Goal: Task Accomplishment & Management: Manage account settings

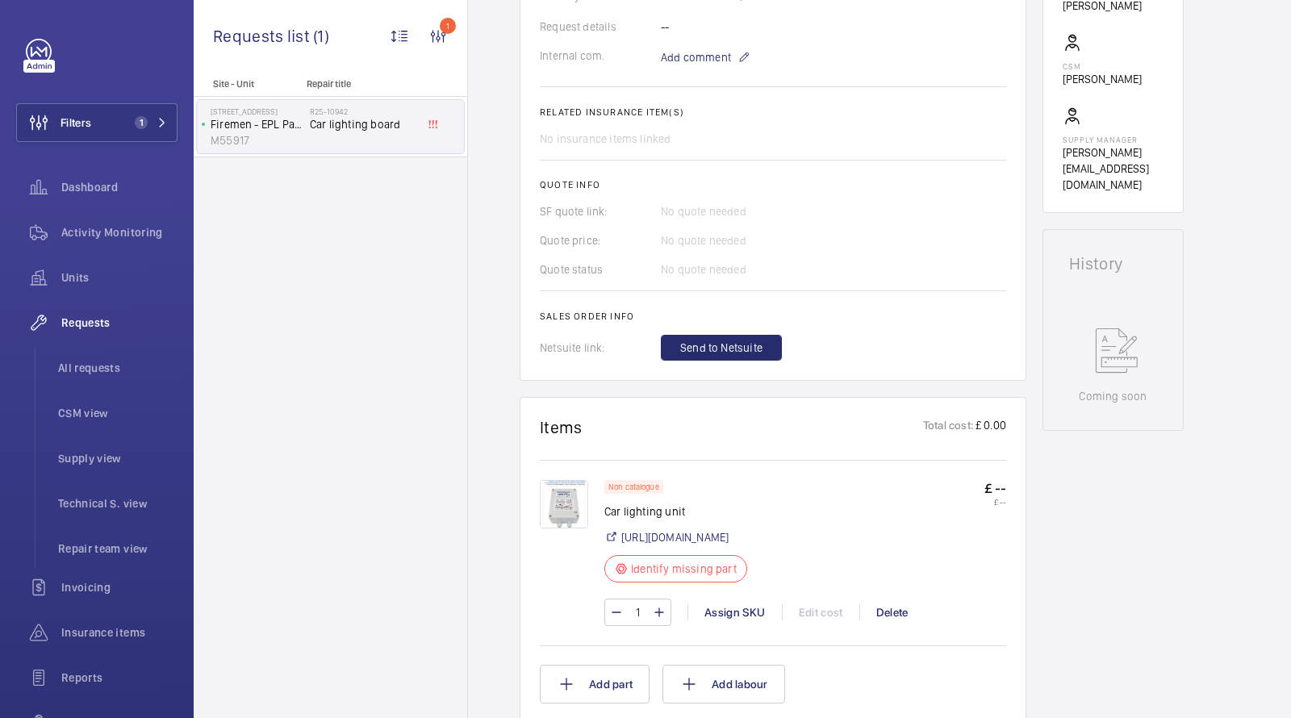
scroll to position [589, 0]
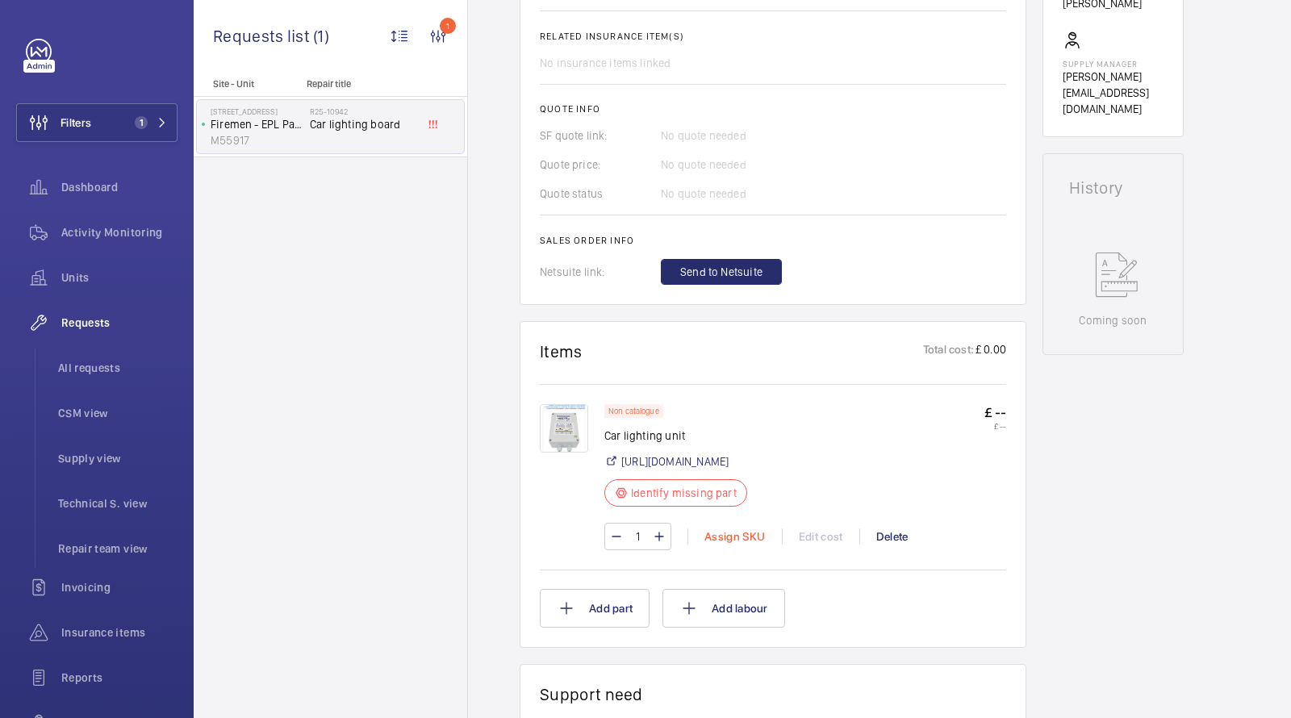
click at [732, 545] on div "Assign SKU" at bounding box center [734, 537] width 94 height 16
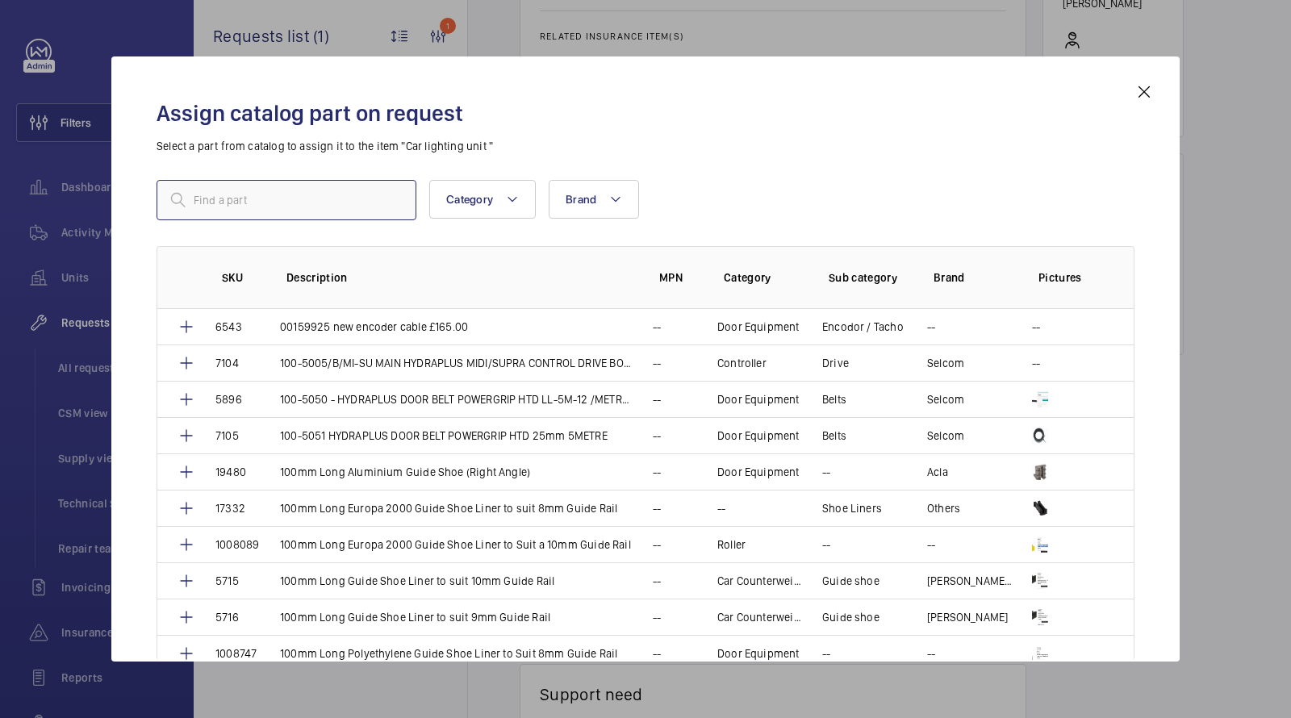
click at [321, 209] on input "text" at bounding box center [287, 200] width 260 height 40
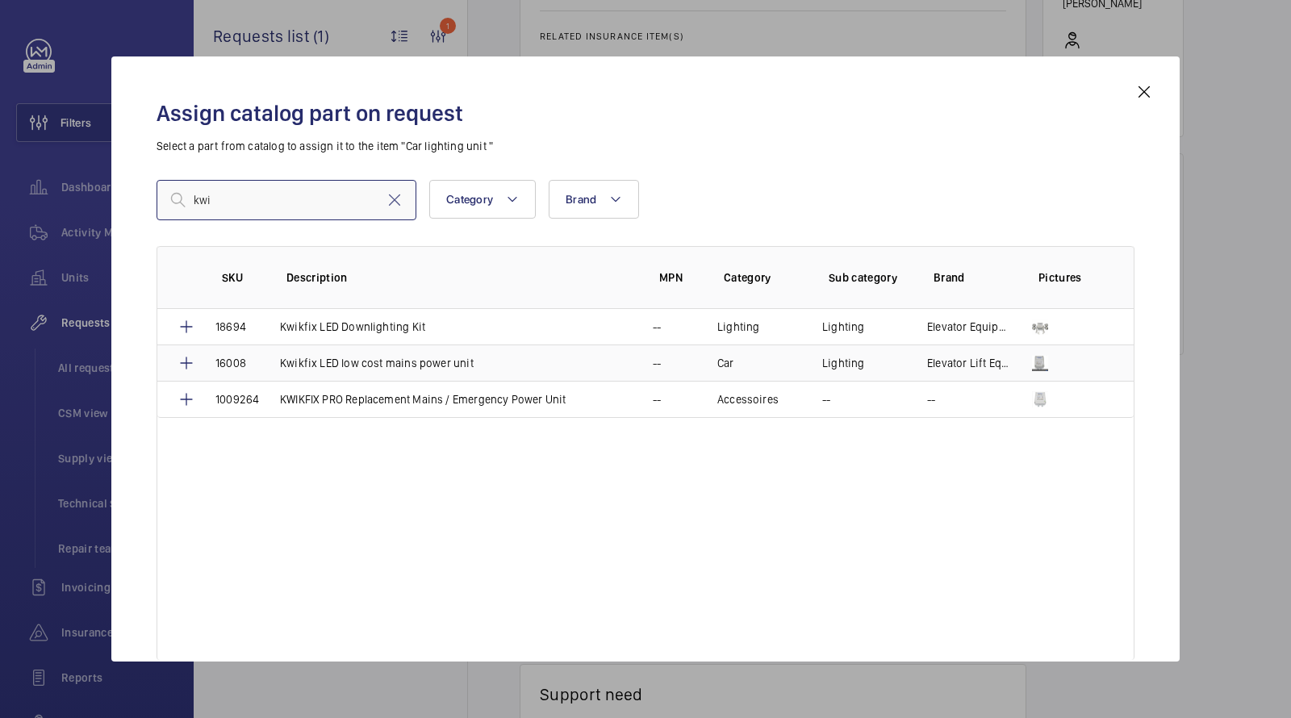
type input "kwi"
click at [386, 357] on p "Kwikfix LED low cost mains power unit" at bounding box center [377, 363] width 194 height 16
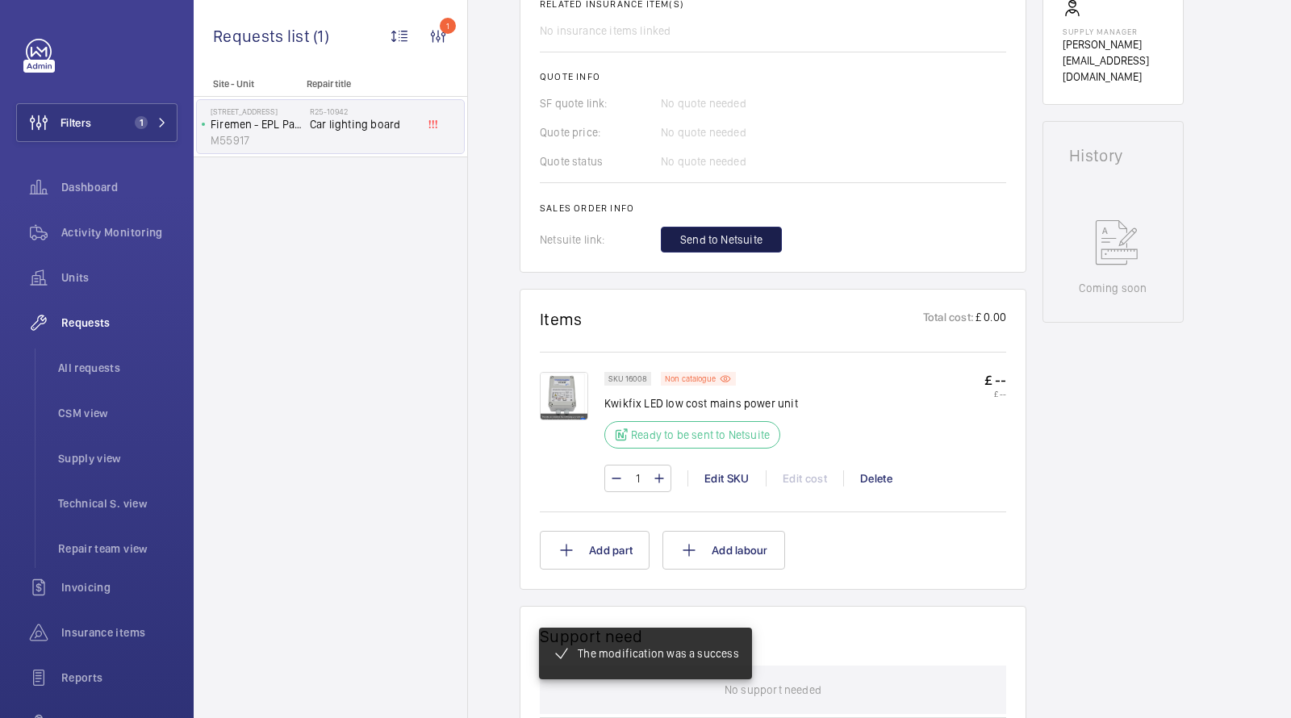
click at [712, 240] on span "Send to Netsuite" at bounding box center [721, 240] width 82 height 16
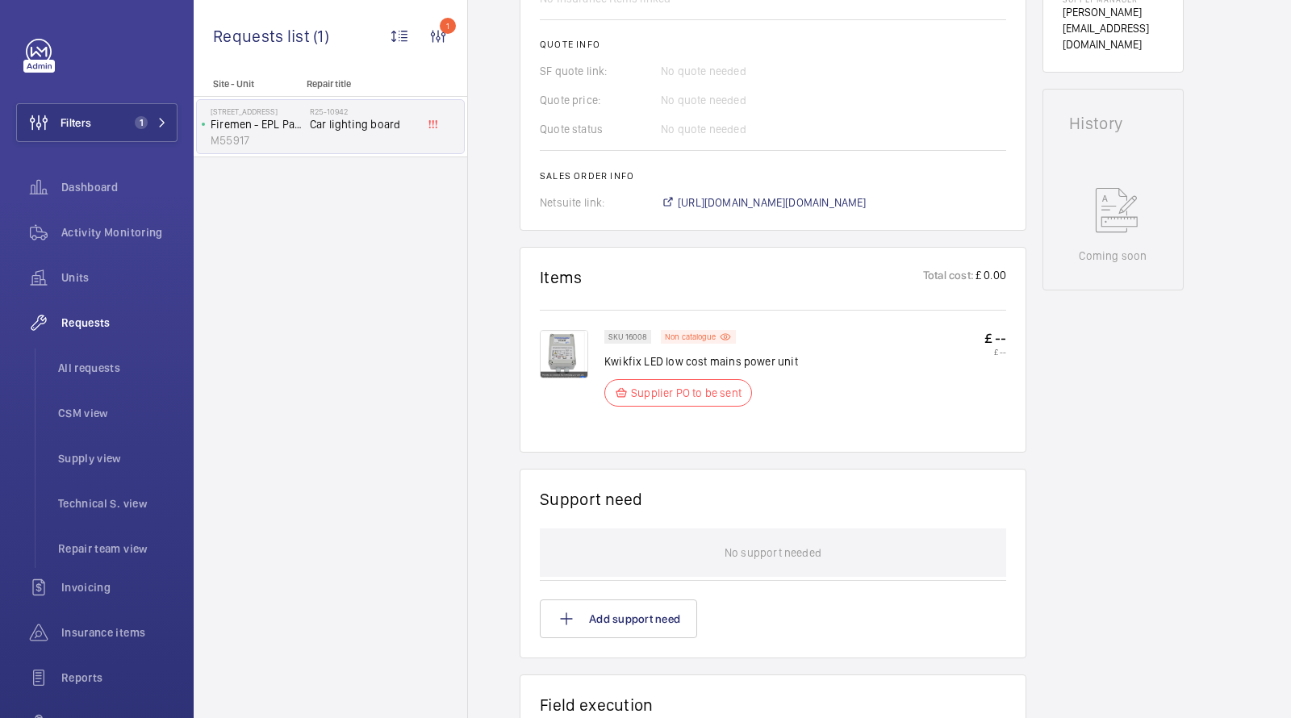
scroll to position [670, 0]
click at [732, 203] on span "https://6461500.app.netsuite.com/app/accounting/transactions/salesord.nl?id=290…" at bounding box center [772, 202] width 189 height 16
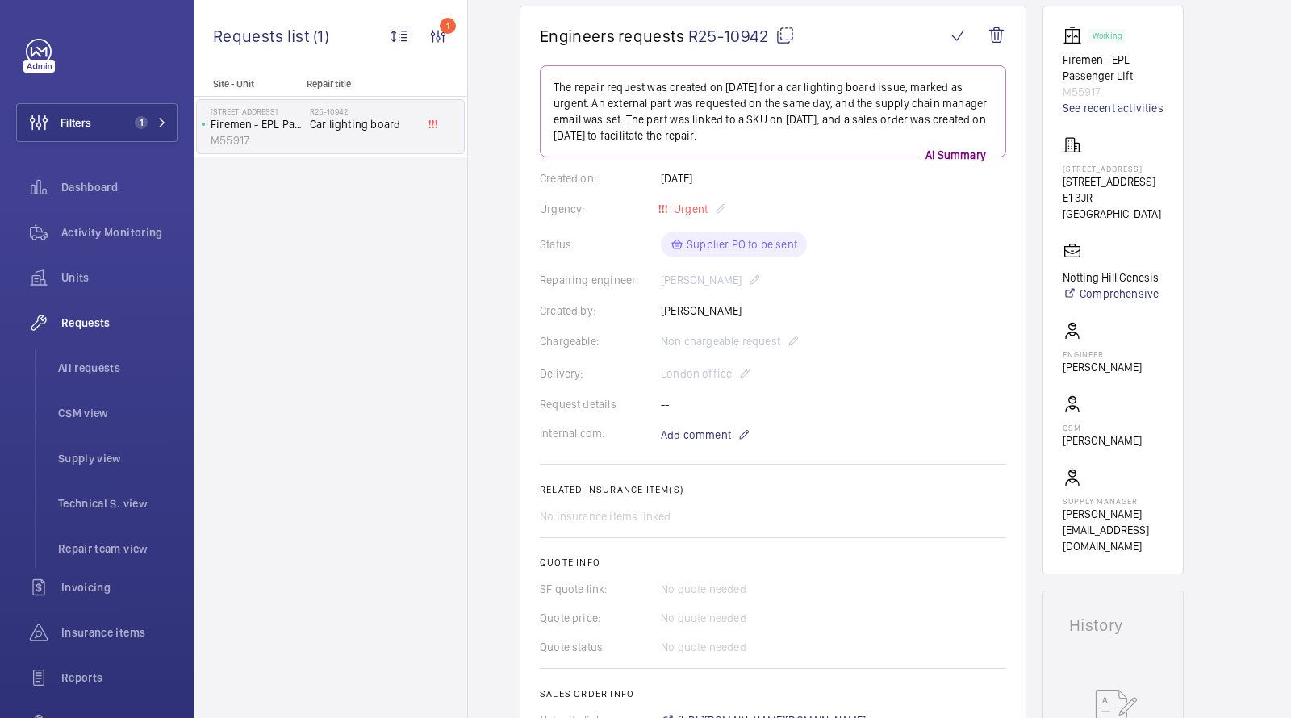
scroll to position [127, 0]
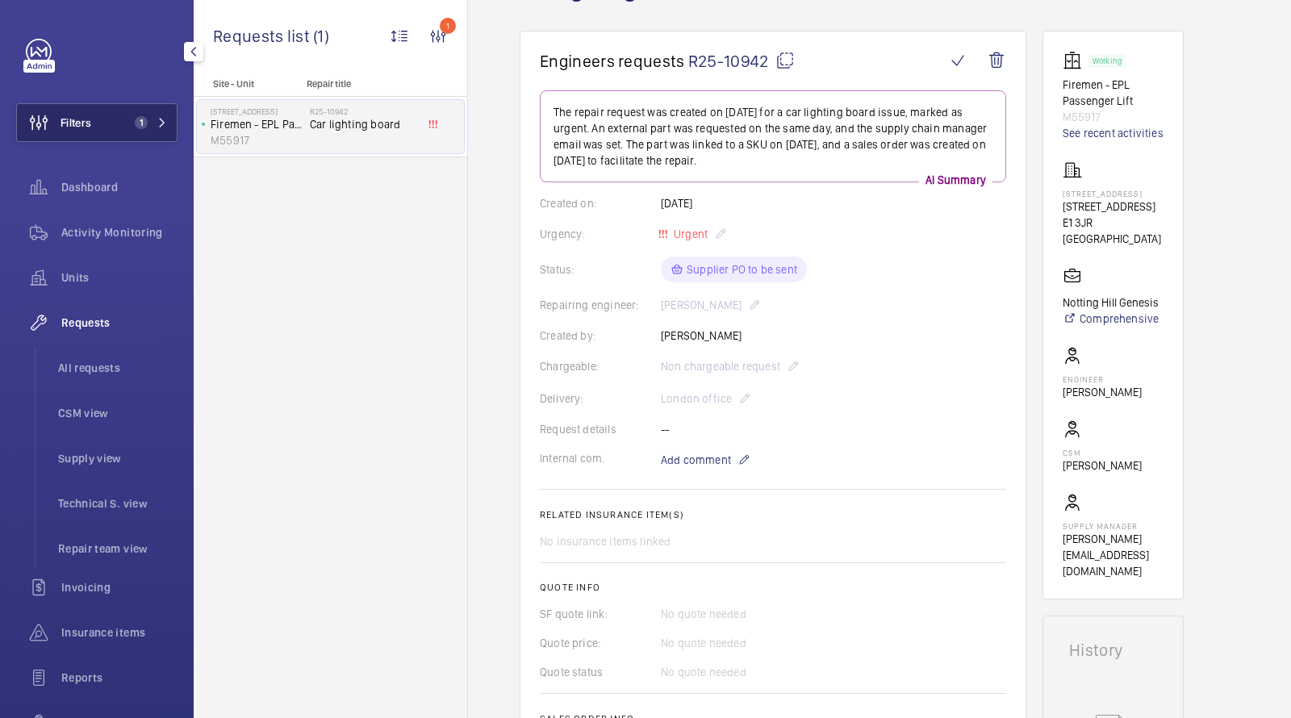
click at [115, 125] on button "Filters 1" at bounding box center [96, 122] width 161 height 39
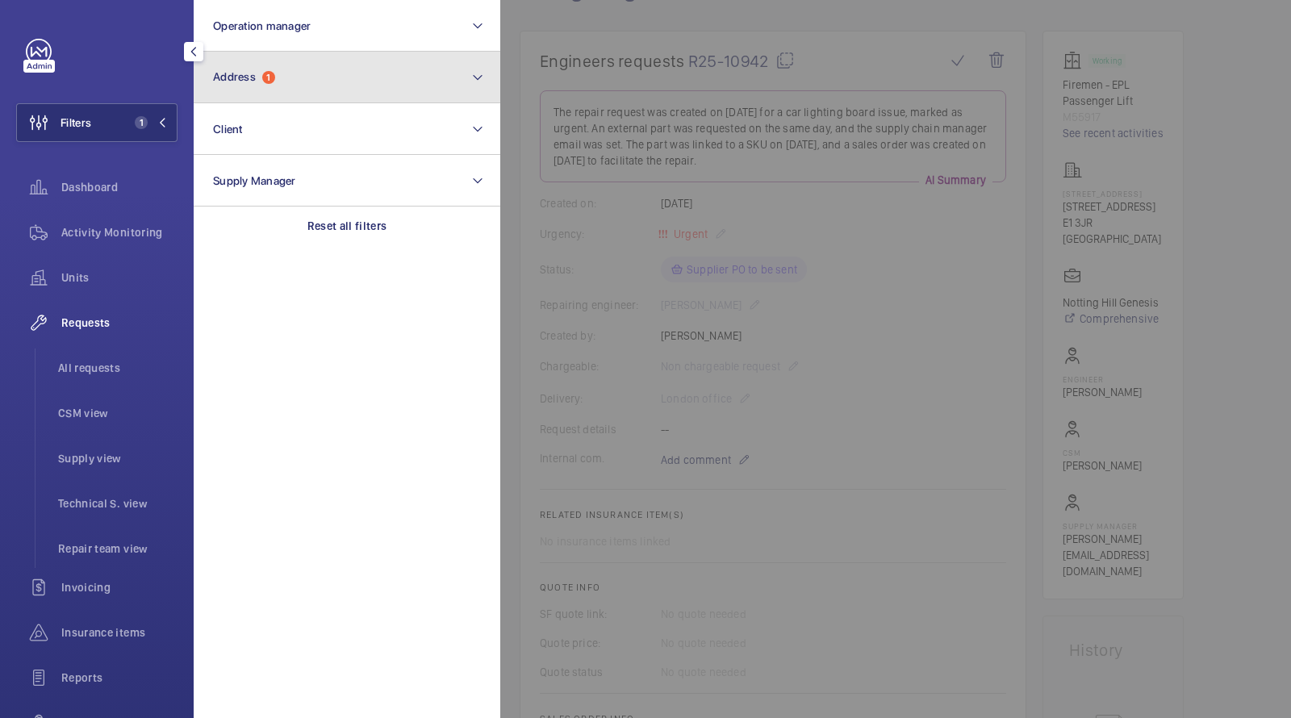
click at [295, 86] on button "Address 1" at bounding box center [347, 78] width 307 height 52
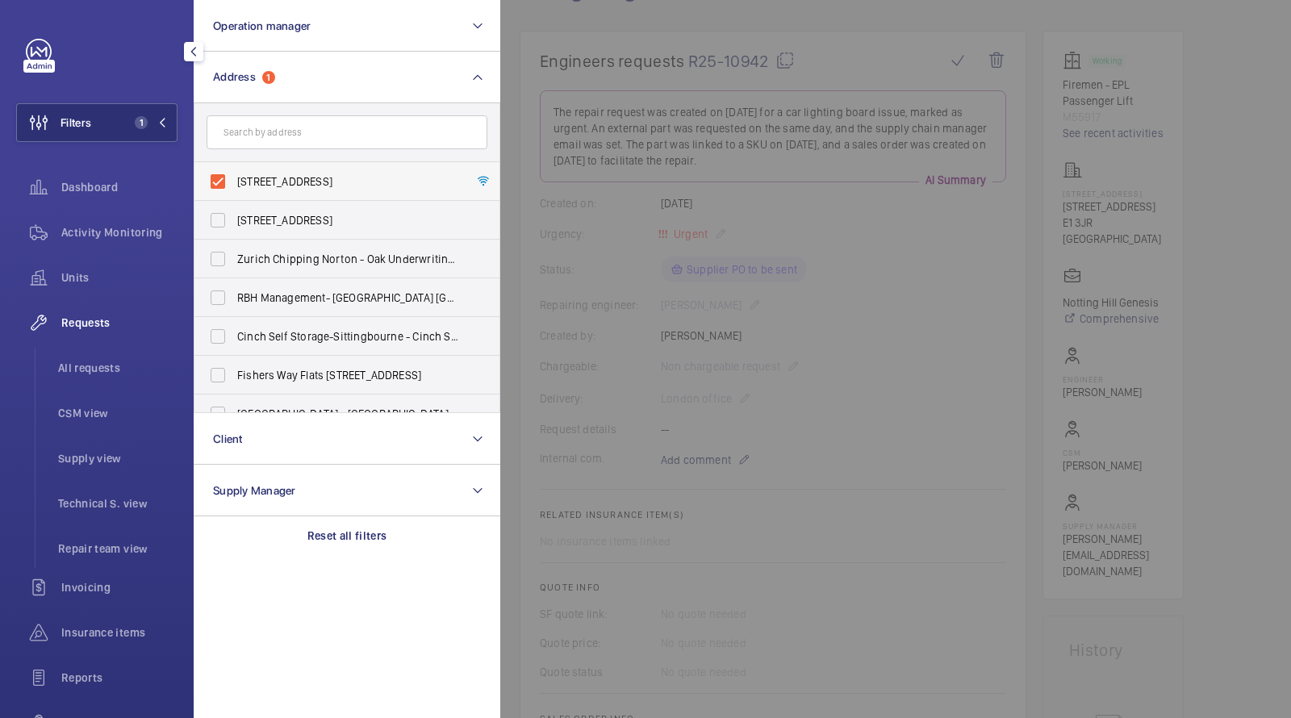
click at [281, 176] on span "26 Ewhurst Close - 26 Ewhurst Close, LONDON E1 3JR" at bounding box center [348, 181] width 222 height 16
click at [234, 176] on input "26 Ewhurst Close - 26 Ewhurst Close, LONDON E1 3JR" at bounding box center [218, 181] width 32 height 32
checkbox input "false"
click at [286, 134] on input "text" at bounding box center [347, 132] width 281 height 34
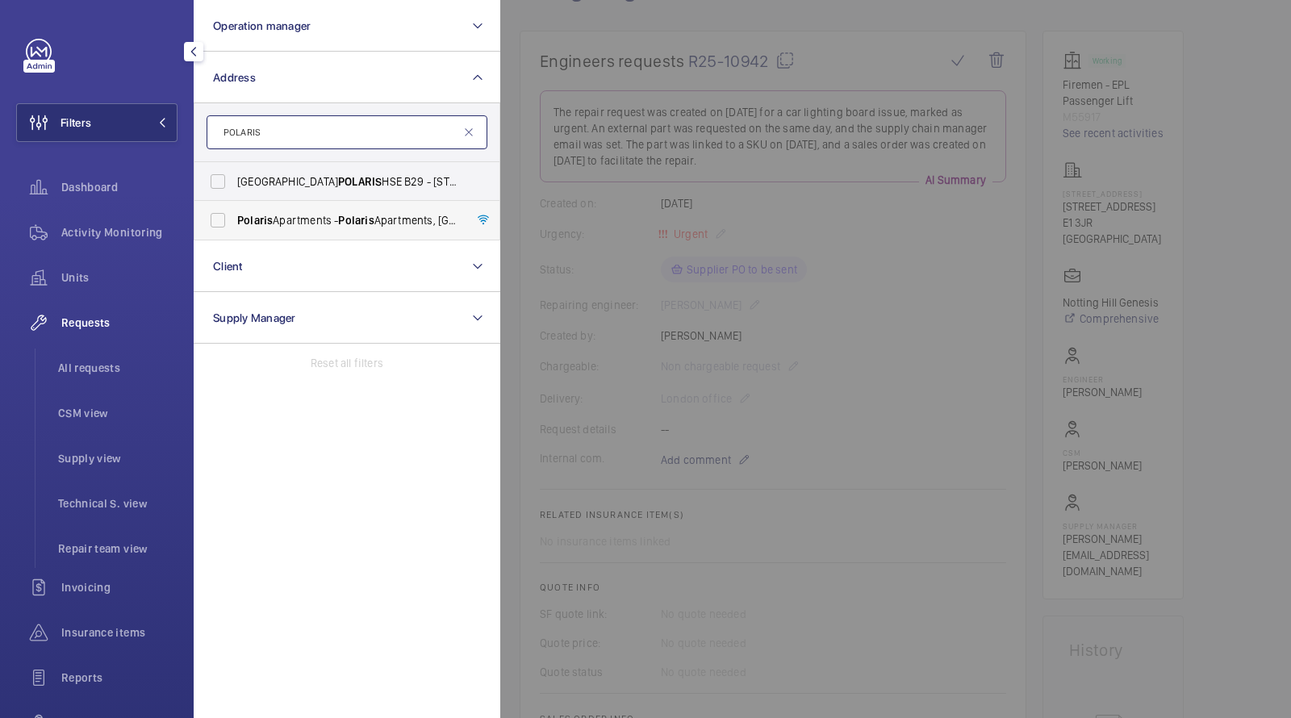
type input "POLARIS"
click at [270, 210] on label "Polaris Apartments - Polaris Apartments, LONDON E14 9FU" at bounding box center [334, 220] width 281 height 39
click at [234, 210] on input "Polaris Apartments - Polaris Apartments, LONDON E14 9FU" at bounding box center [218, 220] width 32 height 32
checkbox input "true"
click at [98, 390] on ul "All requests CSM view Supply view Technical S. view Repair team view" at bounding box center [106, 458] width 143 height 219
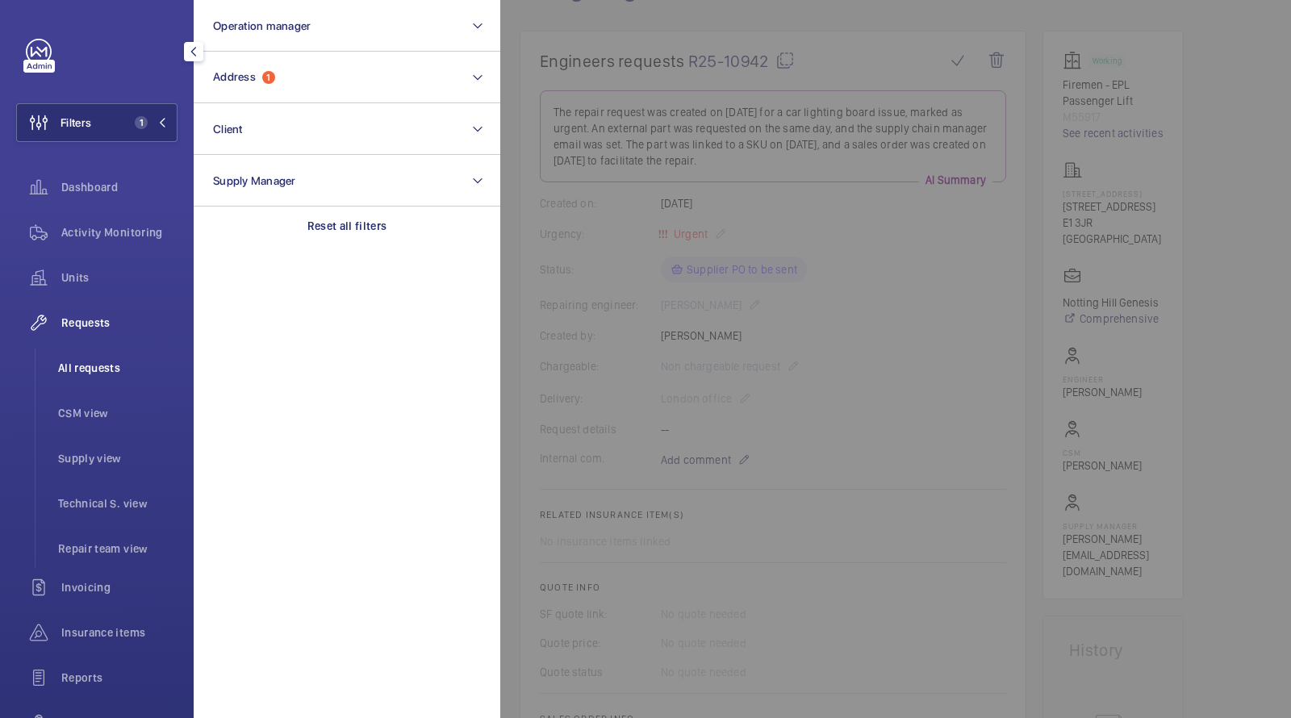
click at [98, 363] on span "All requests" at bounding box center [117, 368] width 119 height 16
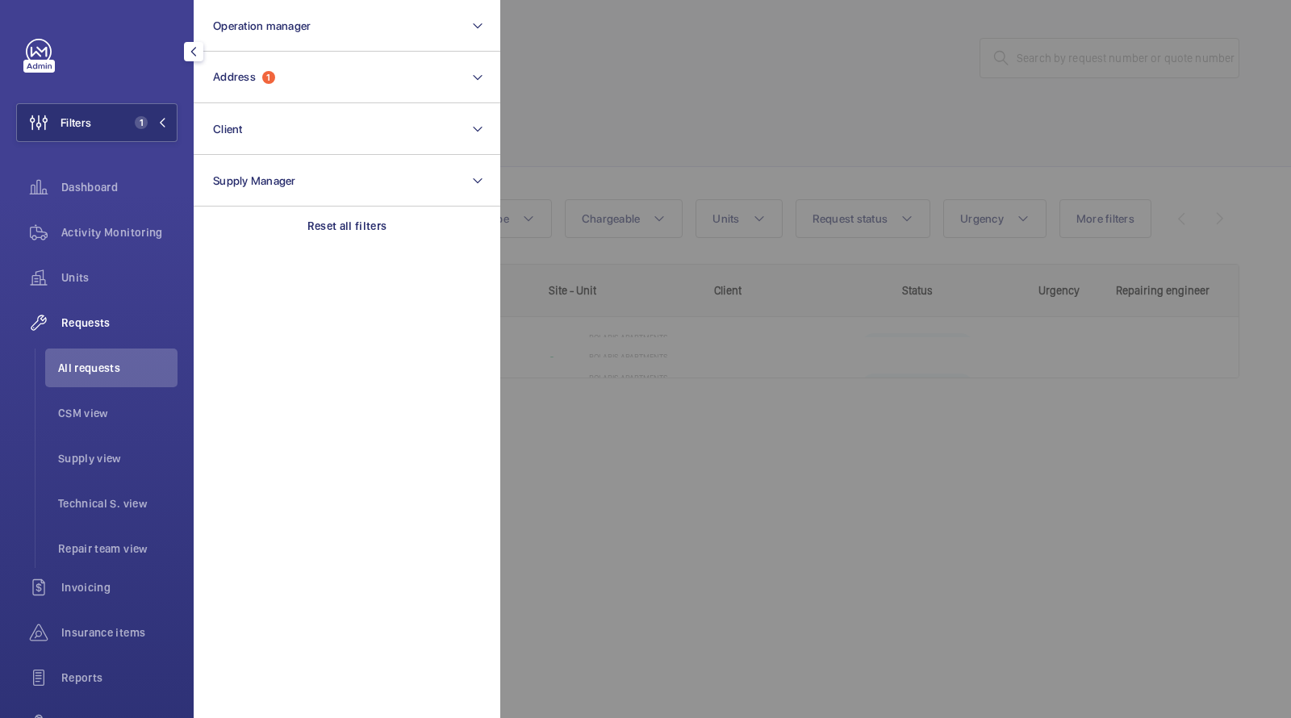
click at [624, 119] on div at bounding box center [1145, 359] width 1291 height 718
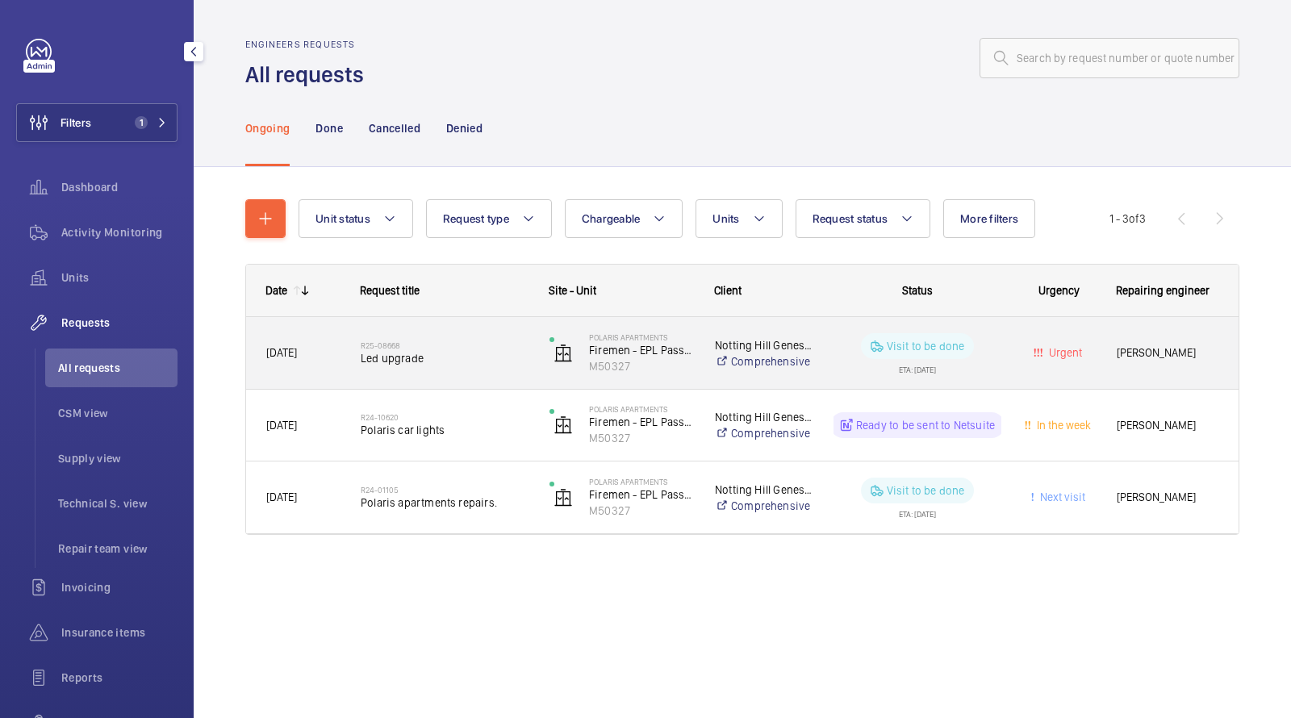
click at [478, 347] on h2 "R25-08668" at bounding box center [445, 346] width 168 height 10
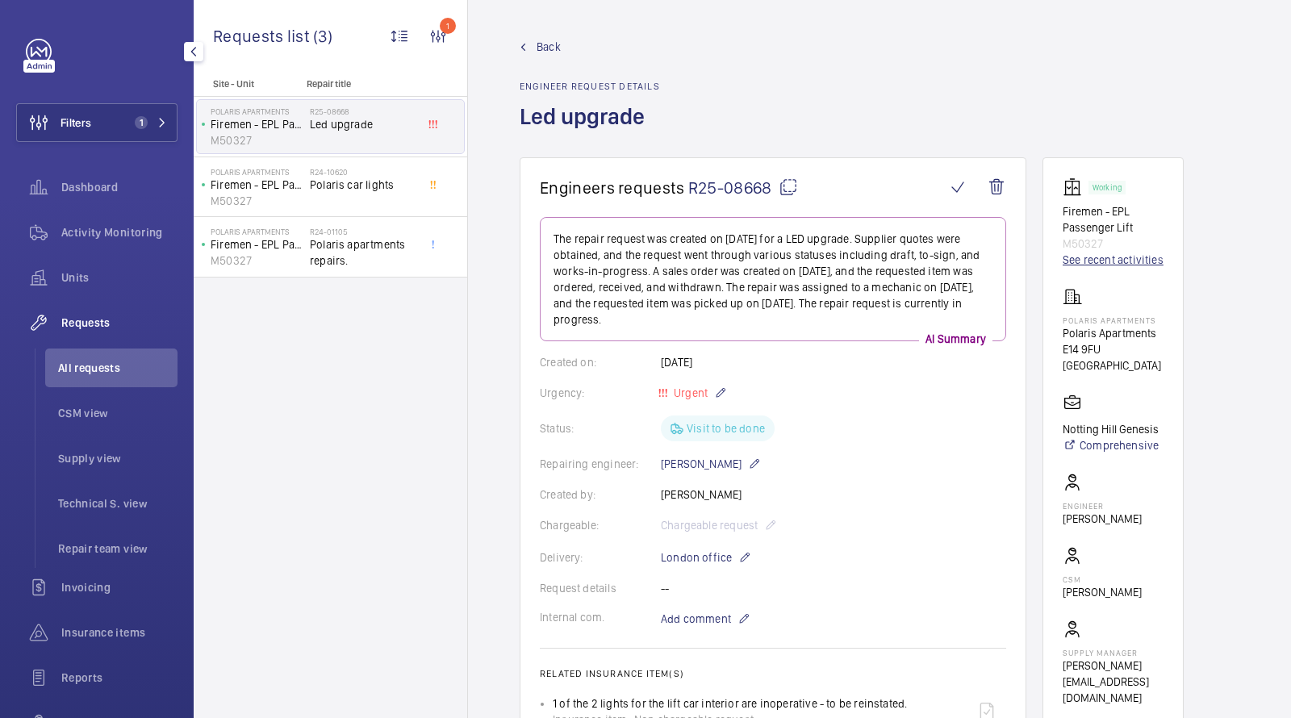
click at [1099, 267] on link "See recent activities" at bounding box center [1113, 260] width 101 height 16
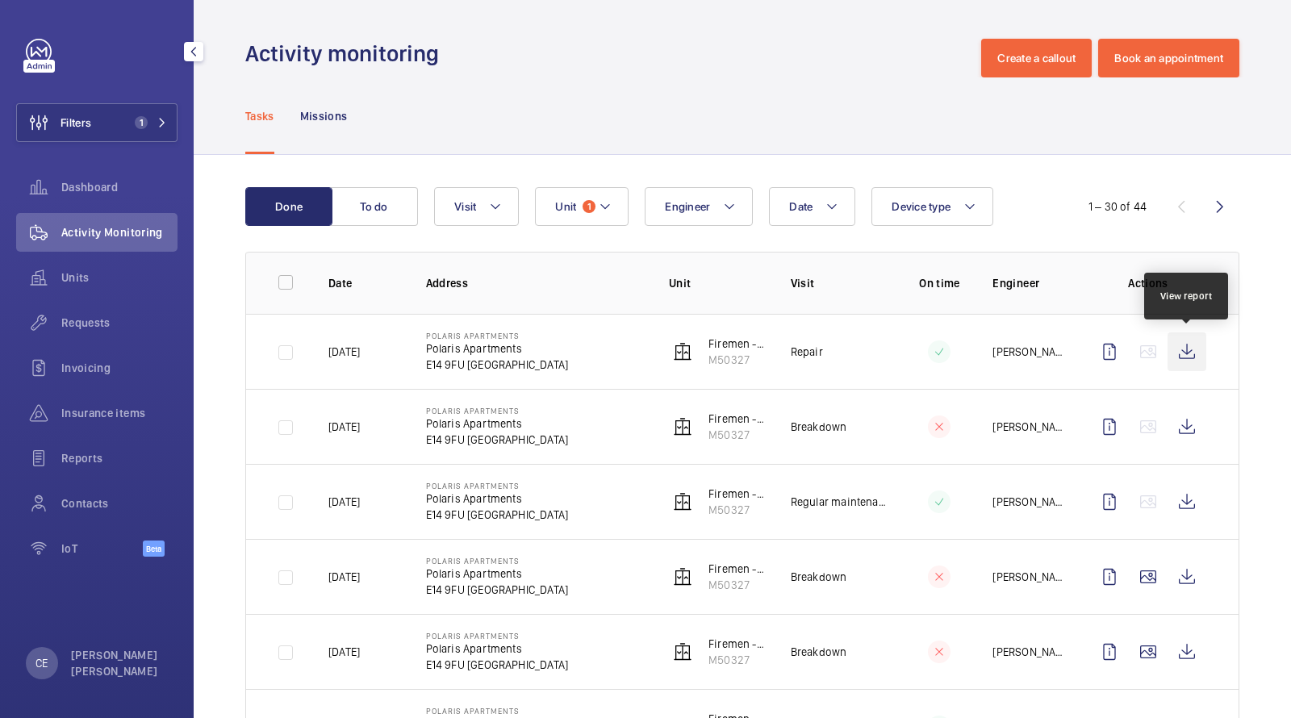
click at [1185, 344] on wm-front-icon-button at bounding box center [1187, 351] width 39 height 39
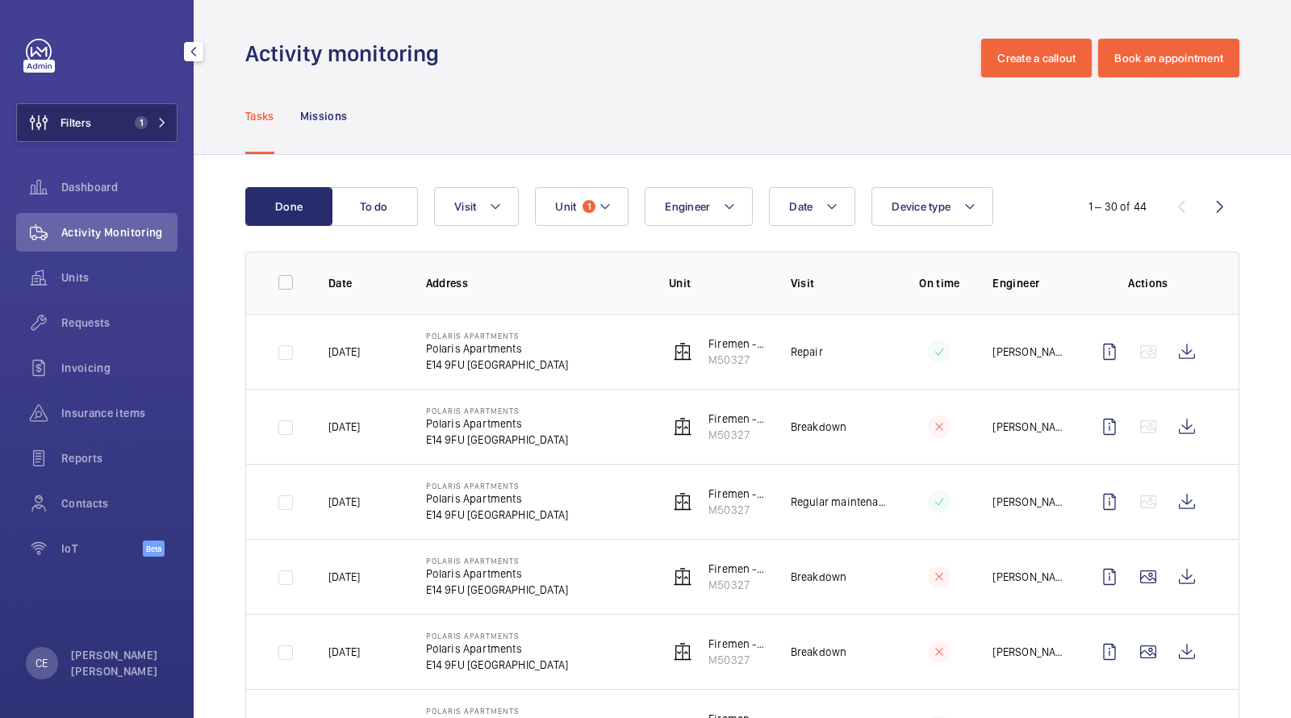
click at [157, 110] on button "Filters 1" at bounding box center [96, 122] width 161 height 39
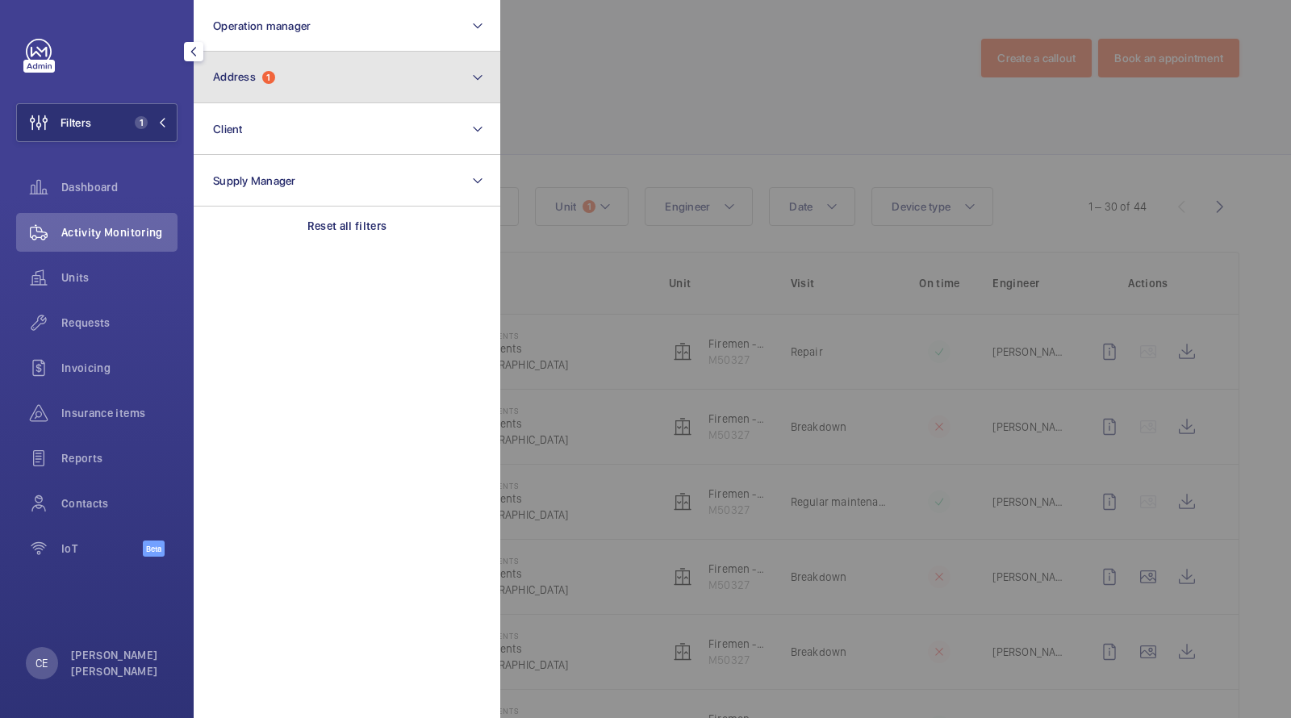
click at [252, 89] on button "Address 1" at bounding box center [347, 78] width 307 height 52
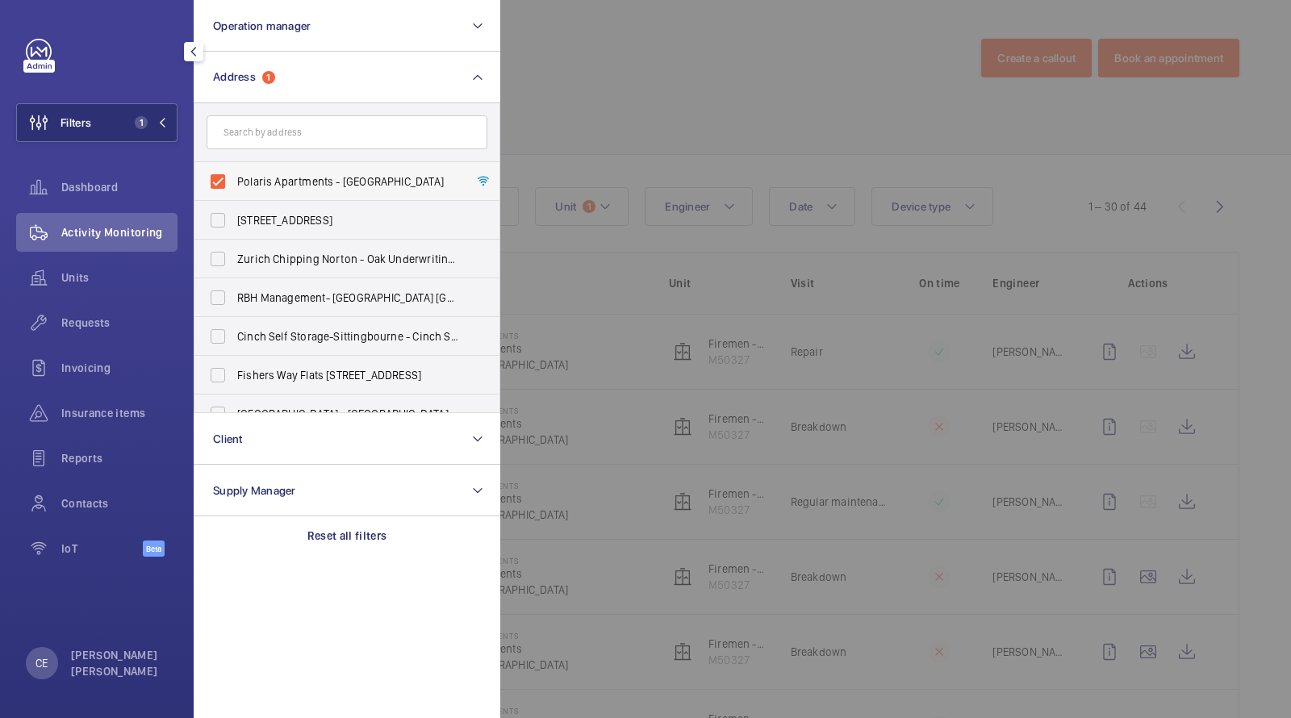
click at [305, 176] on span "Polaris Apartments - Polaris Apartments, LONDON E14 9FU" at bounding box center [348, 181] width 222 height 16
click at [234, 176] on input "Polaris Apartments - Polaris Apartments, LONDON E14 9FU" at bounding box center [218, 181] width 32 height 32
checkbox input "false"
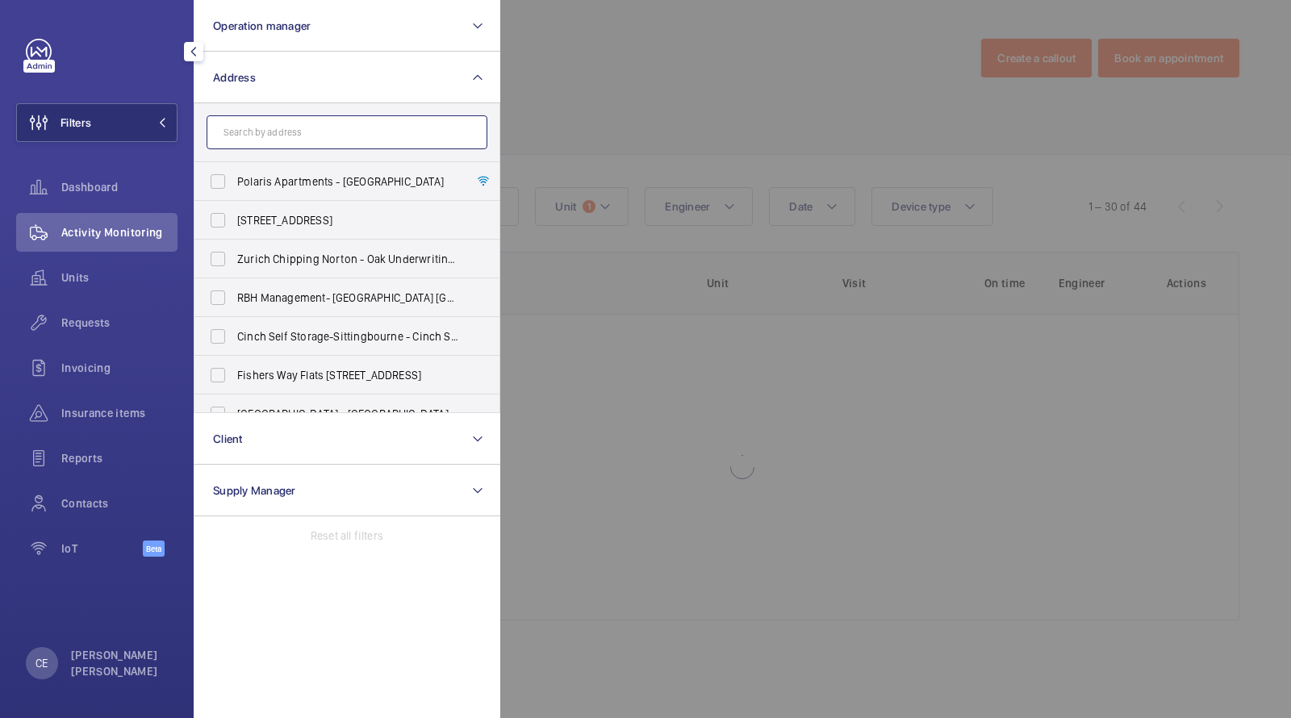
click at [300, 126] on input "text" at bounding box center [347, 132] width 281 height 34
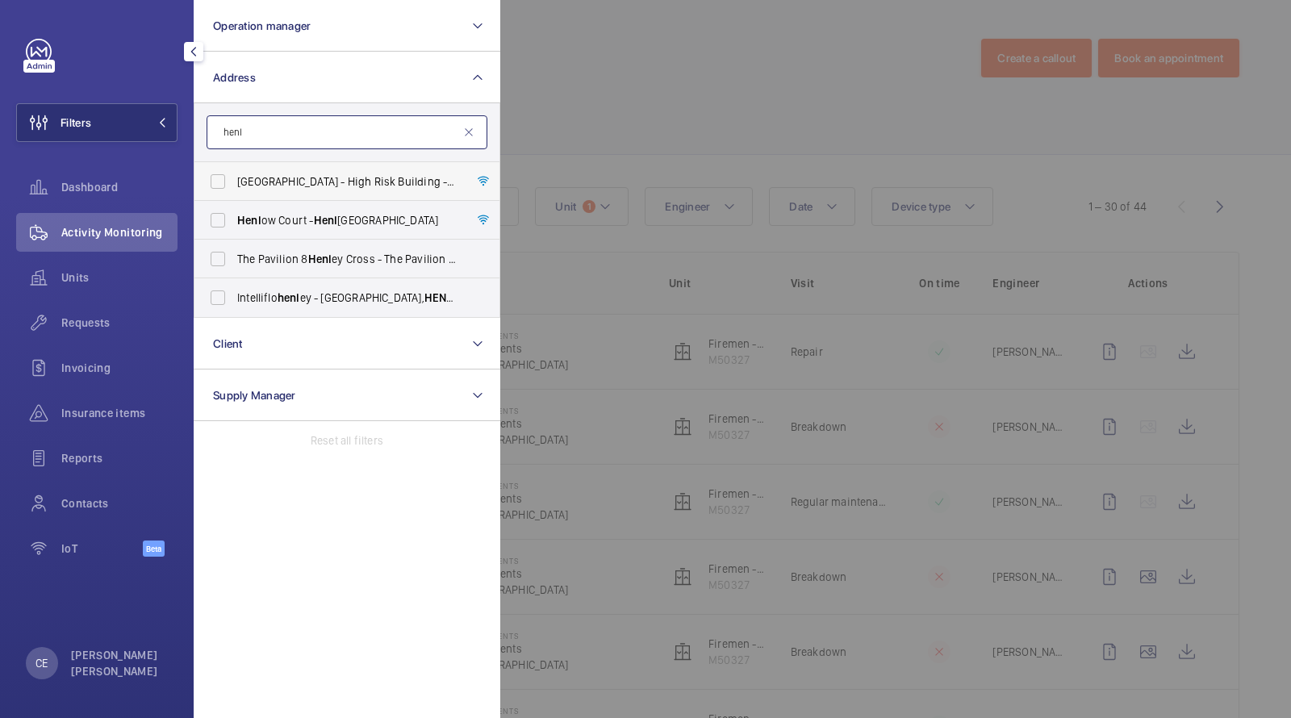
type input "henl"
click at [309, 178] on span "Bosberry House - High Risk Building - Henl ey Cross, LONDON SE3 9FY" at bounding box center [348, 181] width 222 height 16
click at [234, 178] on input "Bosberry House - High Risk Building - Henl ey Cross, LONDON SE3 9FY" at bounding box center [218, 181] width 32 height 32
checkbox input "true"
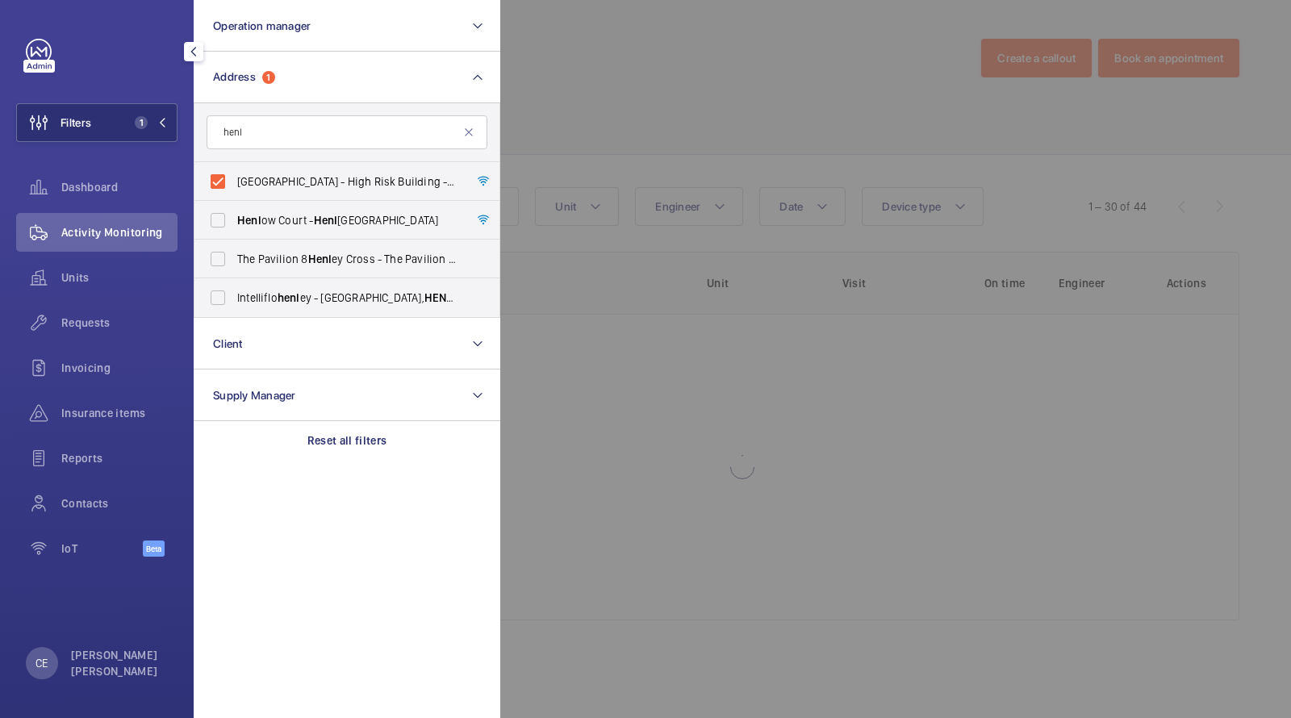
click at [604, 106] on div at bounding box center [1145, 359] width 1291 height 718
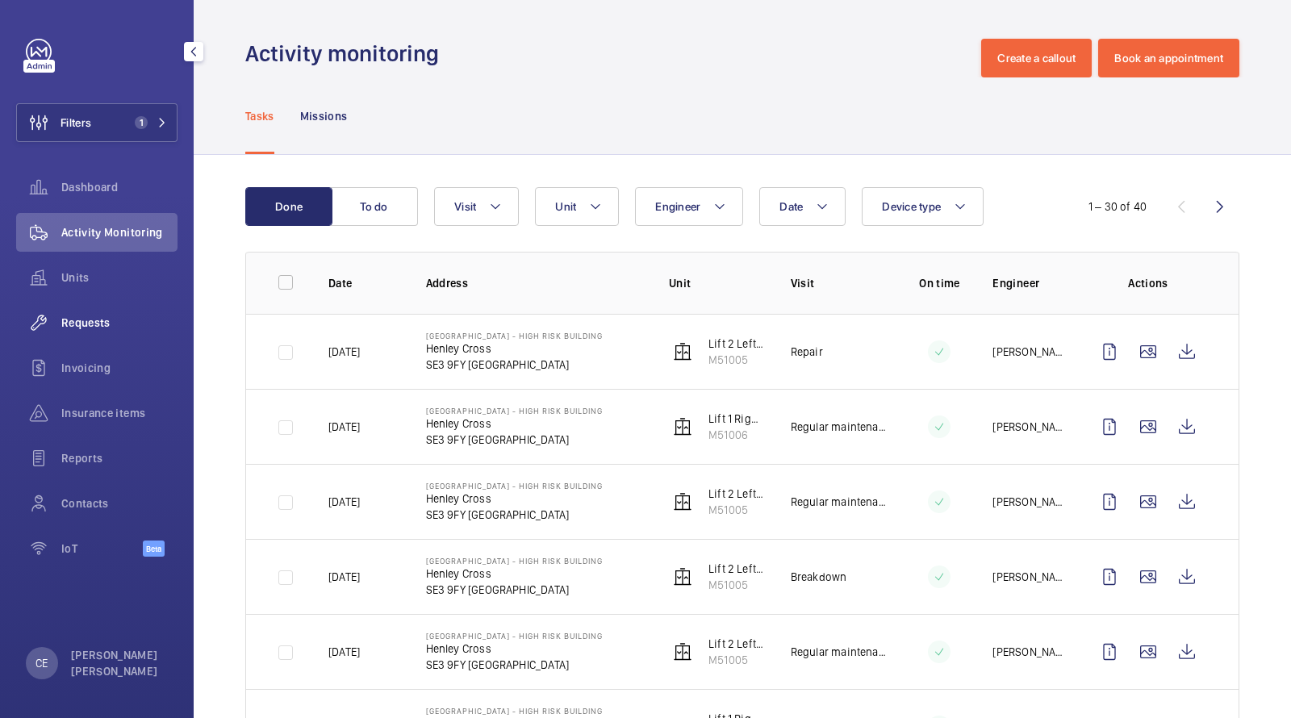
click at [123, 306] on div "Requests" at bounding box center [96, 322] width 161 height 39
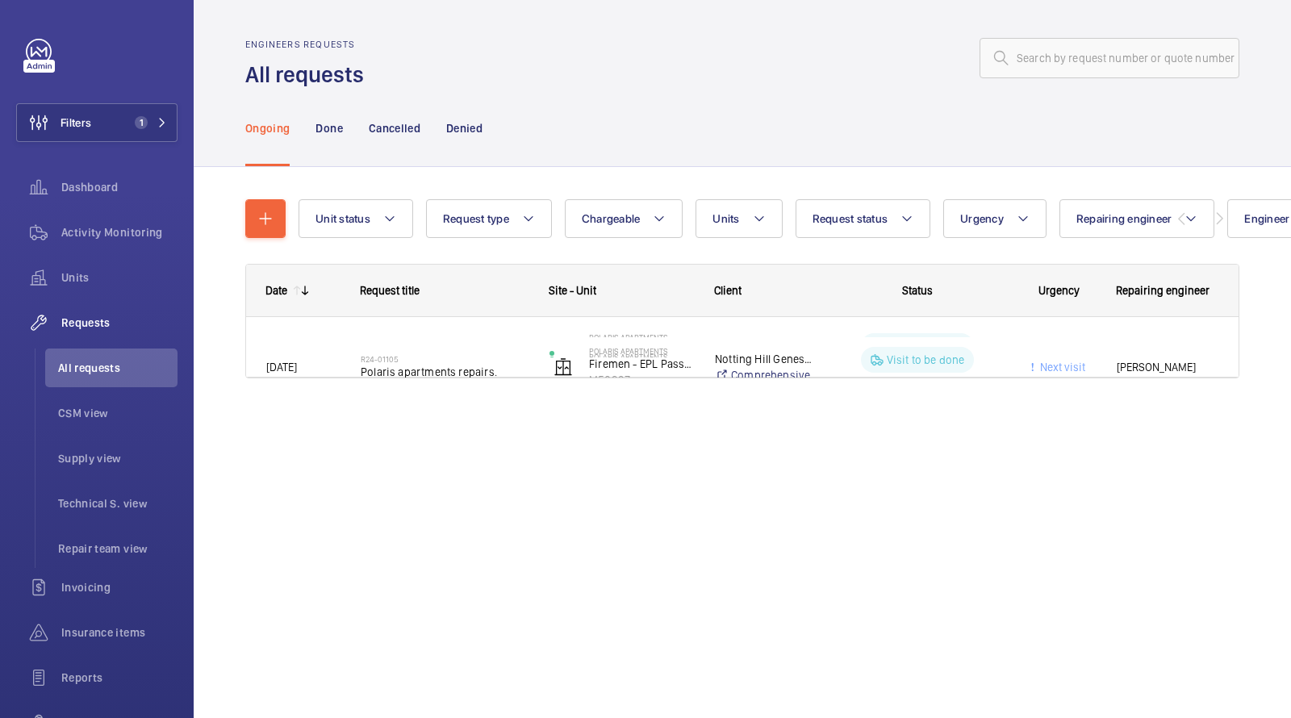
click at [524, 161] on div "Ongoing Done Cancelled Denied" at bounding box center [742, 128] width 994 height 77
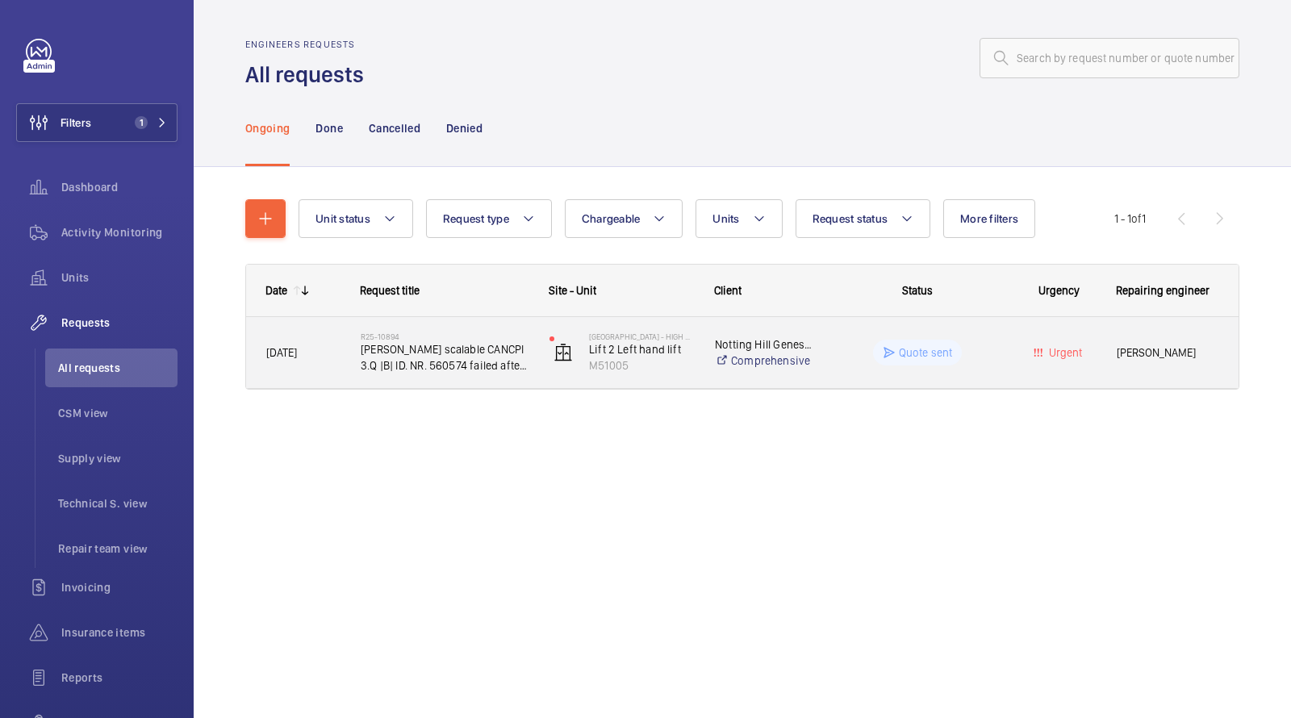
click at [430, 357] on span "Schindler scalable CANCPI 3.Q |B| ID. NR. 560574 failed after powercut" at bounding box center [445, 357] width 168 height 32
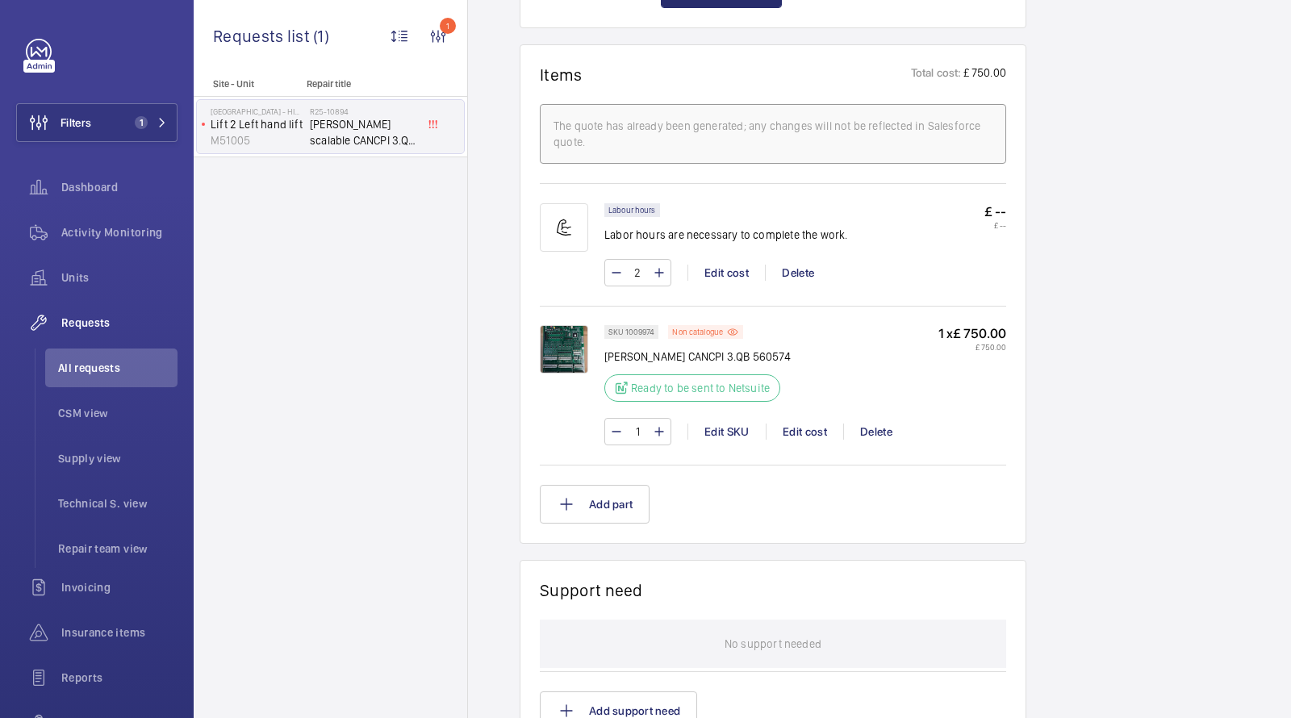
scroll to position [646, 0]
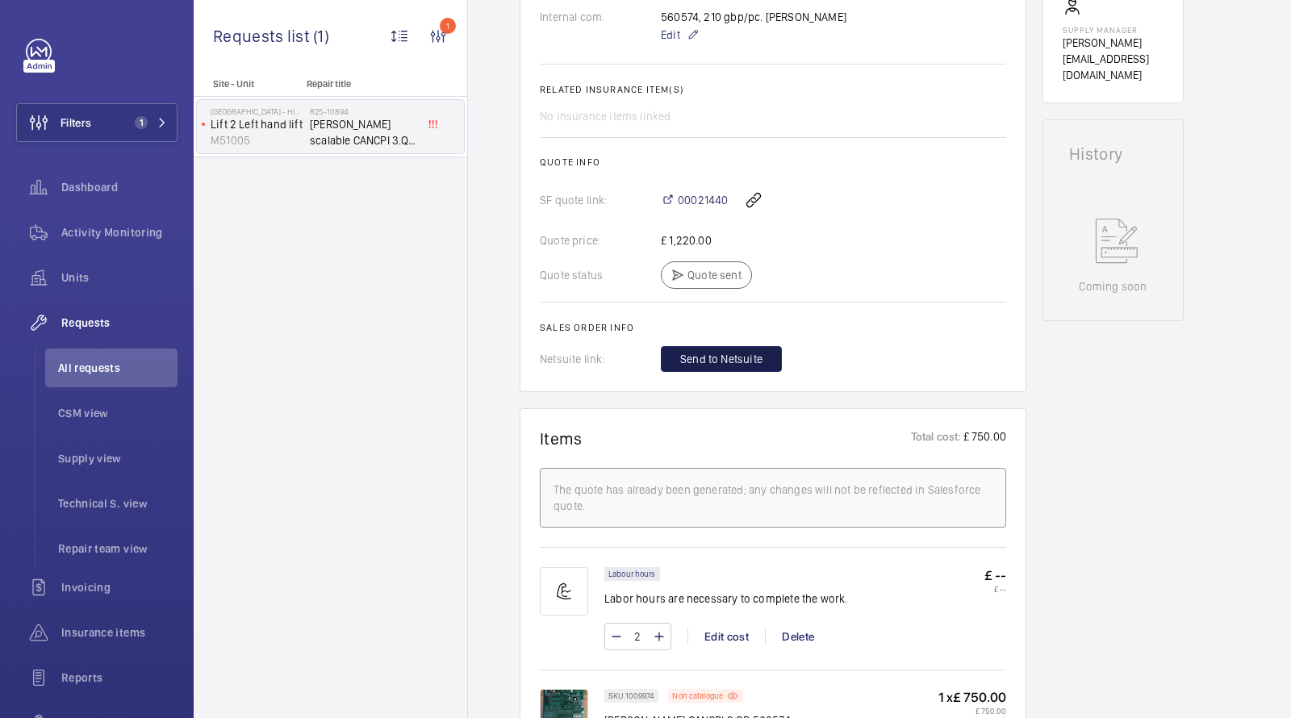
click at [711, 356] on span "Send to Netsuite" at bounding box center [721, 359] width 82 height 16
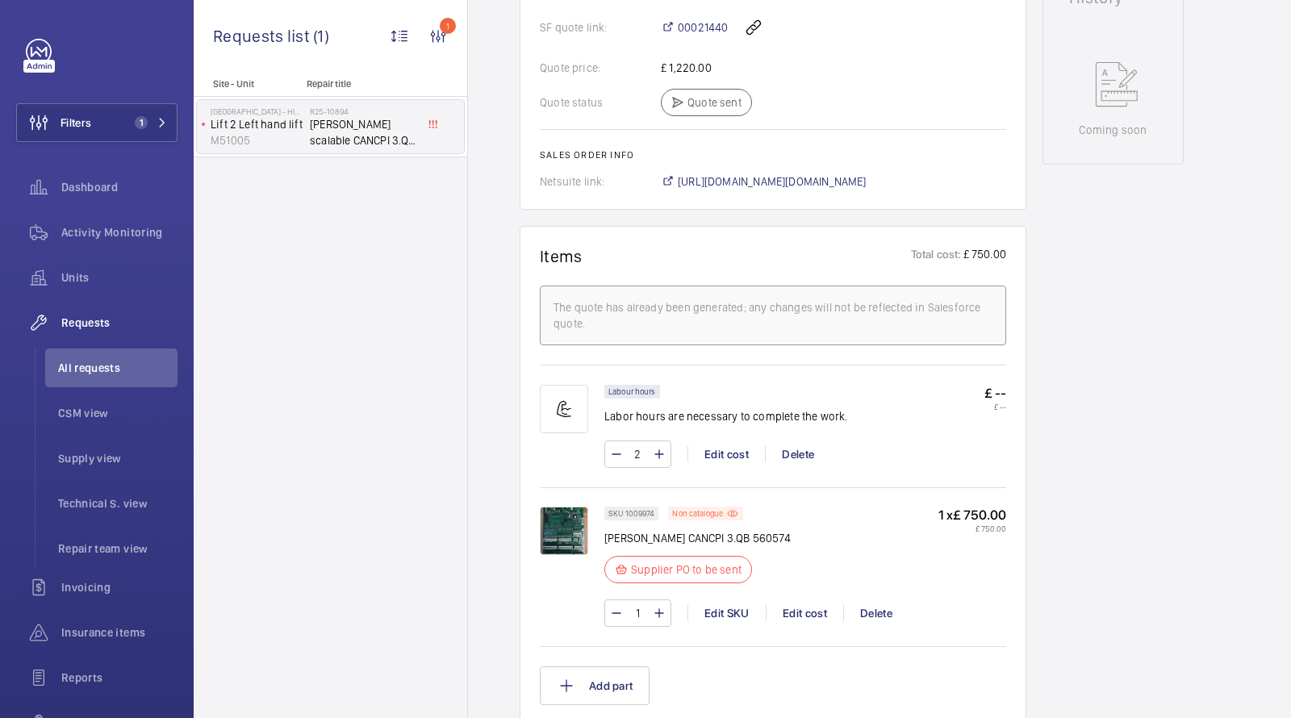
scroll to position [886, 0]
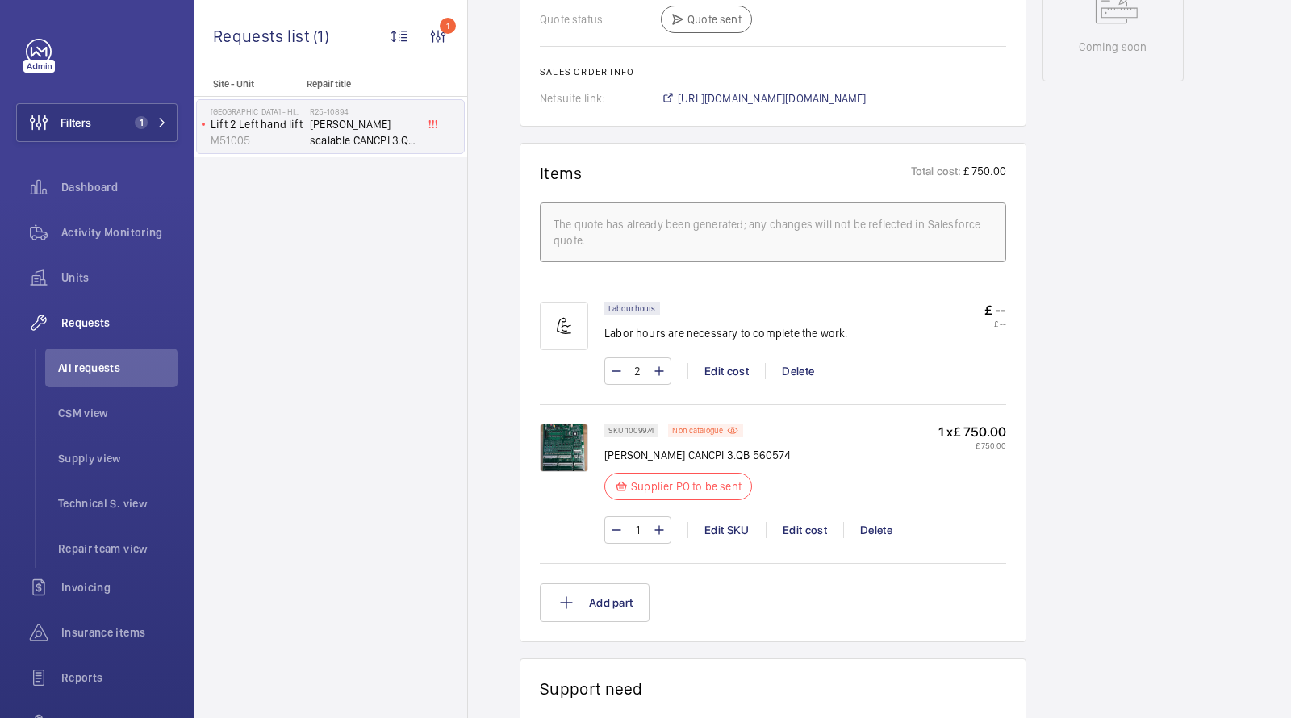
click at [744, 451] on p "Schindler CANCPI 3.QB 560574" at bounding box center [697, 455] width 186 height 16
drag, startPoint x: 744, startPoint y: 451, endPoint x: 622, endPoint y: 449, distance: 121.9
click at [622, 449] on p "Schindler CANCPI 3.QB 560574" at bounding box center [697, 455] width 186 height 16
copy p "Schindler CANCPI 3.QB 560574"
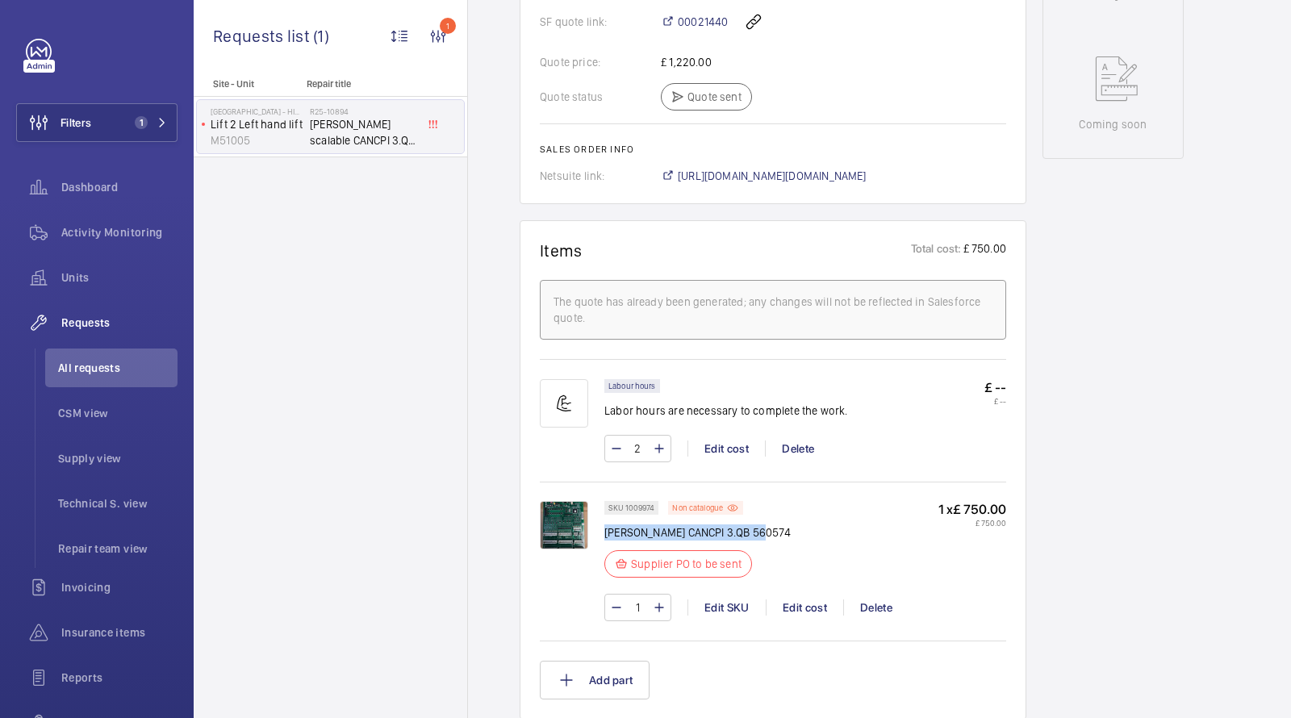
scroll to position [723, 0]
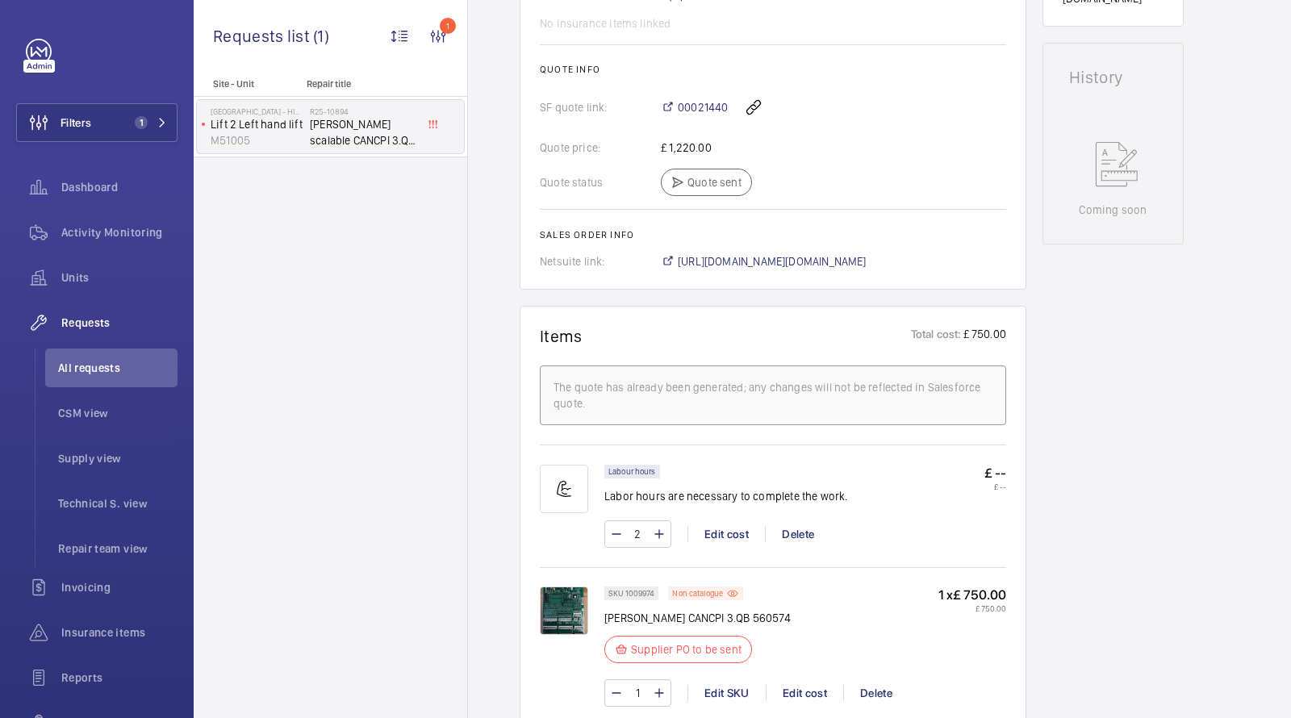
click at [747, 257] on span "https://6461500.app.netsuite.com/app/accounting/transactions/salesord.nl?id=290…" at bounding box center [772, 261] width 189 height 16
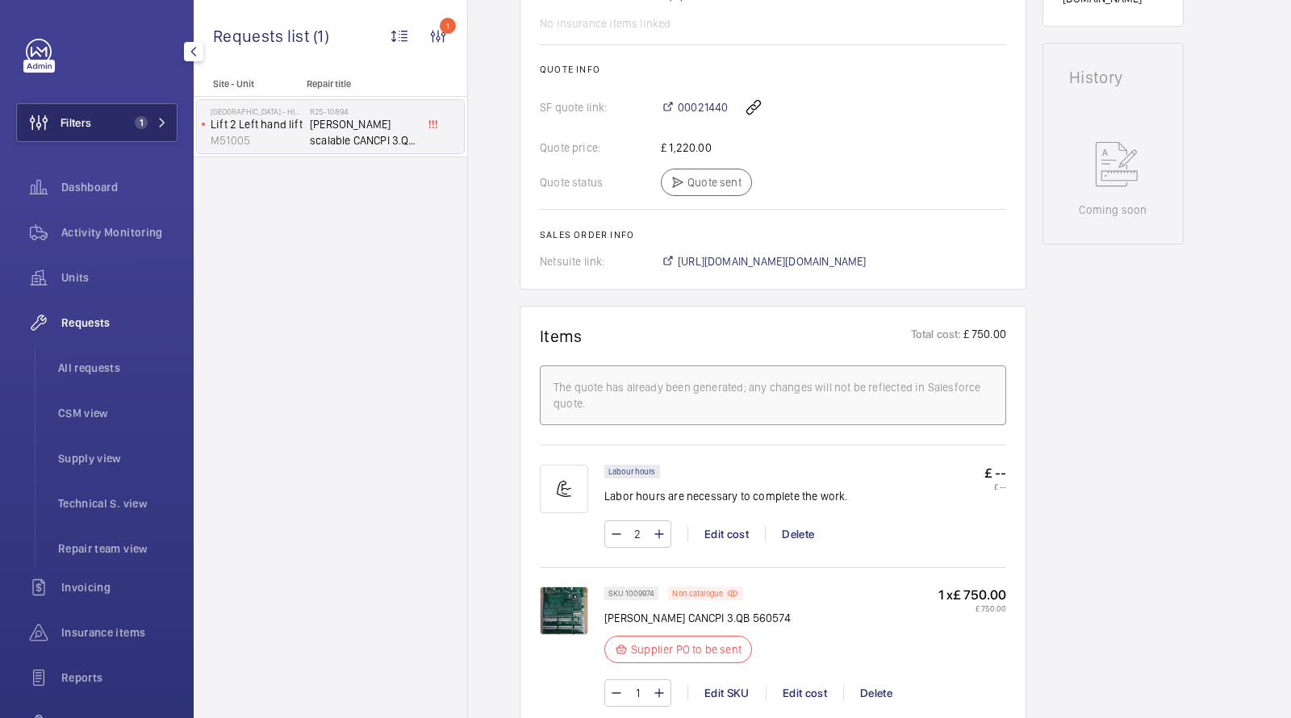
click at [155, 124] on span "1" at bounding box center [147, 122] width 39 height 13
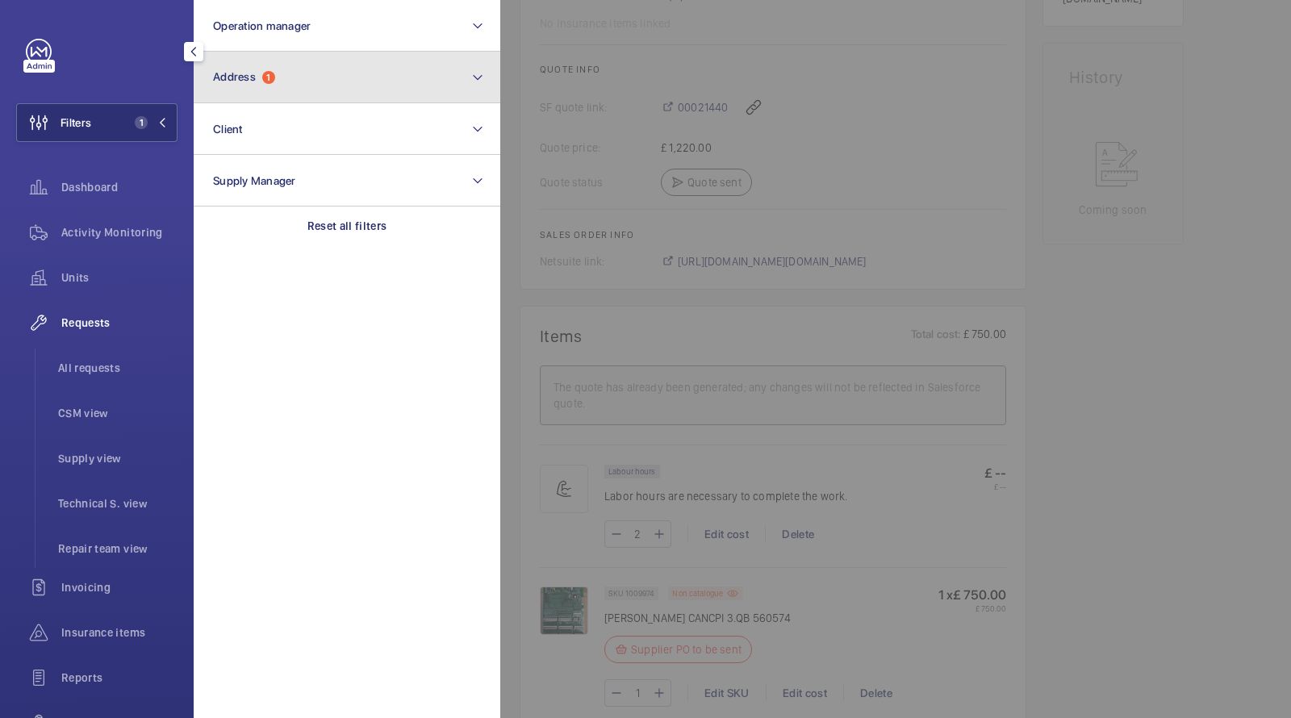
click at [239, 79] on span "Address" at bounding box center [234, 76] width 43 height 13
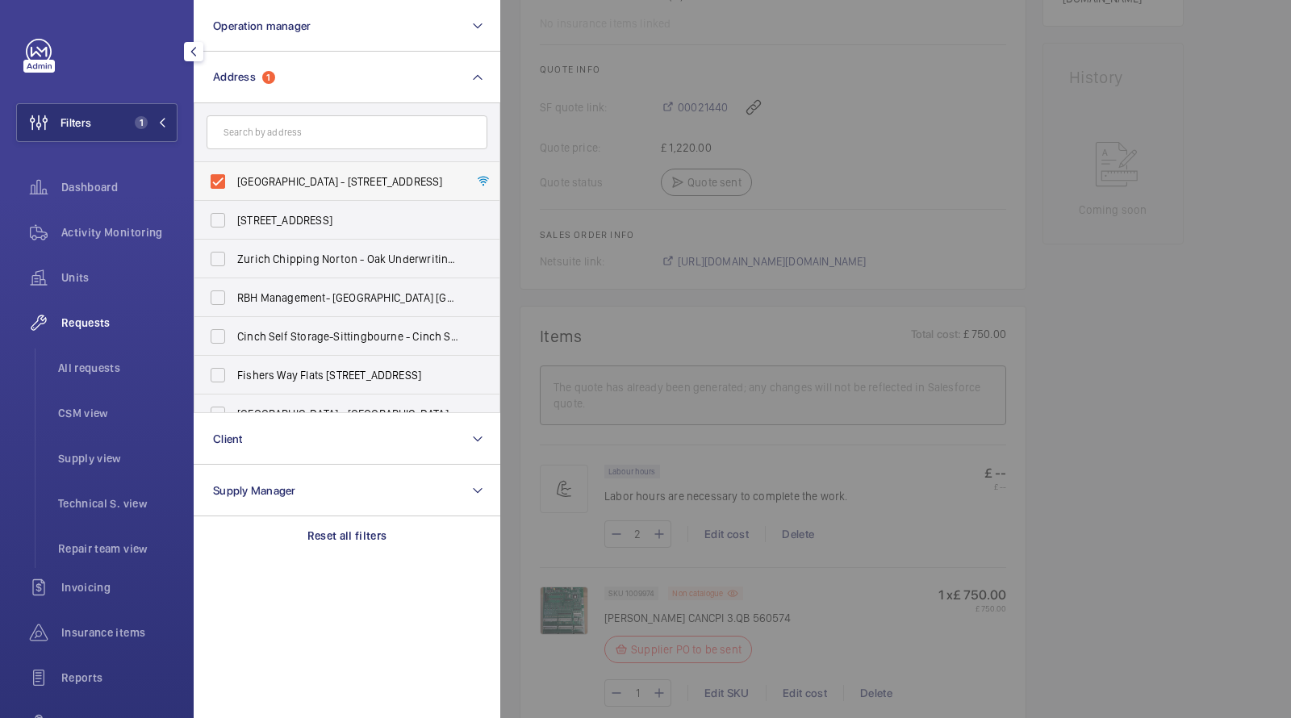
click at [263, 172] on label "Bosberry House - High Risk Building - Henley Cross, LONDON SE3 9FY" at bounding box center [334, 181] width 281 height 39
click at [234, 172] on input "Bosberry House - High Risk Building - Henley Cross, LONDON SE3 9FY" at bounding box center [218, 181] width 32 height 32
checkbox input "false"
click at [265, 127] on input "text" at bounding box center [347, 132] width 281 height 34
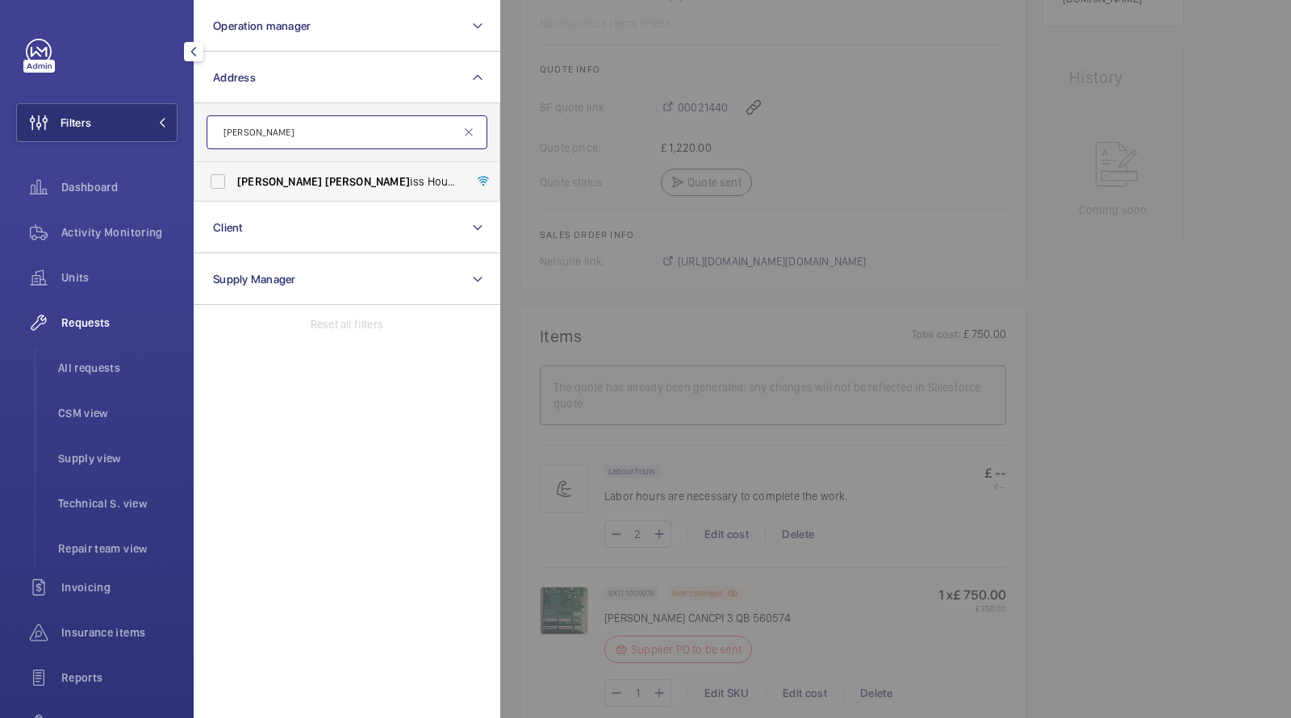
type input "ERNEST HARR"
click at [299, 177] on span "Ernest Harr iss House - Ernest Harr iss House, LONDON W9 2BX" at bounding box center [348, 181] width 222 height 16
click at [234, 177] on input "Ernest Harr iss House - Ernest Harr iss House, LONDON W9 2BX" at bounding box center [218, 181] width 32 height 32
checkbox input "true"
click at [91, 366] on span "All requests" at bounding box center [117, 368] width 119 height 16
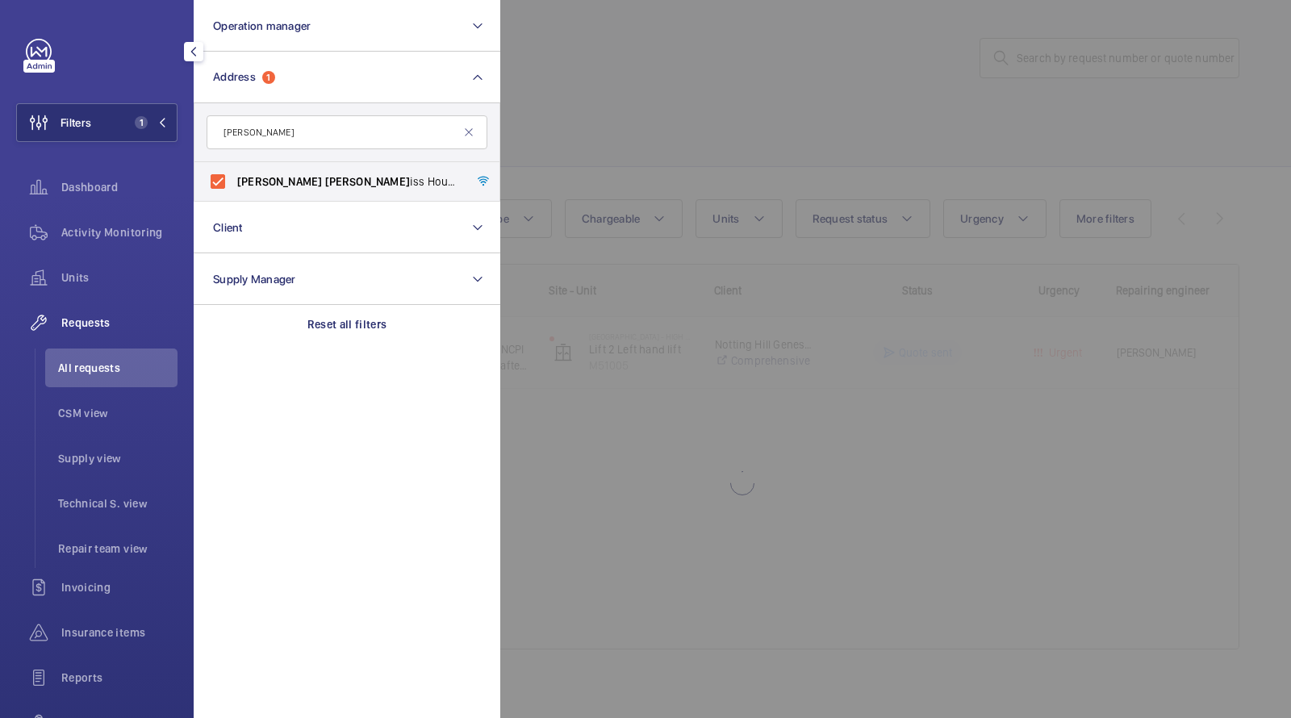
click at [727, 95] on div at bounding box center [1145, 359] width 1291 height 718
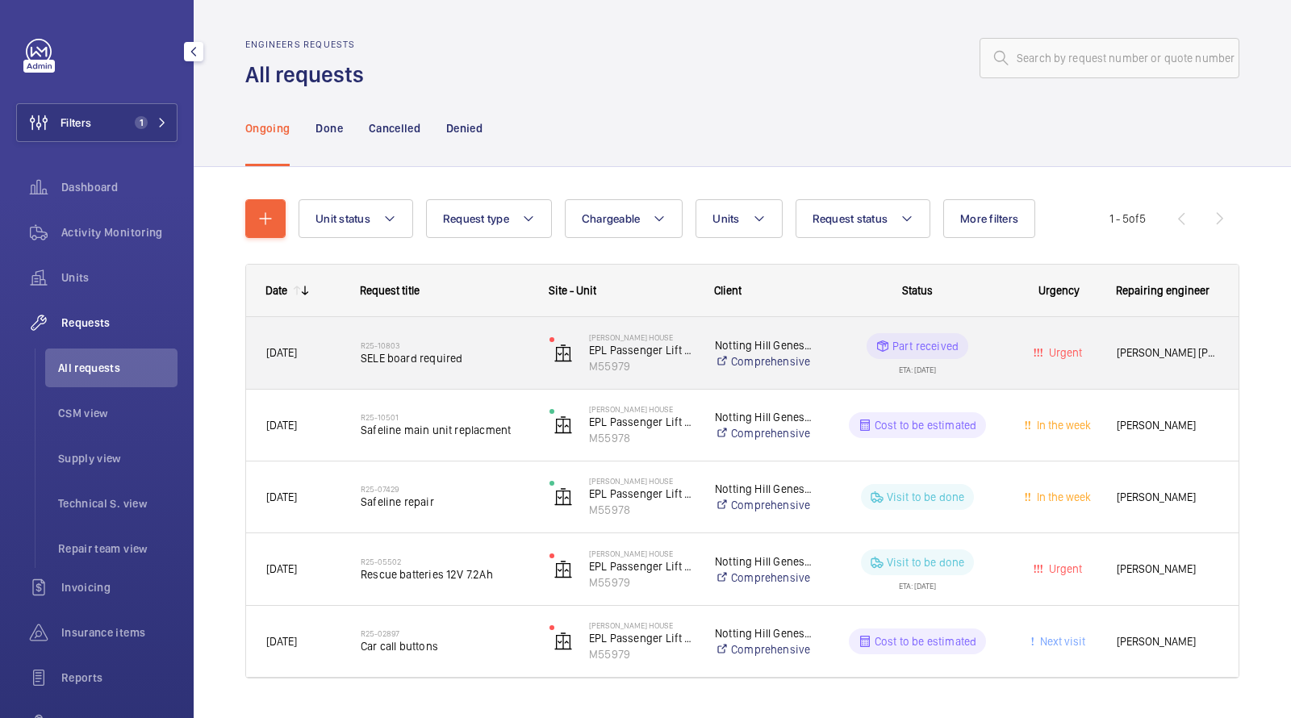
click at [441, 347] on h2 "R25-10803" at bounding box center [445, 346] width 168 height 10
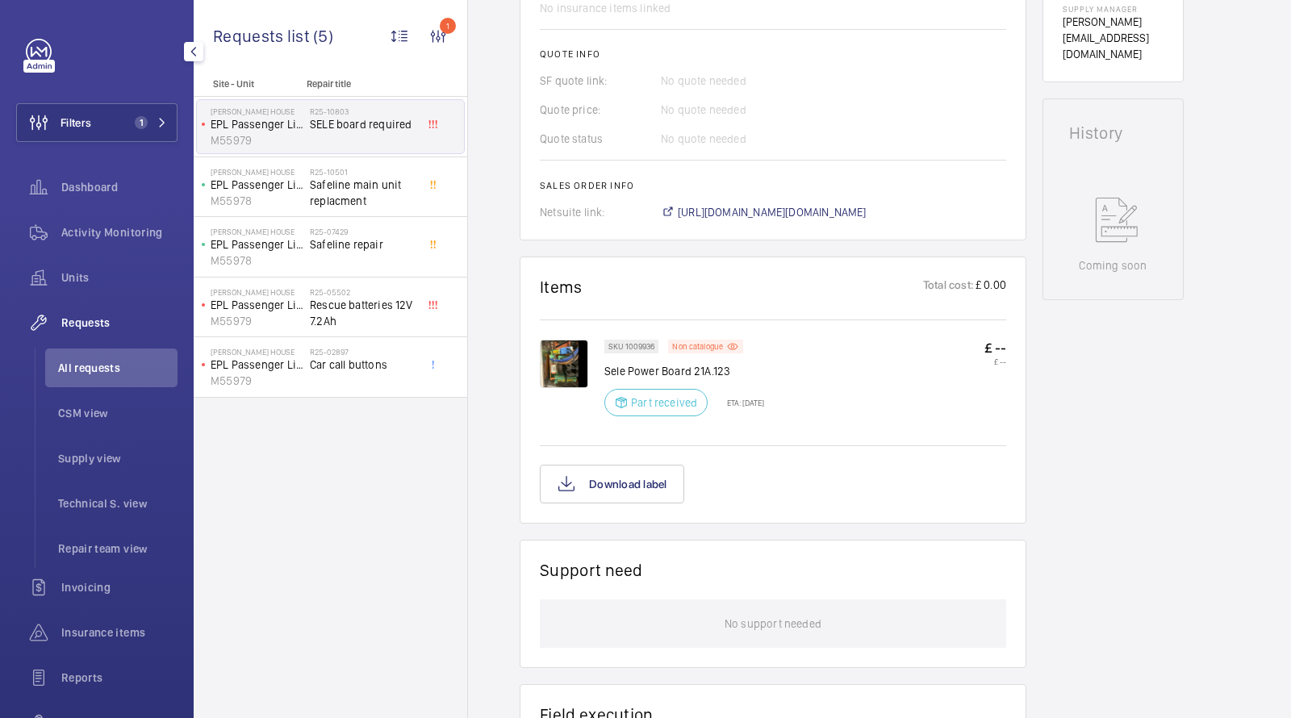
scroll to position [684, 0]
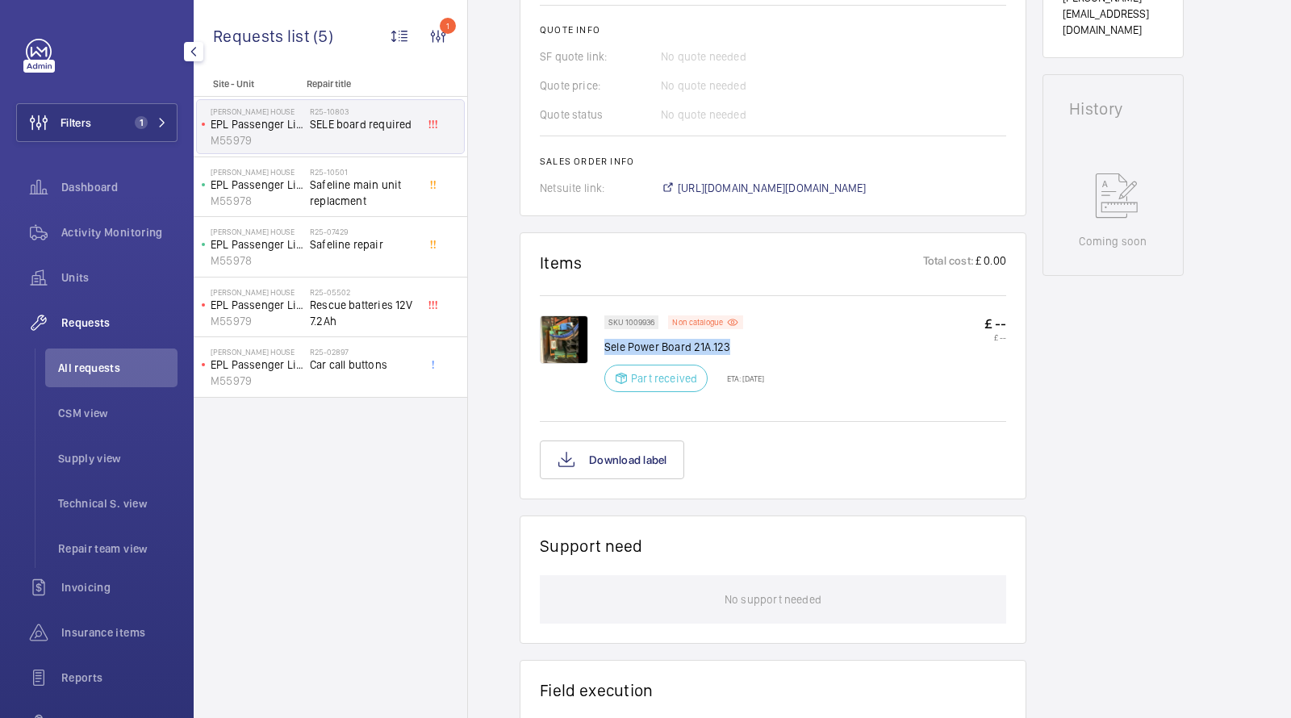
drag, startPoint x: 731, startPoint y: 350, endPoint x: 604, endPoint y: 343, distance: 127.7
click at [604, 343] on p "Sele Power Board 21A.123" at bounding box center [684, 347] width 160 height 16
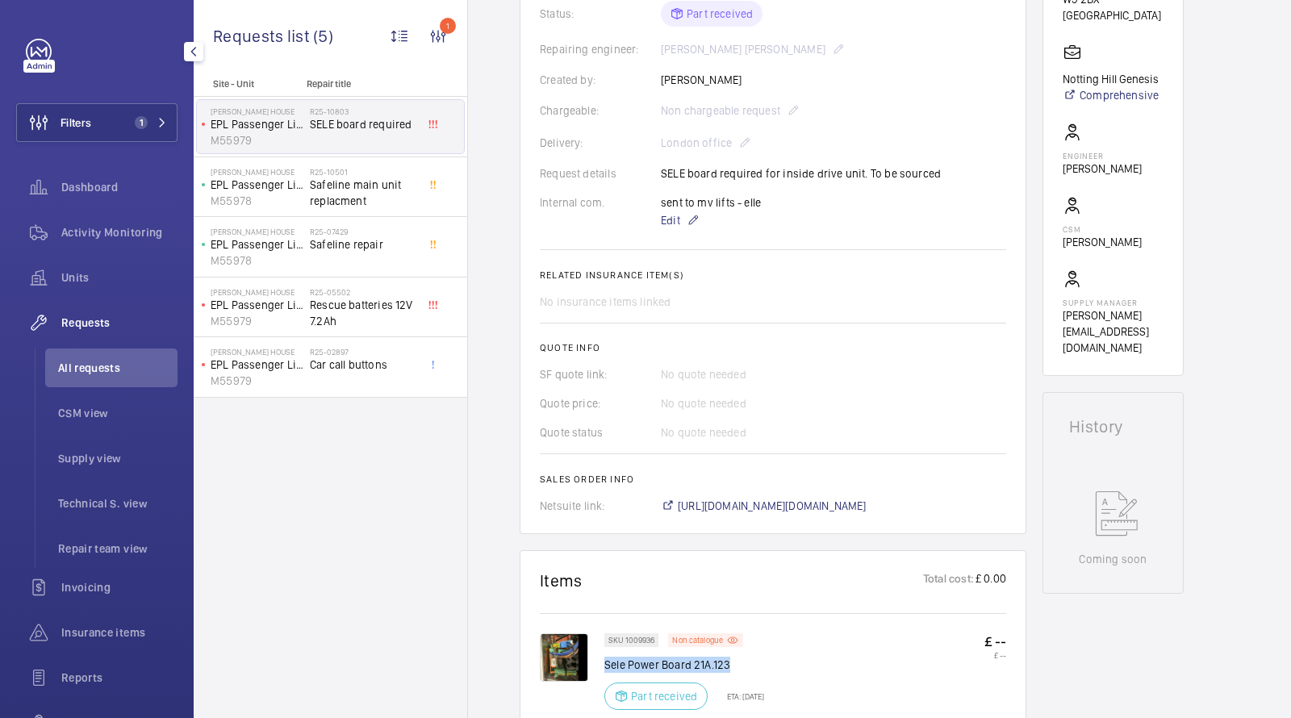
scroll to position [343, 0]
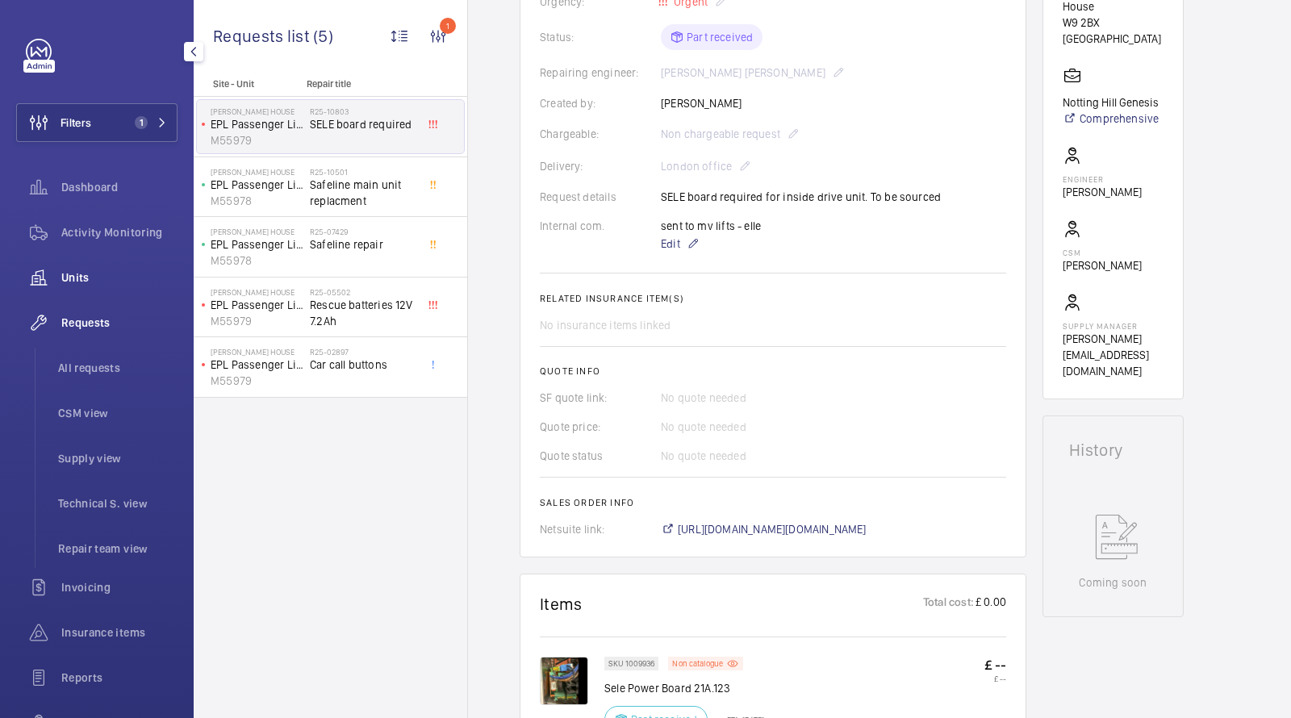
click at [94, 272] on span "Units" at bounding box center [119, 278] width 116 height 16
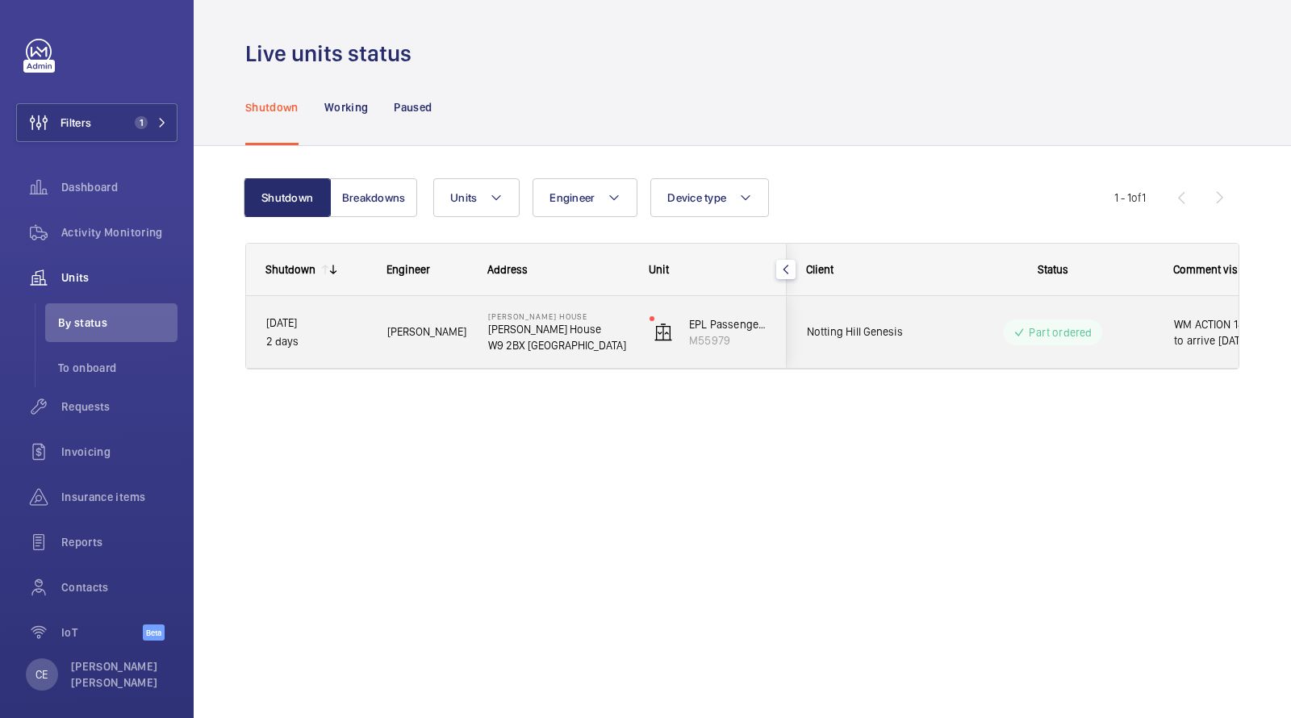
scroll to position [0, 290]
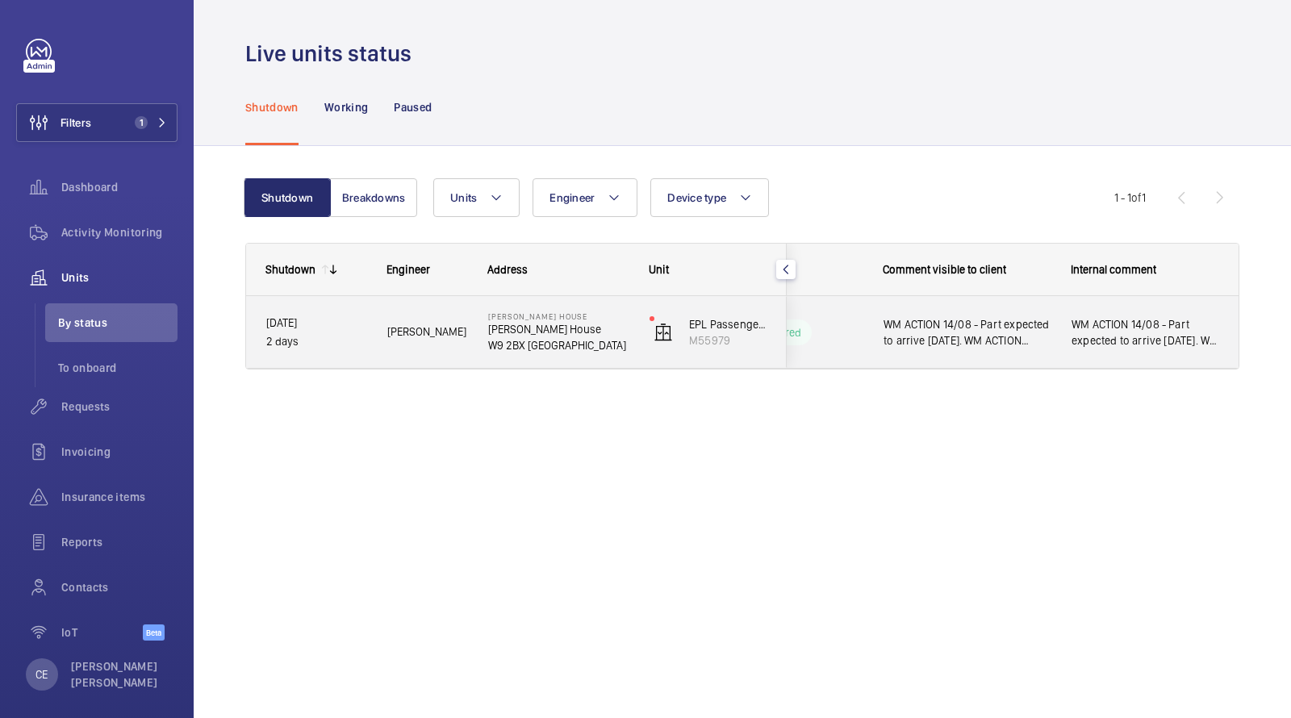
click at [1080, 326] on span "WM ACTION 14/08 - Part expected to arrive tomorrow. WM ACTION 13/08- Part on or…" at bounding box center [1146, 332] width 148 height 32
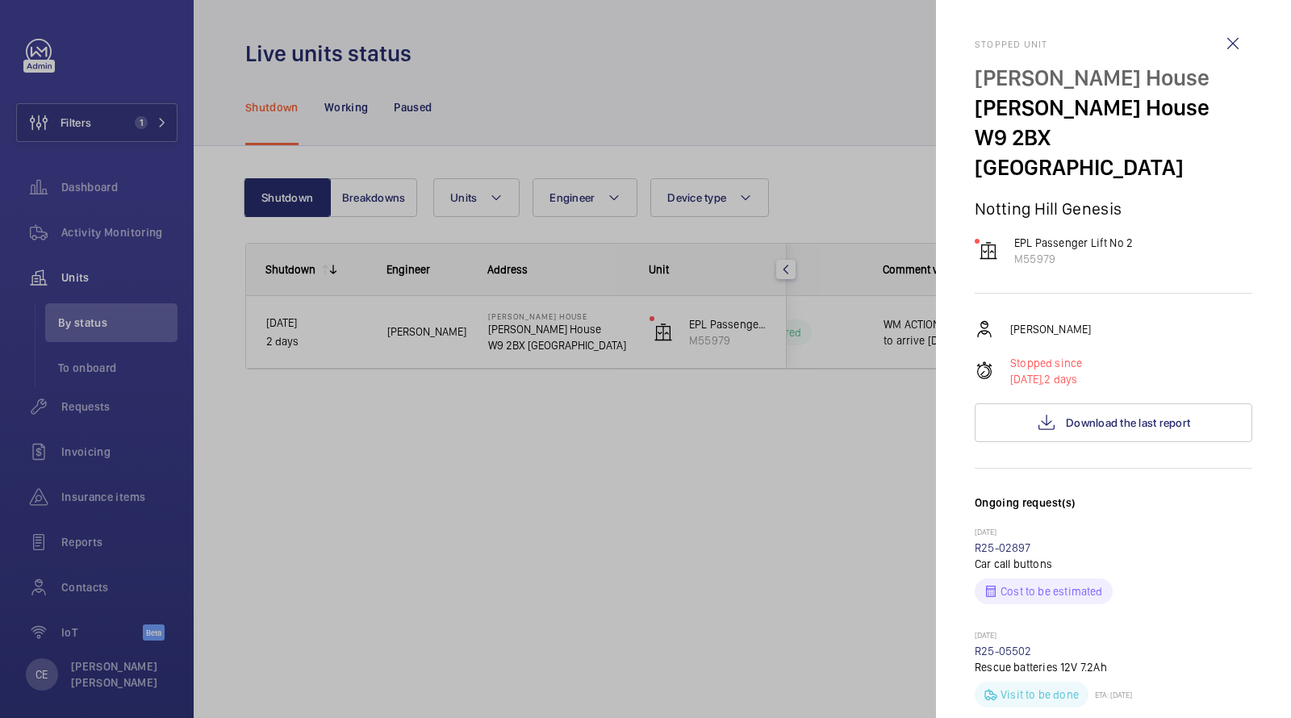
scroll to position [719, 0]
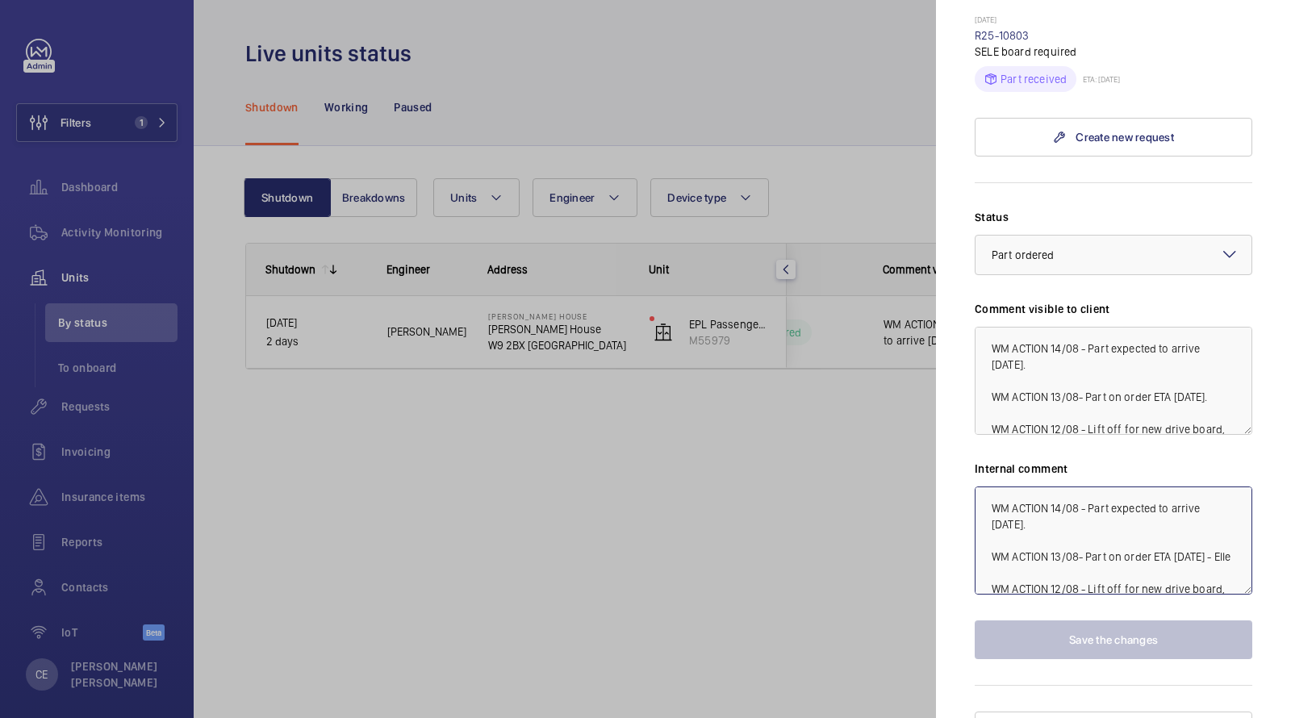
click at [980, 487] on textarea "WM ACTION 14/08 - Part expected to arrive tomorrow. WM ACTION 13/08- Part on or…" at bounding box center [1114, 541] width 278 height 108
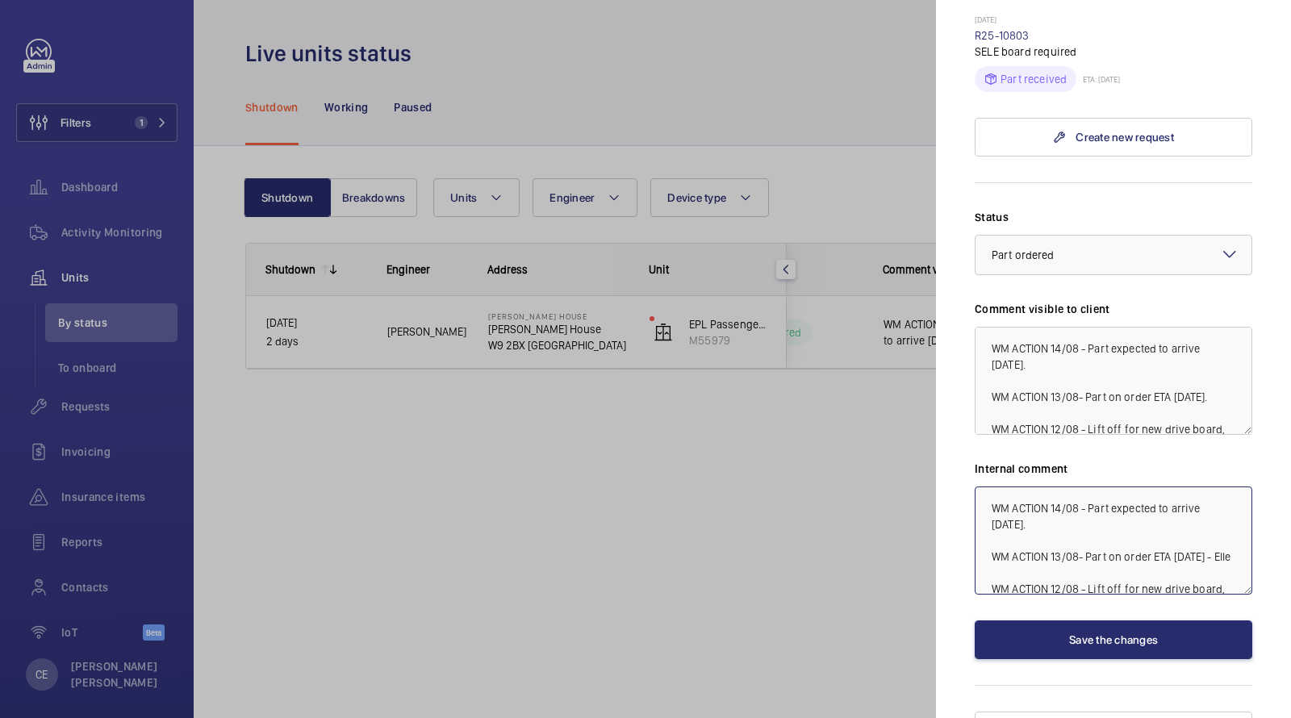
click at [979, 487] on textarea "WM ACTION 14/08 - Part expected to arrive tomorrow. WM ACTION 13/08- Part on or…" at bounding box center [1114, 541] width 278 height 108
drag, startPoint x: 1099, startPoint y: 478, endPoint x: 874, endPoint y: 384, distance: 243.8
click at [878, 402] on mat-sidenav-container "Filters 1 Dashboard Activity Monitoring Units By status To onboard Requests Inv…" at bounding box center [645, 359] width 1291 height 718
drag, startPoint x: 989, startPoint y: 504, endPoint x: 942, endPoint y: 395, distance: 118.6
click at [942, 398] on mat-sidenav "Stopped unit Ernest Harriss House Ernest Harriss House W9 2BX LONDON Notting Hi…" at bounding box center [1113, 359] width 355 height 718
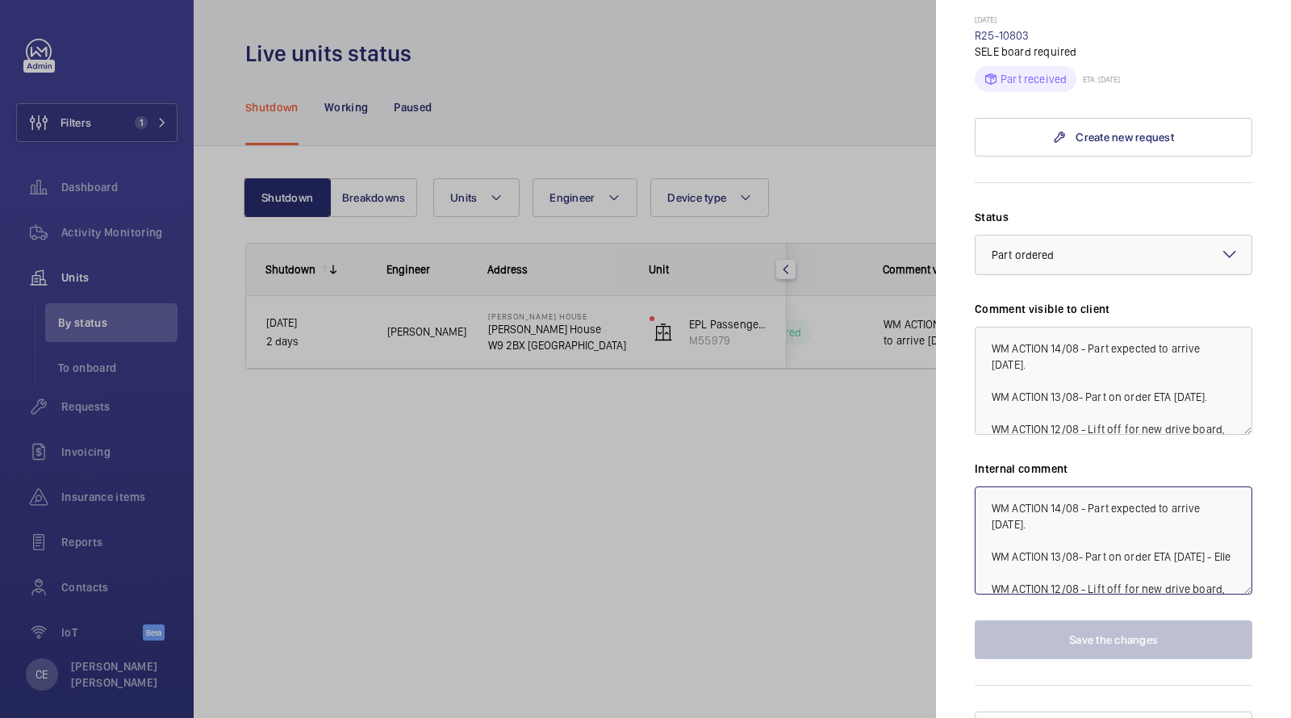
drag, startPoint x: 1112, startPoint y: 495, endPoint x: 1112, endPoint y: 476, distance: 19.4
click at [1112, 487] on textarea "WM ACTION 14/08 - Part expected to arrive tomorrow. WM ACTION 13/08- Part on or…" at bounding box center [1114, 541] width 278 height 108
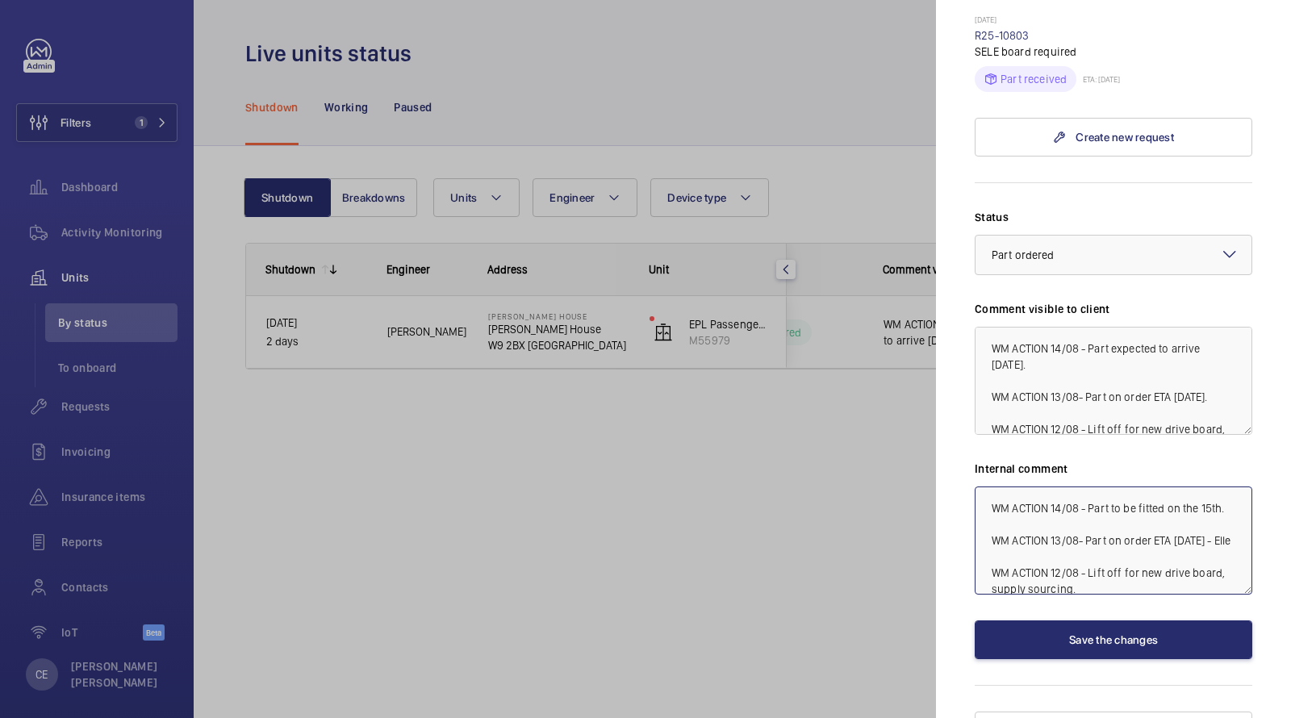
drag, startPoint x: 1242, startPoint y: 474, endPoint x: 892, endPoint y: 401, distance: 357.0
click at [892, 401] on mat-sidenav-container "Filters 1 Dashboard Activity Monitoring Units By status To onboard Requests Inv…" at bounding box center [645, 359] width 1291 height 718
type textarea "WM ACTION 14/08 - Part to be fitted on the 15th. WM ACTION 13/08- Part on order…"
drag, startPoint x: 1060, startPoint y: 339, endPoint x: 893, endPoint y: 227, distance: 201.2
click at [894, 228] on mat-sidenav-container "Filters 1 Dashboard Activity Monitoring Units By status To onboard Requests Inv…" at bounding box center [645, 359] width 1291 height 718
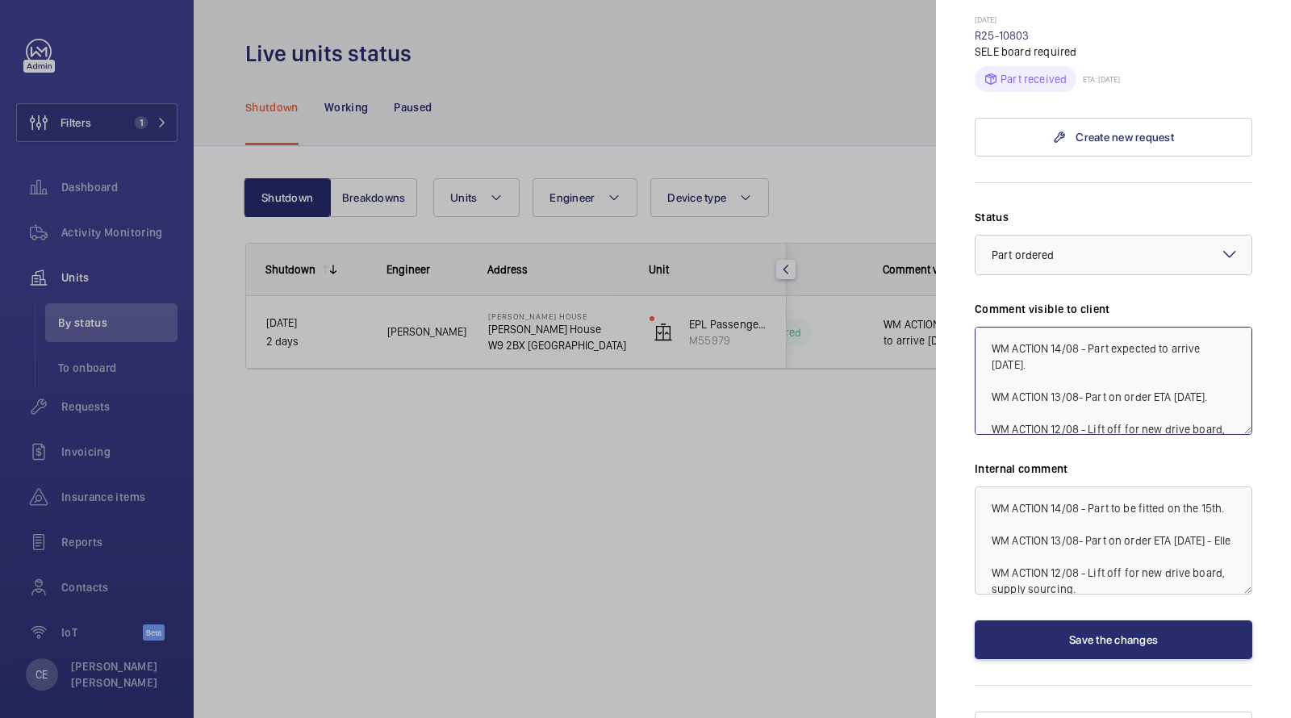
paste textarea "to be fitted on the 15th"
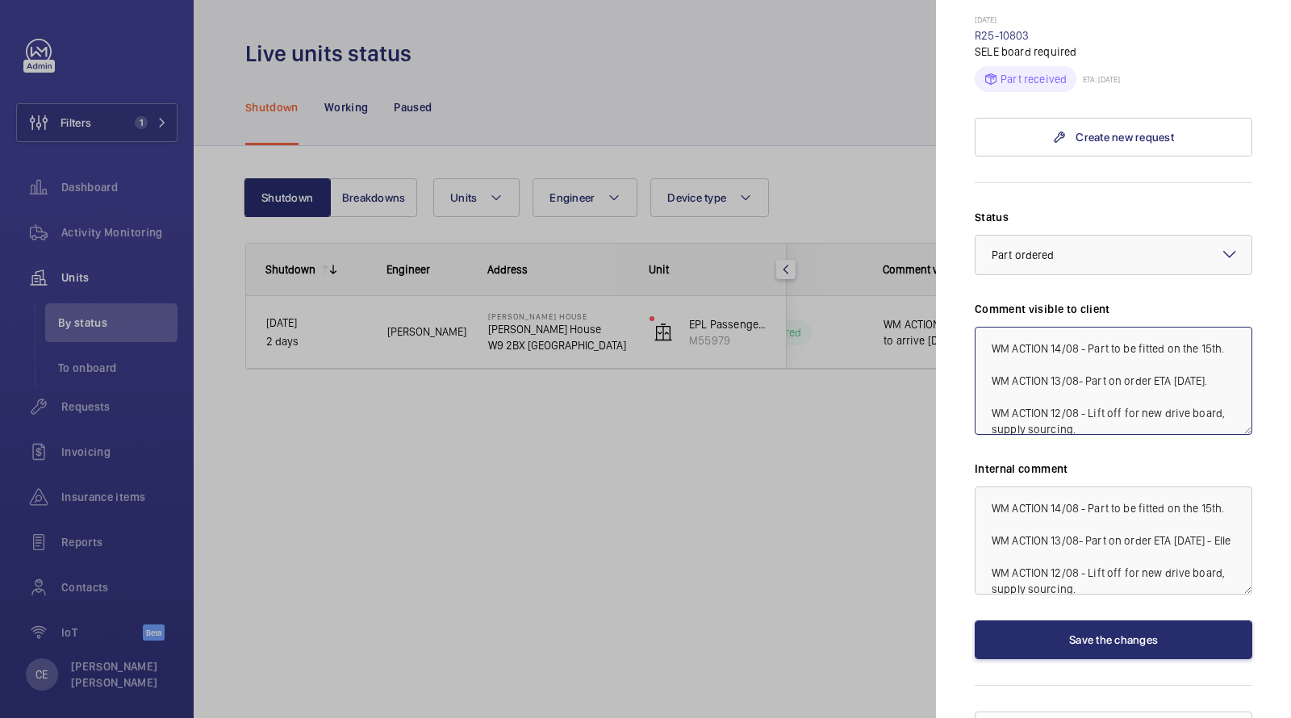
type textarea "WM ACTION 14/08 - Part to be fitted on the 15th. WM ACTION 13/08- Part on order…"
click at [1011, 248] on div "Status Select a status × Part ordered × Comment visible to client WM ACTION 14/…" at bounding box center [1114, 434] width 278 height 450
click at [1011, 236] on div at bounding box center [1114, 255] width 276 height 39
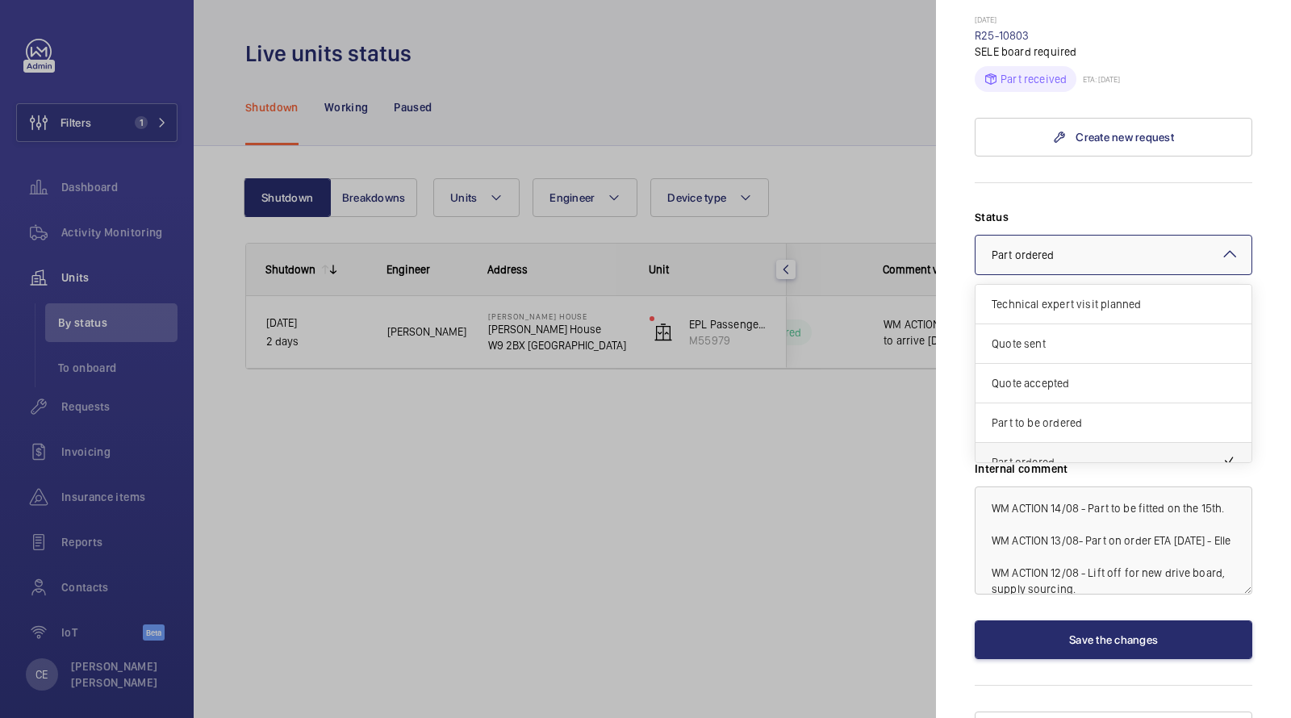
scroll to position [136, 0]
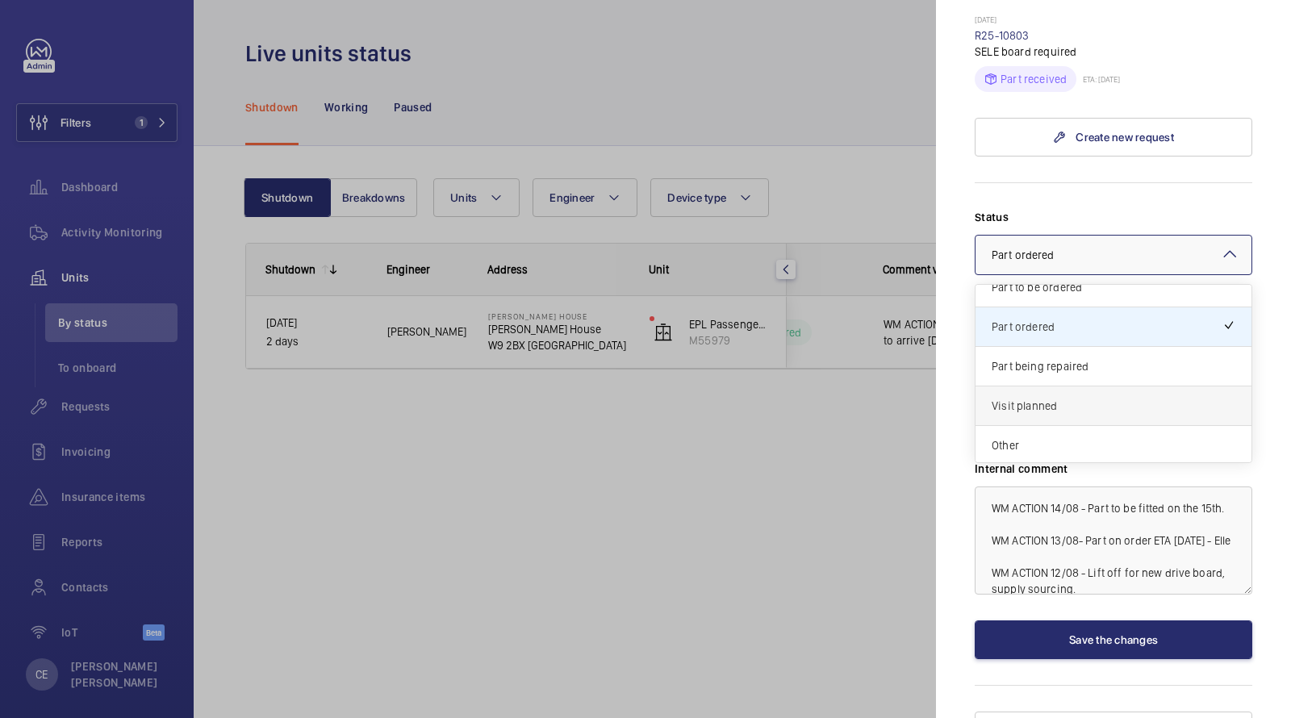
click at [997, 387] on div "Visit planned" at bounding box center [1114, 407] width 276 height 40
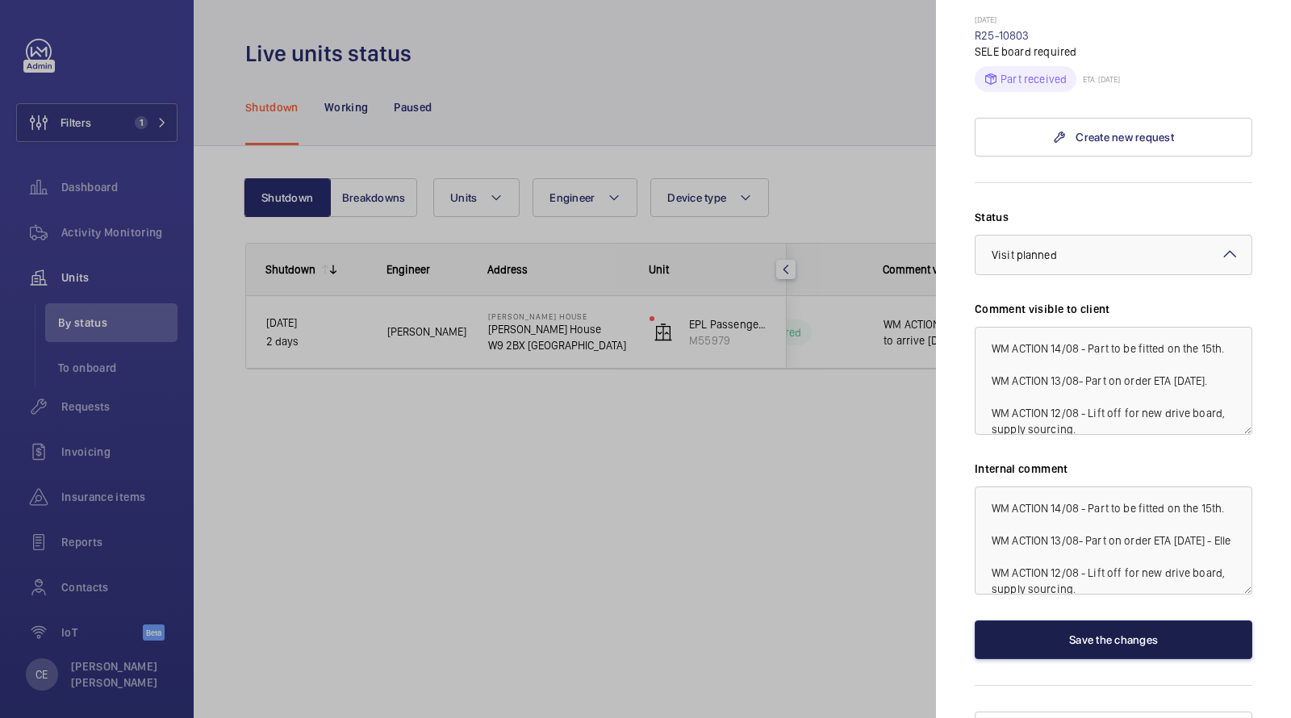
click at [1090, 621] on button "Save the changes" at bounding box center [1114, 640] width 278 height 39
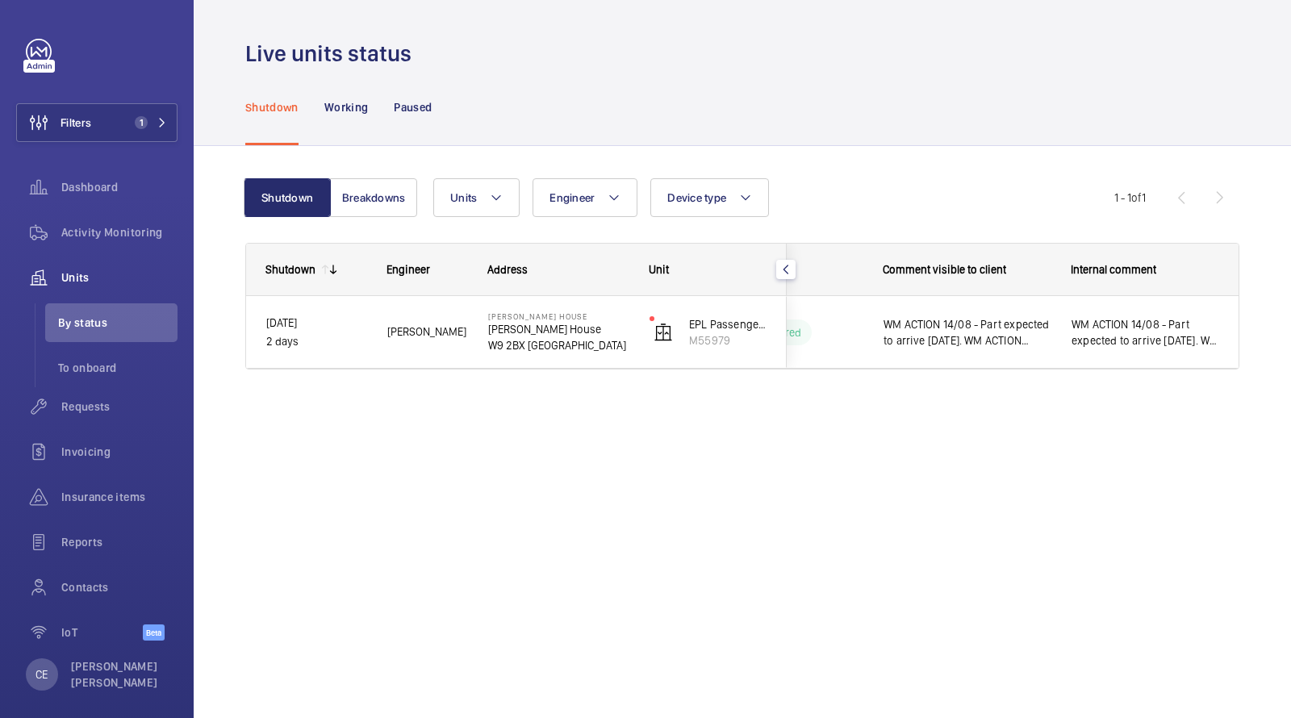
scroll to position [0, 0]
click at [123, 111] on button "Filters 1" at bounding box center [96, 122] width 161 height 39
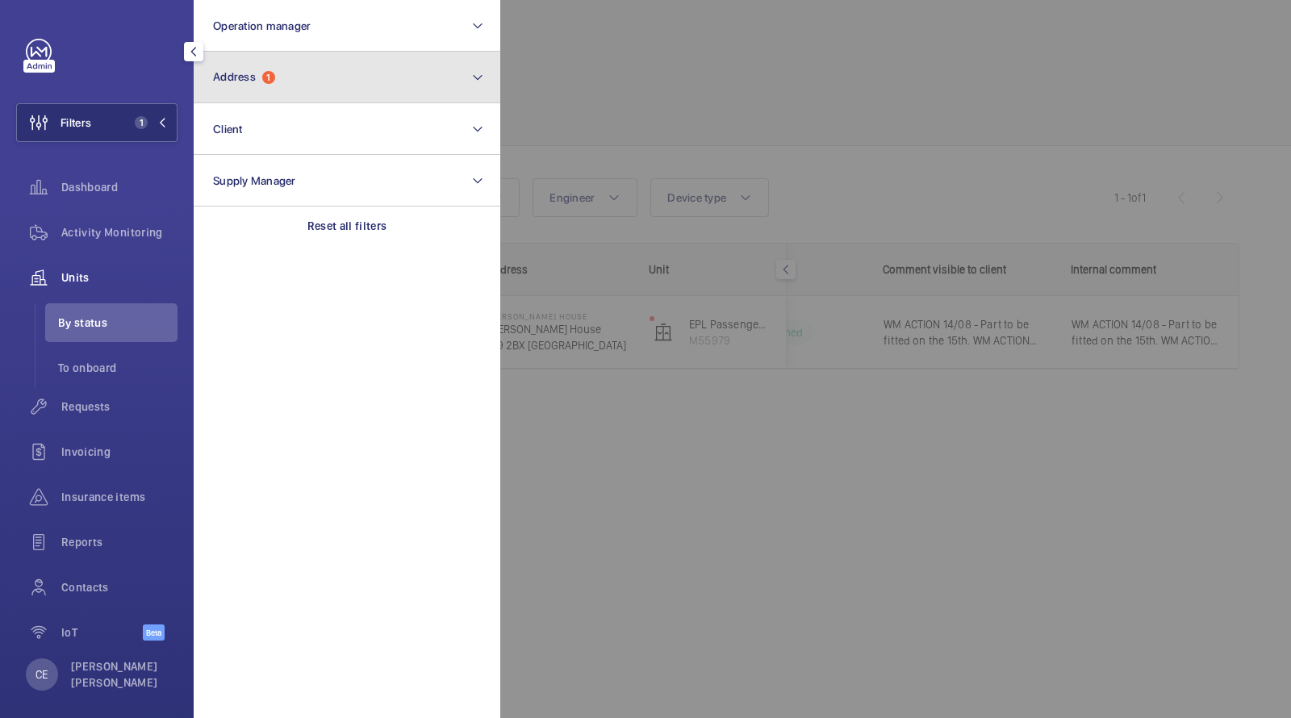
click at [307, 89] on button "Address 1" at bounding box center [347, 78] width 307 height 52
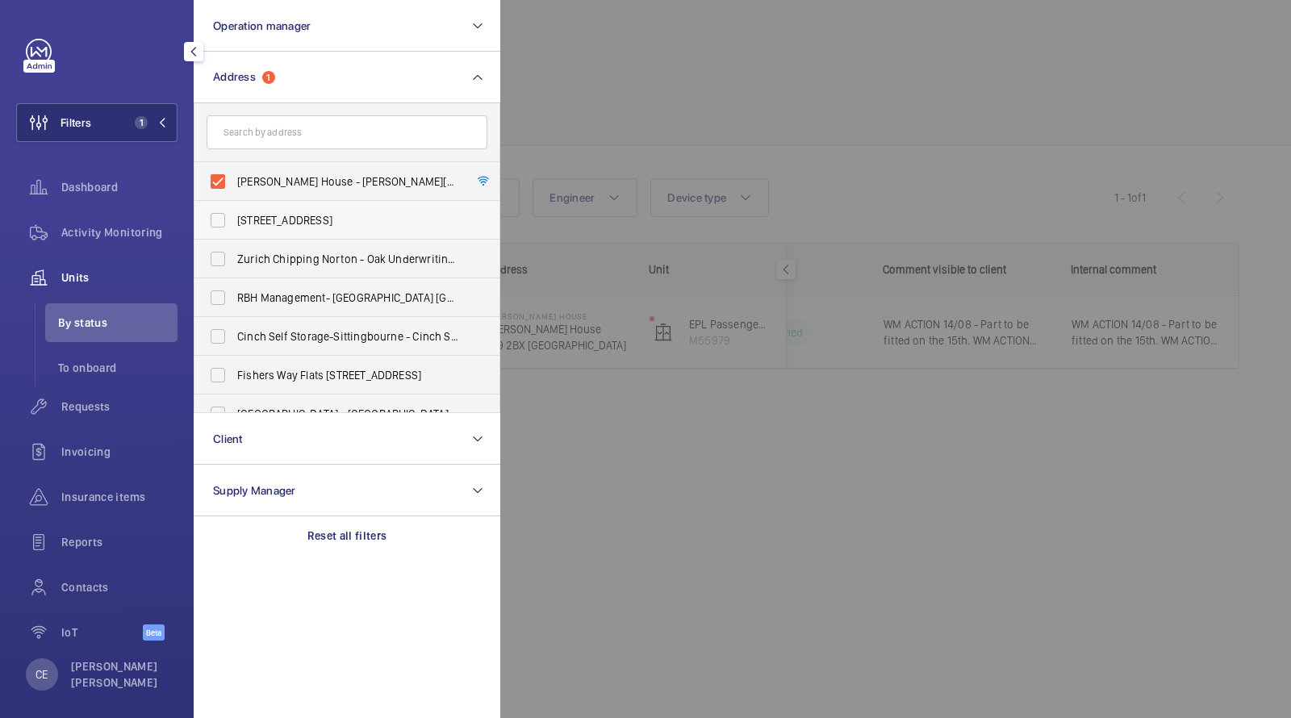
click at [320, 201] on label "[STREET_ADDRESS]" at bounding box center [334, 220] width 281 height 39
click at [234, 204] on input "[STREET_ADDRESS]" at bounding box center [218, 220] width 32 height 32
checkbox input "true"
click at [363, 168] on label "Ernest Harriss House - Ernest Harriss House, LONDON W9 2BX" at bounding box center [334, 181] width 281 height 39
click at [234, 168] on input "Ernest Harriss House - Ernest Harriss House, LONDON W9 2BX" at bounding box center [218, 181] width 32 height 32
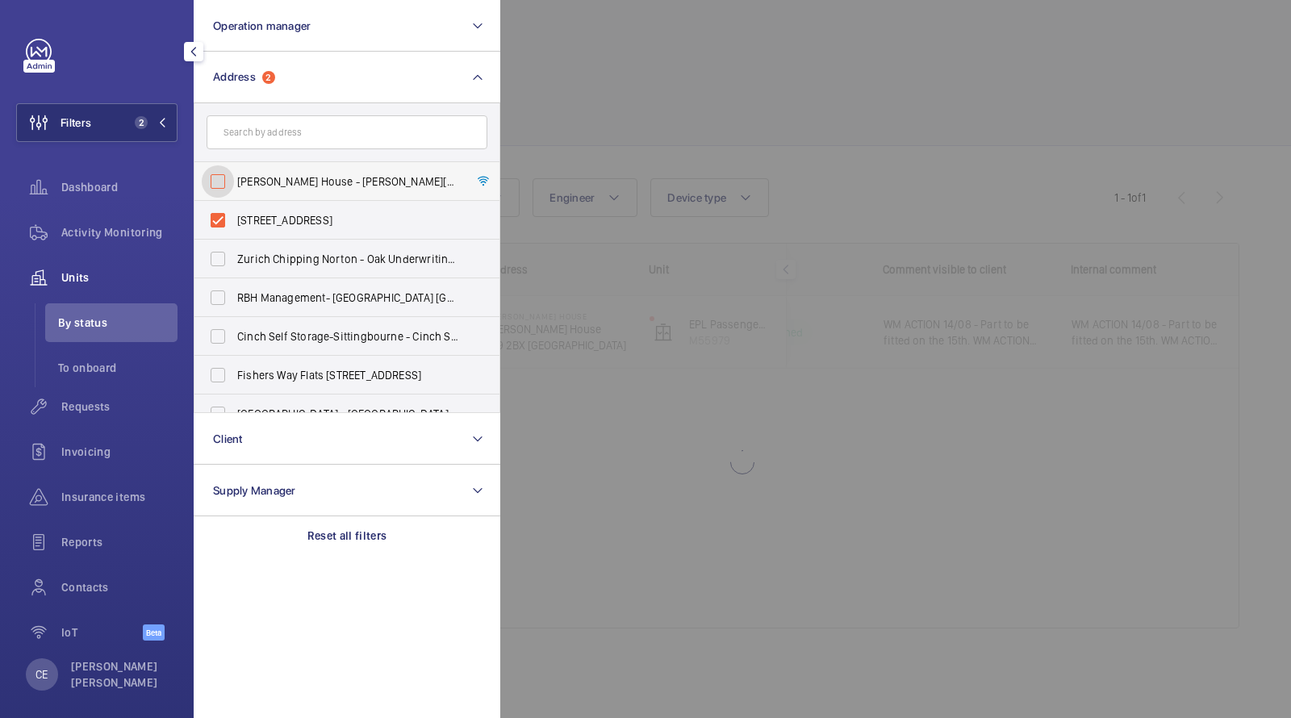
checkbox input "false"
click at [336, 211] on label "[STREET_ADDRESS]" at bounding box center [334, 220] width 281 height 39
click at [234, 211] on input "[STREET_ADDRESS]" at bounding box center [218, 220] width 32 height 32
checkbox input "false"
click at [669, 130] on div at bounding box center [1145, 359] width 1291 height 718
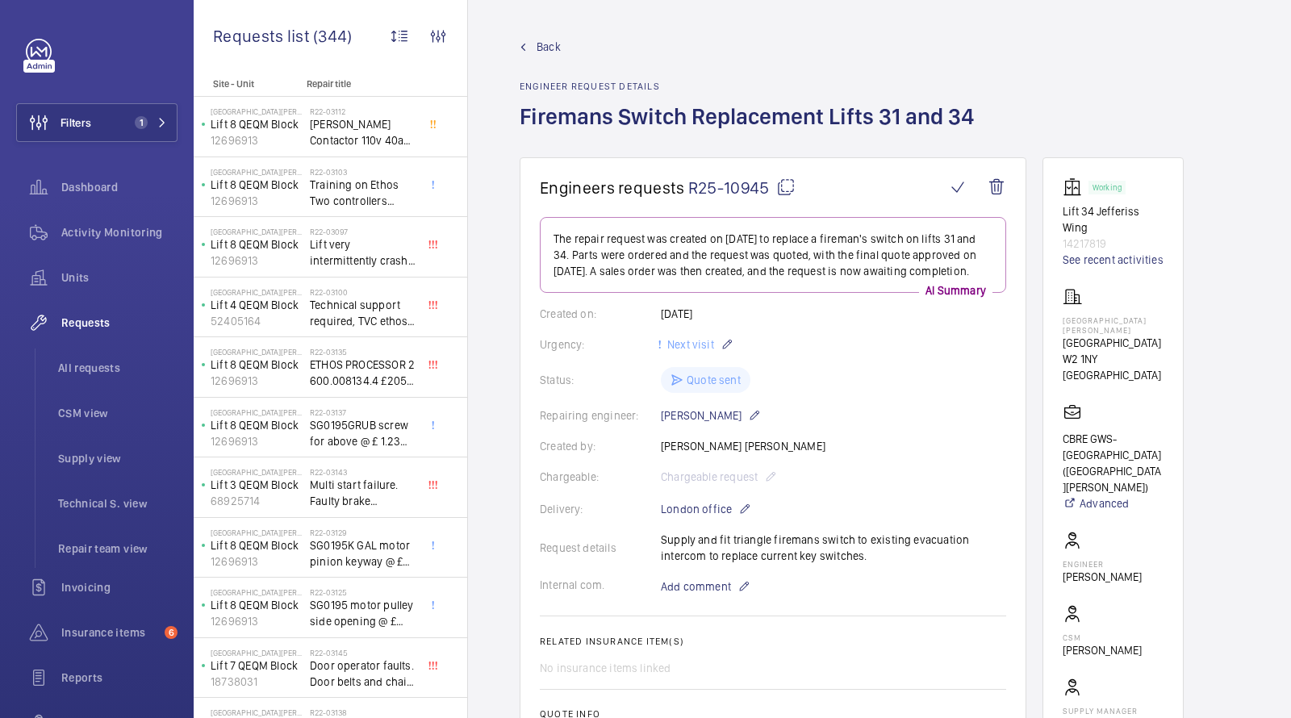
scroll to position [670, 0]
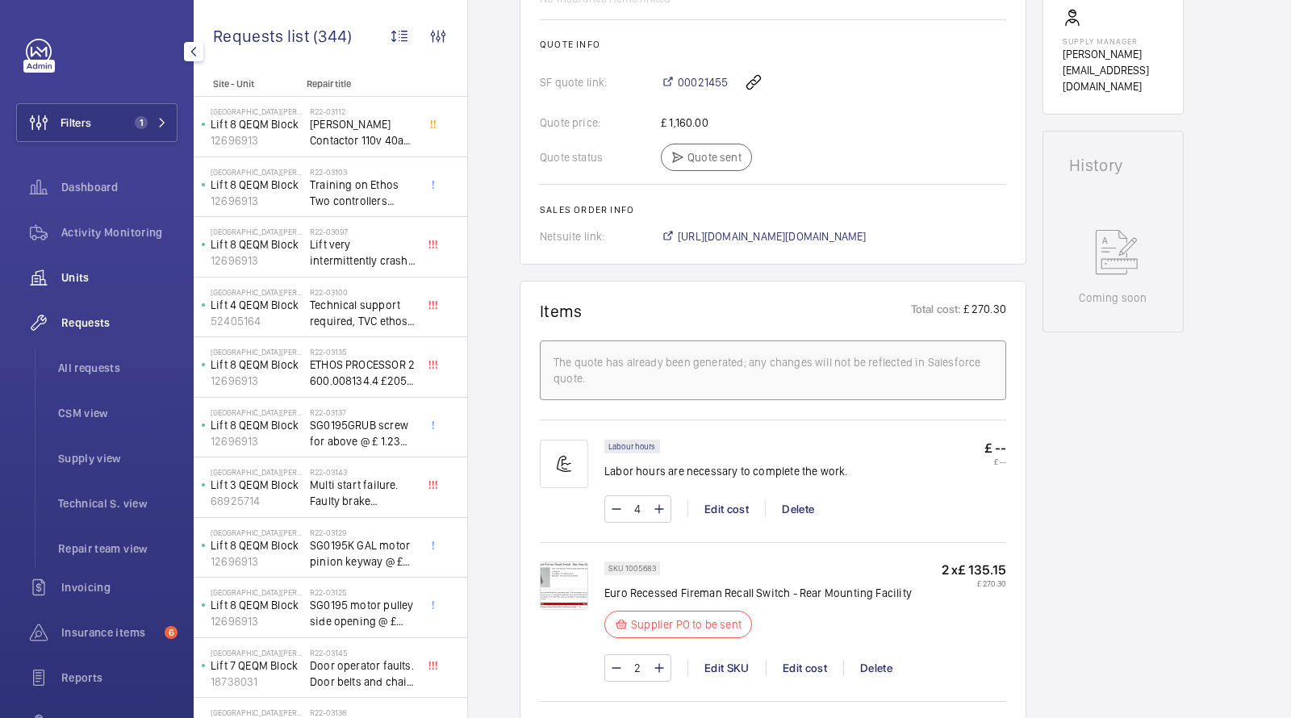
click at [69, 259] on div "Units" at bounding box center [96, 277] width 161 height 39
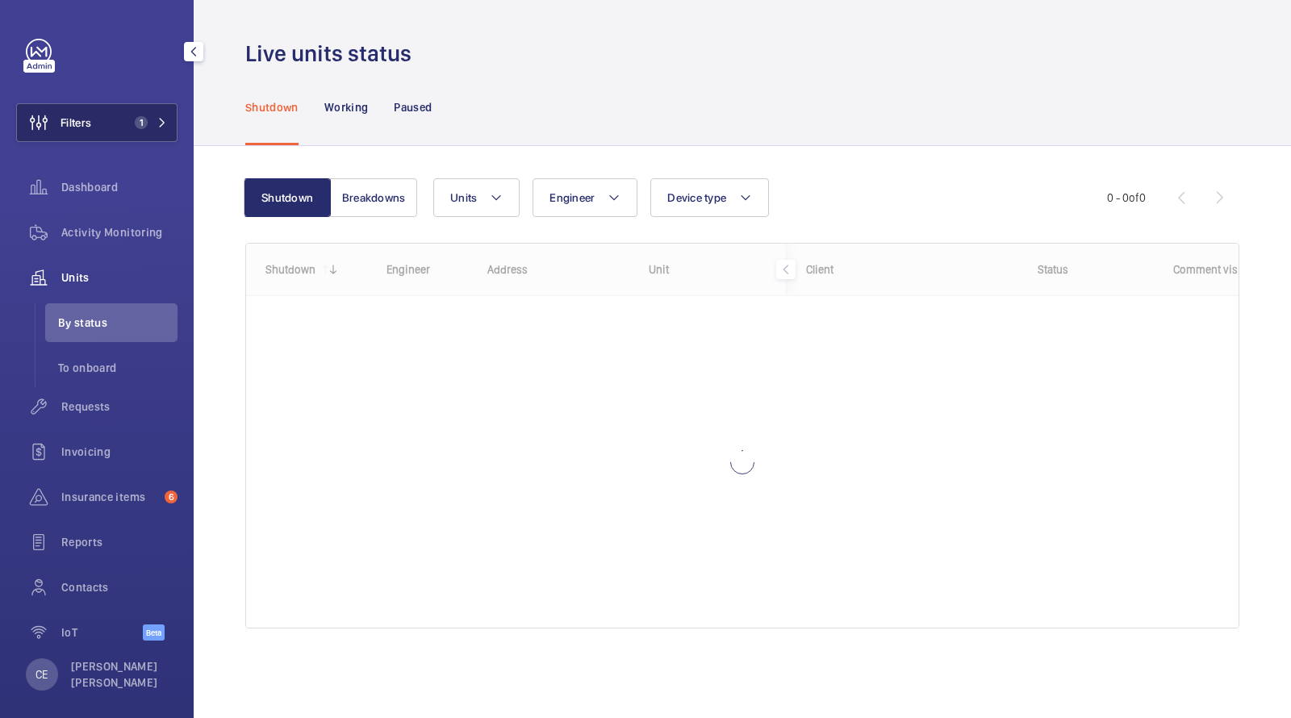
click at [163, 111] on button "Filters 1" at bounding box center [96, 122] width 161 height 39
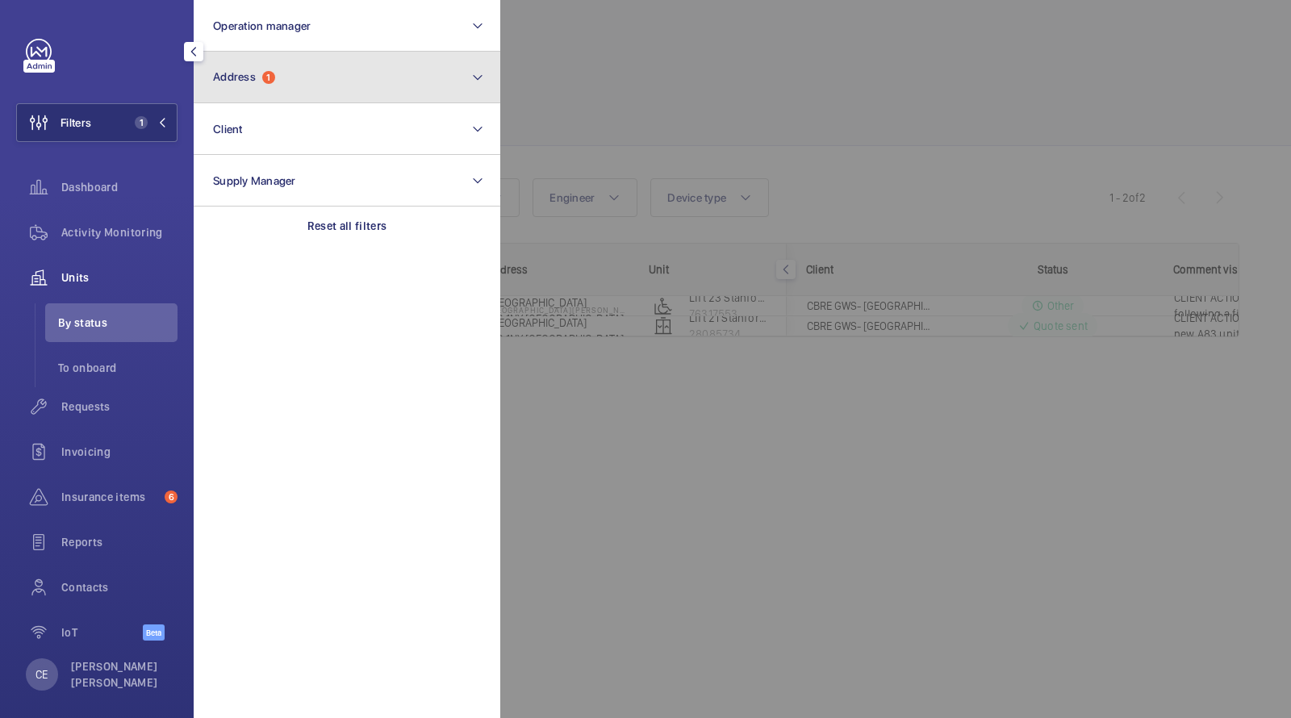
click at [270, 83] on span "1" at bounding box center [268, 77] width 13 height 13
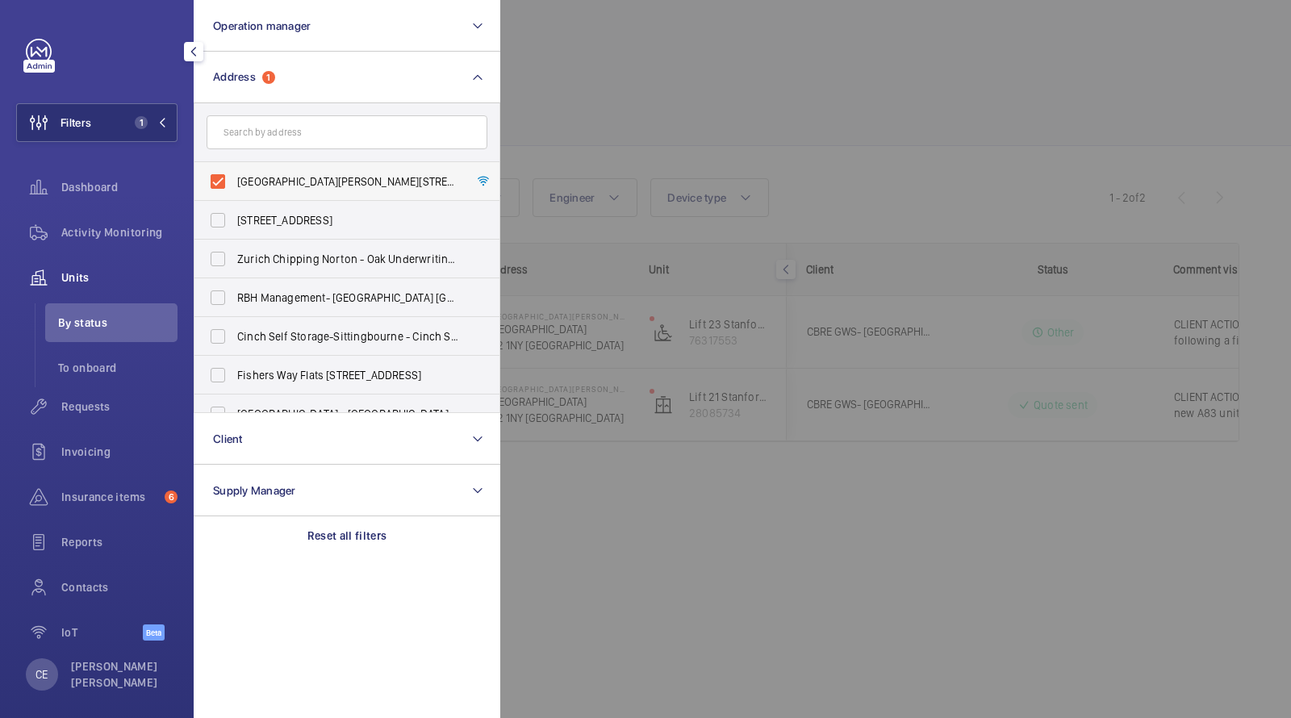
click at [324, 180] on span "[GEOGRAPHIC_DATA][PERSON_NAME][STREET_ADDRESS]" at bounding box center [348, 181] width 222 height 16
click at [234, 180] on input "[GEOGRAPHIC_DATA][PERSON_NAME][STREET_ADDRESS]" at bounding box center [218, 181] width 32 height 32
checkbox input "false"
click at [303, 144] on input "text" at bounding box center [347, 132] width 281 height 34
click at [112, 94] on div "Filters Operation manager Address [GEOGRAPHIC_DATA][PERSON_NAME][STREET_ADDRESS…" at bounding box center [96, 349] width 161 height 620
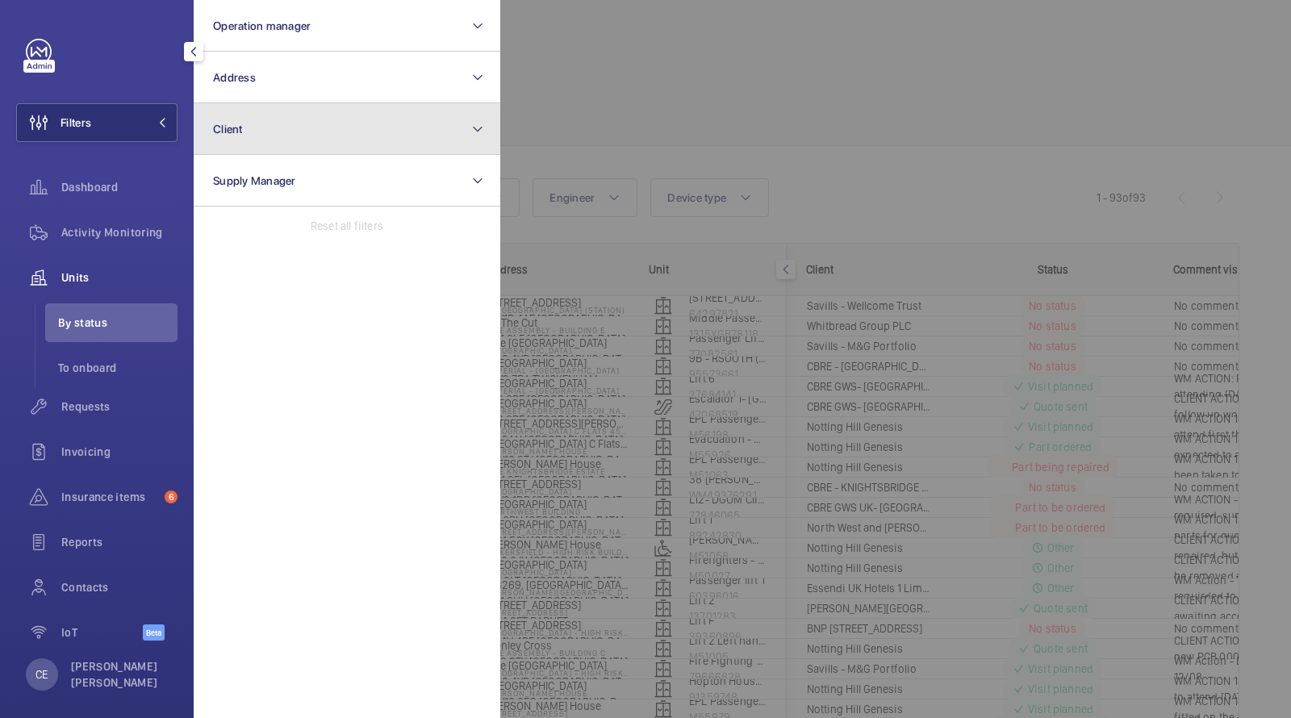
click at [282, 132] on button "Client" at bounding box center [347, 129] width 307 height 52
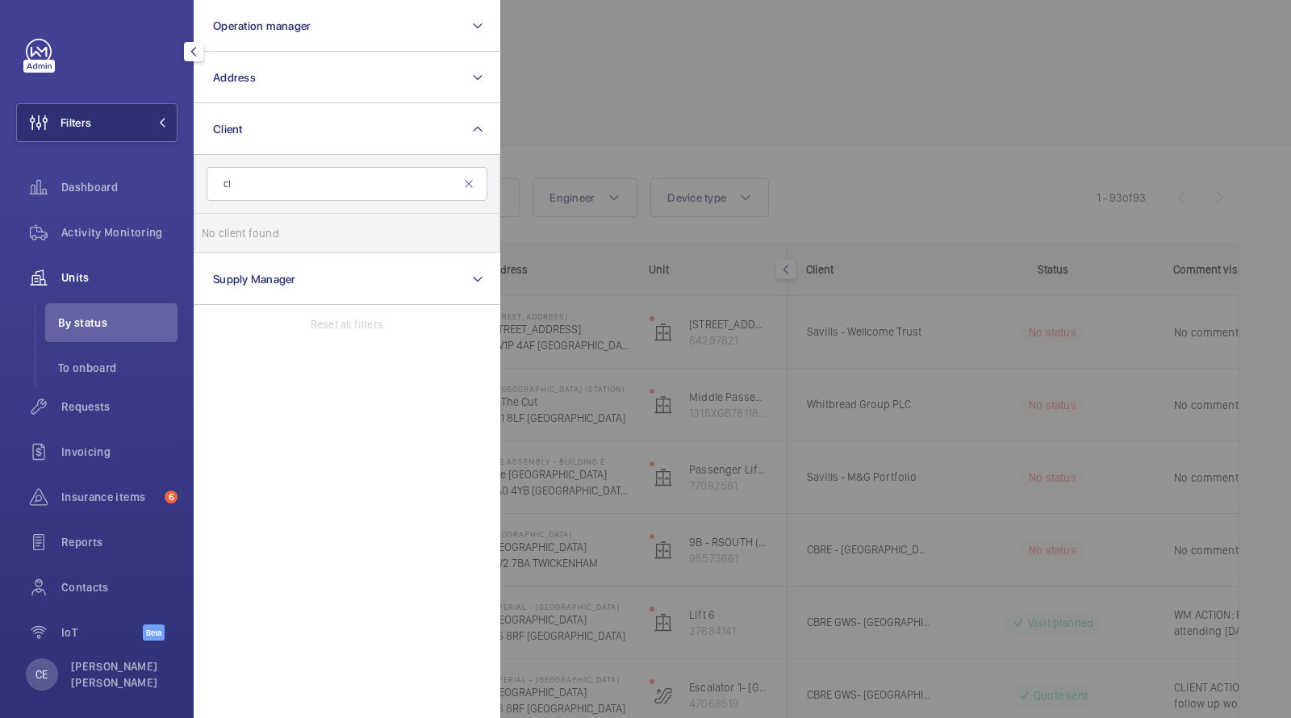
type input "c"
type input "notting"
click at [314, 228] on span "Notting Hill Genesis" at bounding box center [348, 233] width 222 height 16
click at [234, 228] on input "Notting Hill Genesis" at bounding box center [218, 233] width 32 height 32
checkbox input "true"
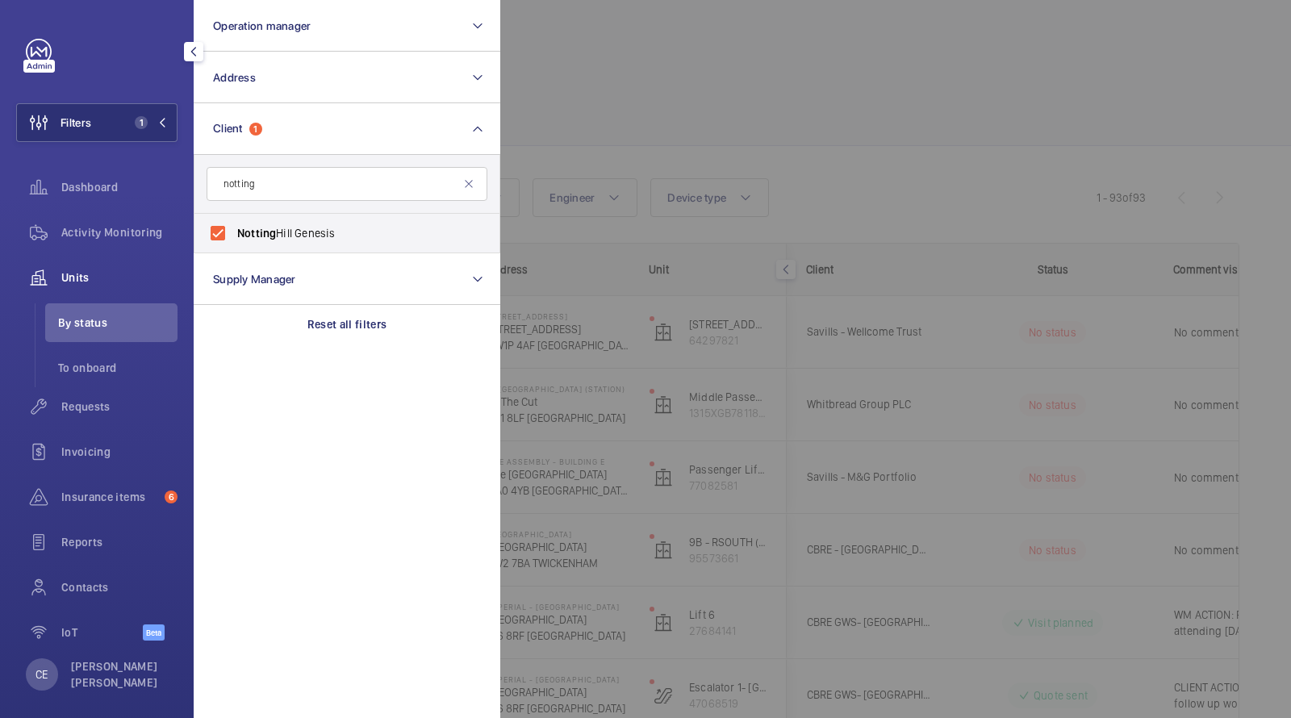
click at [713, 111] on div at bounding box center [1145, 359] width 1291 height 718
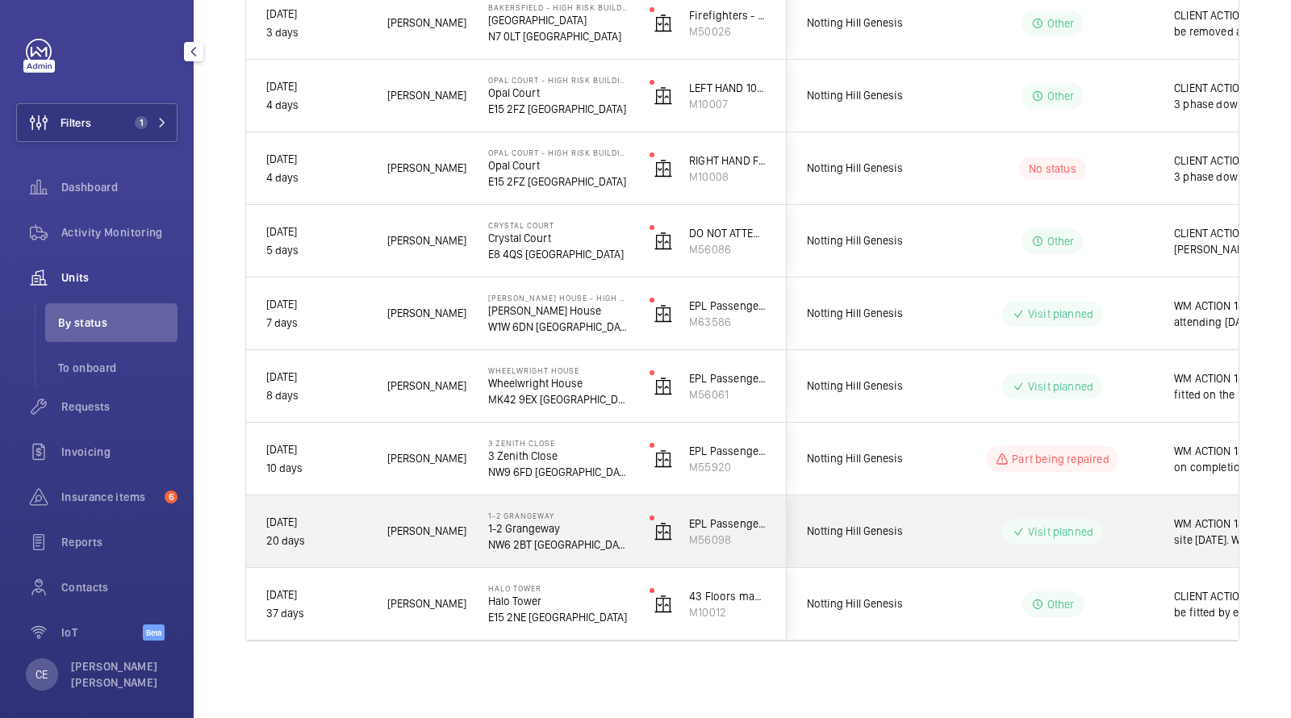
scroll to position [0, 290]
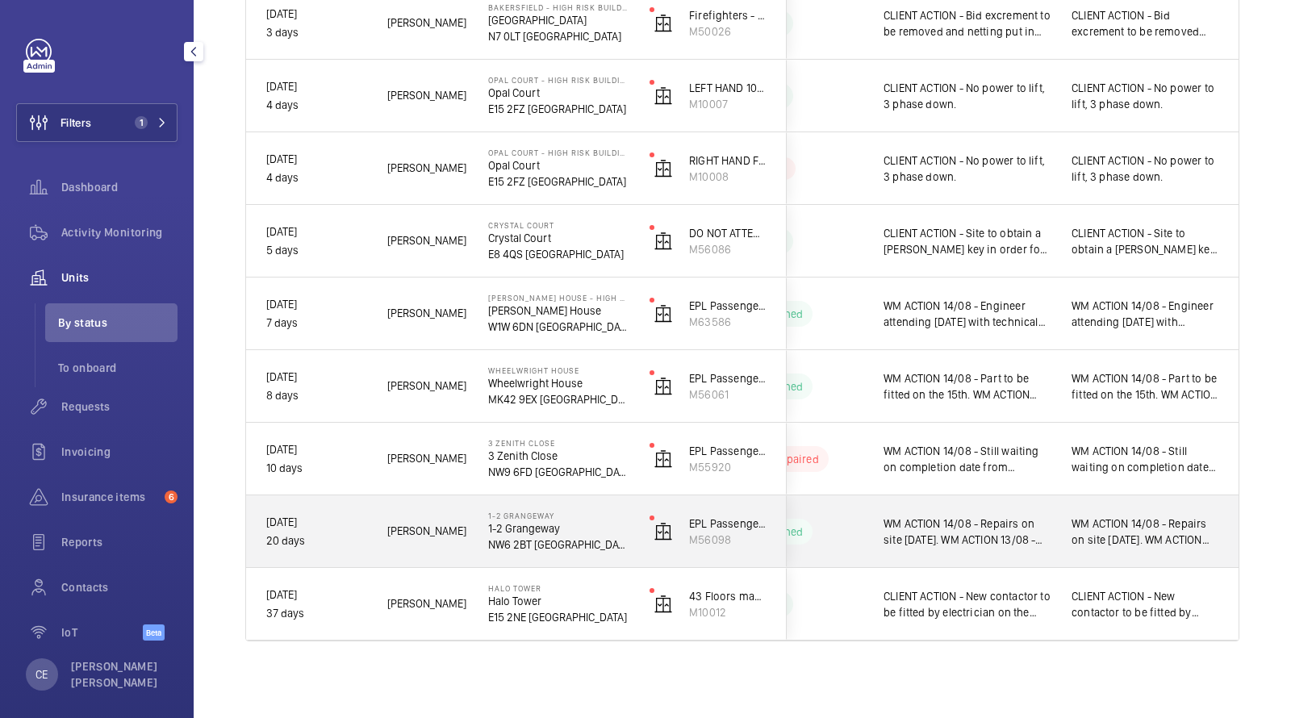
click at [1008, 516] on span "WM ACTION 14/08 - Repairs on site [DATE]. WM ACTION 13/08 - Repairs rescheduled…" at bounding box center [967, 532] width 167 height 32
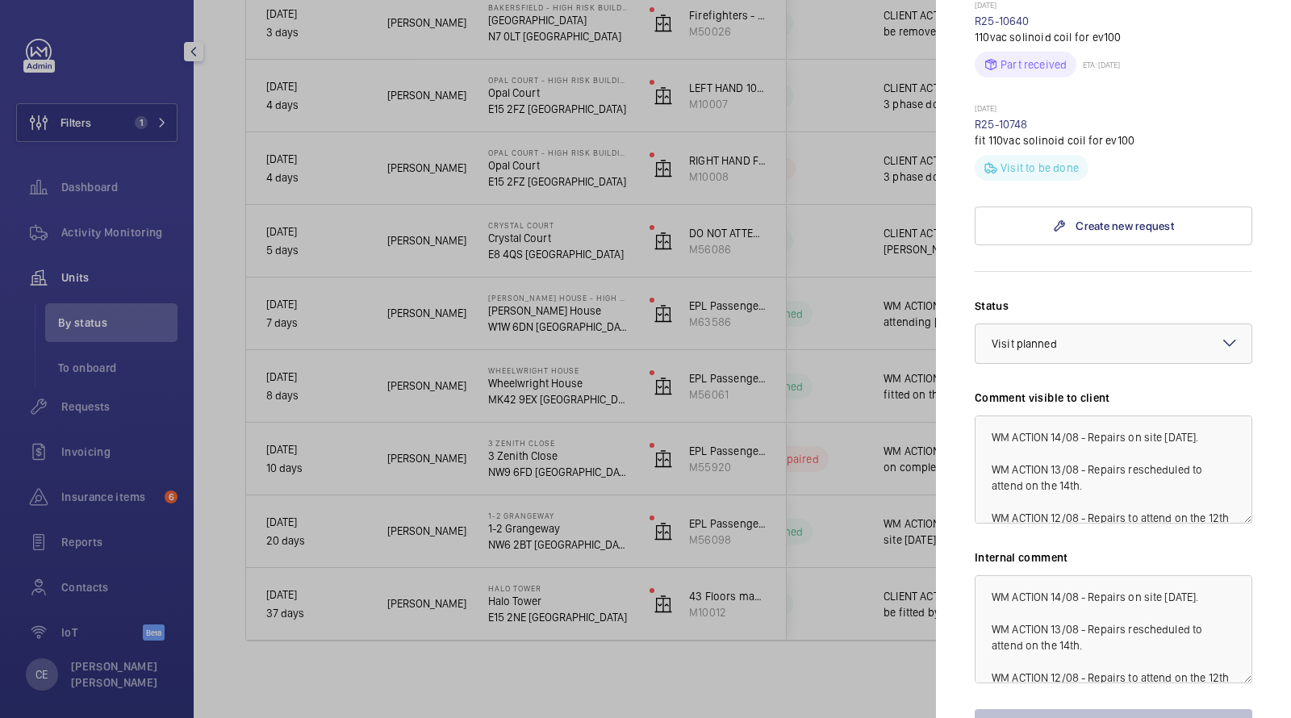
scroll to position [1139, 0]
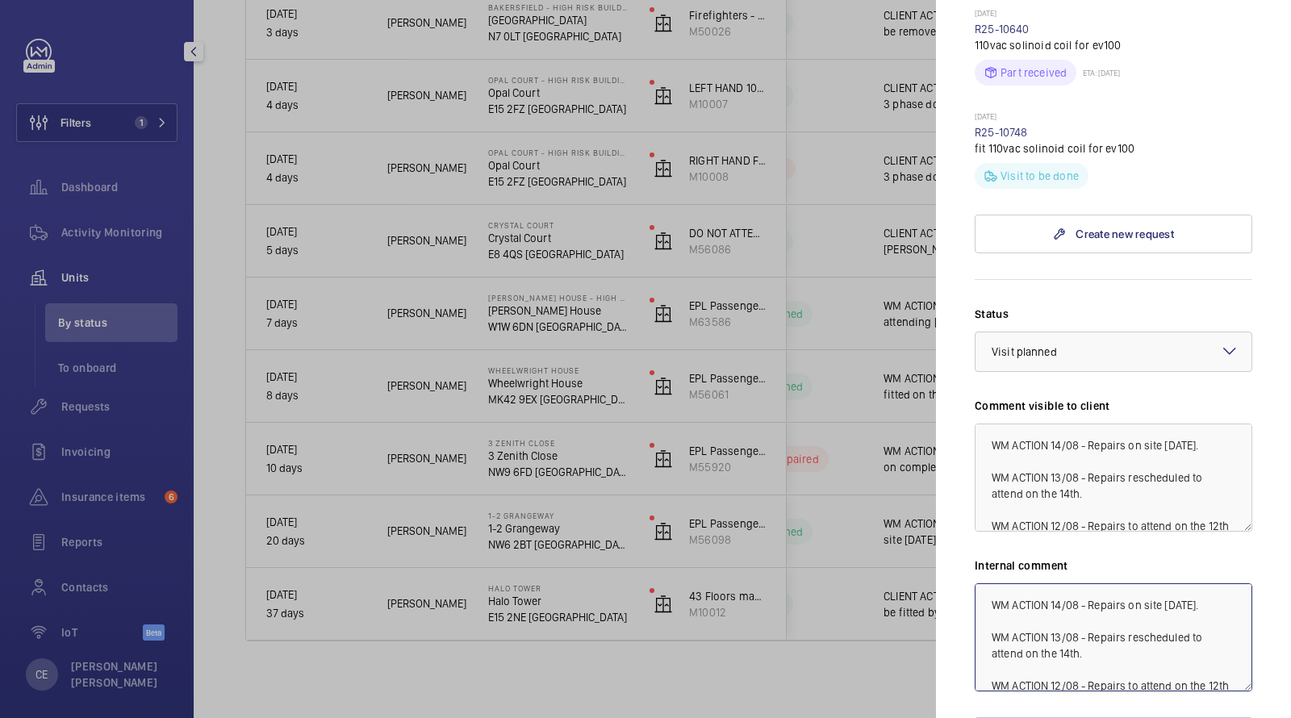
click at [988, 583] on textarea "WM ACTION 14/08 - Repairs on site [DATE]. WM ACTION 13/08 - Repairs rescheduled…" at bounding box center [1114, 637] width 278 height 108
click at [980, 583] on textarea "WM ACTION 14/08 - Repairs on site [DATE]. WM ACTION 13/08 - Repairs rescheduled…" at bounding box center [1114, 637] width 278 height 108
drag, startPoint x: 1096, startPoint y: 629, endPoint x: 888, endPoint y: 483, distance: 253.8
click at [893, 491] on mat-sidenav-container "Filters 1 Dashboard Activity Monitoring Units By status To onboard Requests Inv…" at bounding box center [645, 359] width 1291 height 718
type textarea "WM ACTION 15/08 - Coil changed, lift still stopping a couple inches above each …"
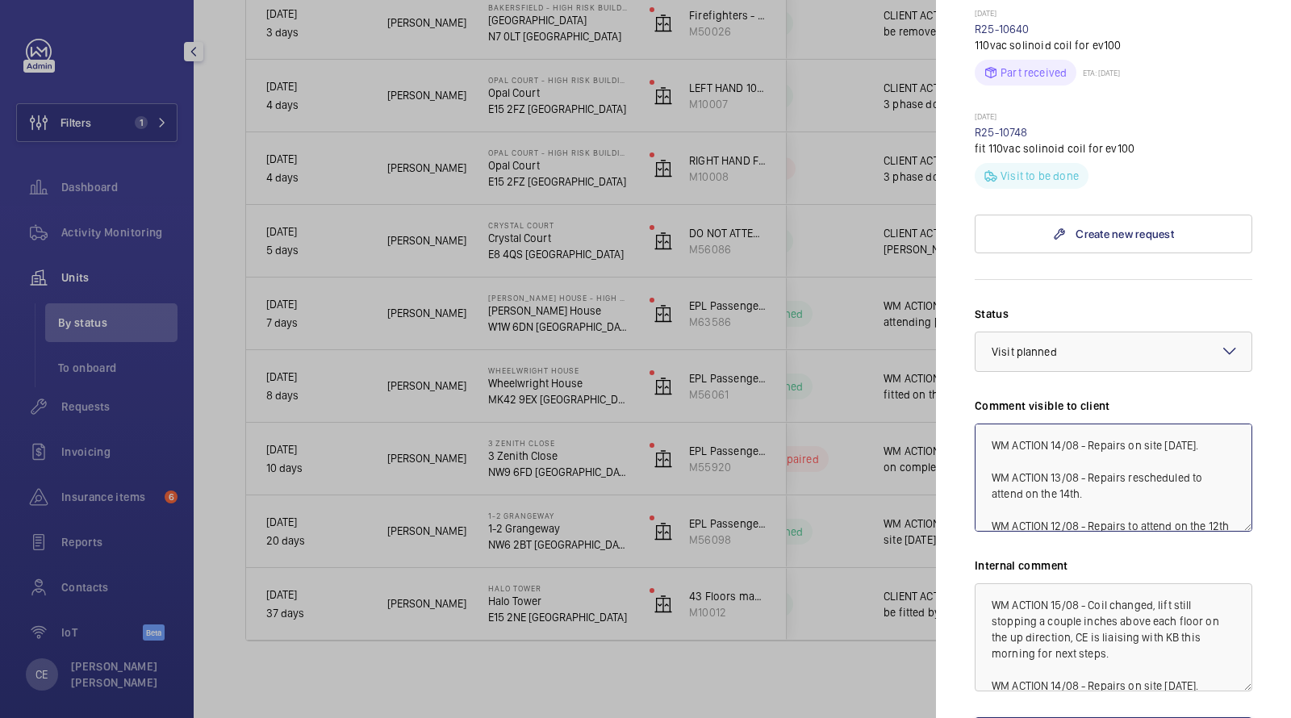
click at [980, 424] on textarea "WM ACTION 14/08 - Repairs on site [DATE]. WM ACTION 13/08 - Repairs rescheduled…" at bounding box center [1114, 478] width 278 height 108
click at [972, 412] on mat-sidenav "Stopped unit 1-2 [GEOGRAPHIC_DATA][STREET_ADDRESS][GEOGRAPHIC_DATA] [GEOGRAPHIC…" at bounding box center [1113, 359] width 355 height 718
click at [1001, 424] on textarea "WM ACTION 14/08 - Repairs on site [DATE]. WM ACTION 13/08 - Repairs rescheduled…" at bounding box center [1114, 478] width 278 height 108
paste textarea "WM ACTION 15/08 - Coil changed, lift still stopping a couple inches above each …"
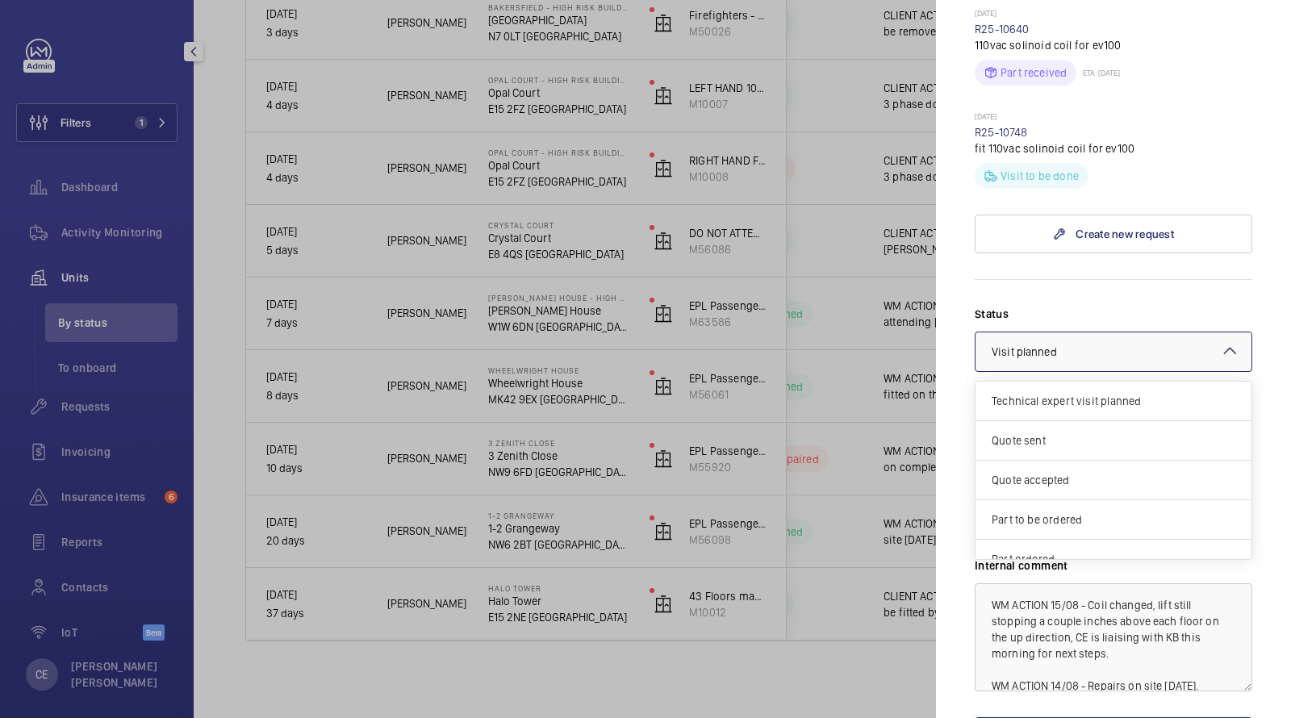
click at [1036, 345] on span "Visit planned" at bounding box center [1024, 351] width 65 height 13
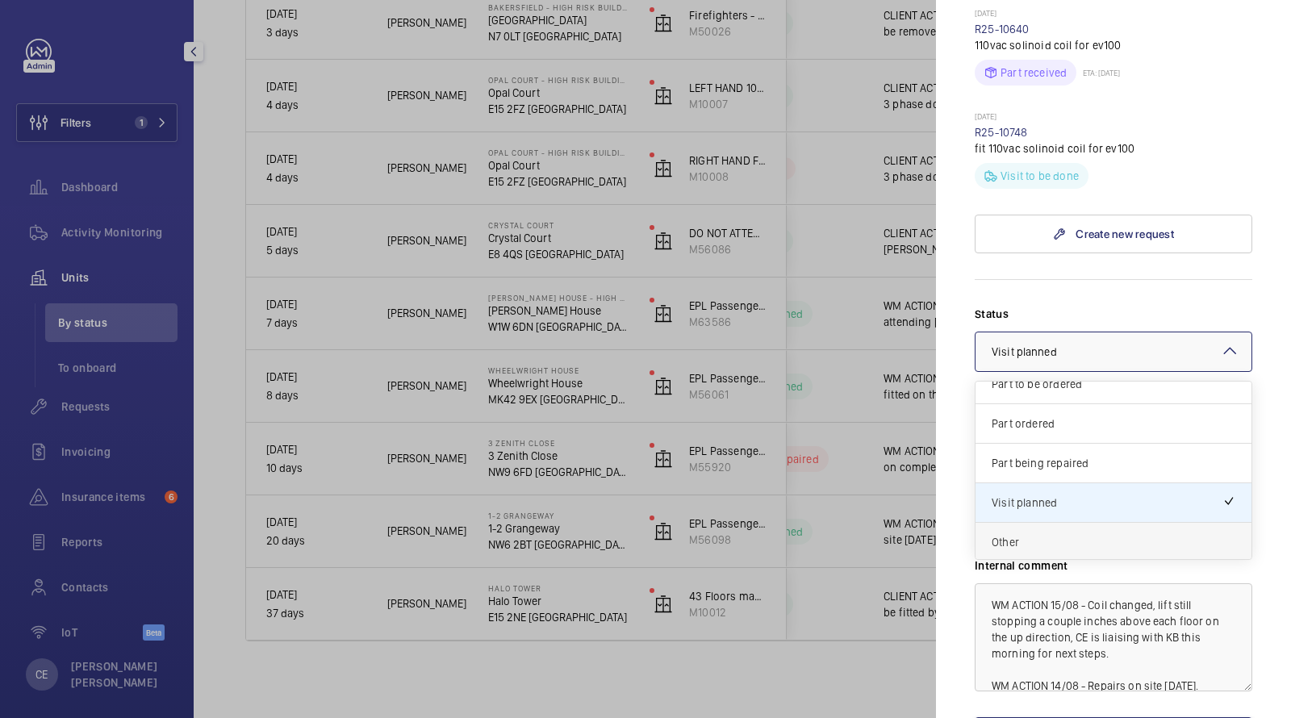
click at [1017, 534] on span "Other" at bounding box center [1114, 542] width 244 height 16
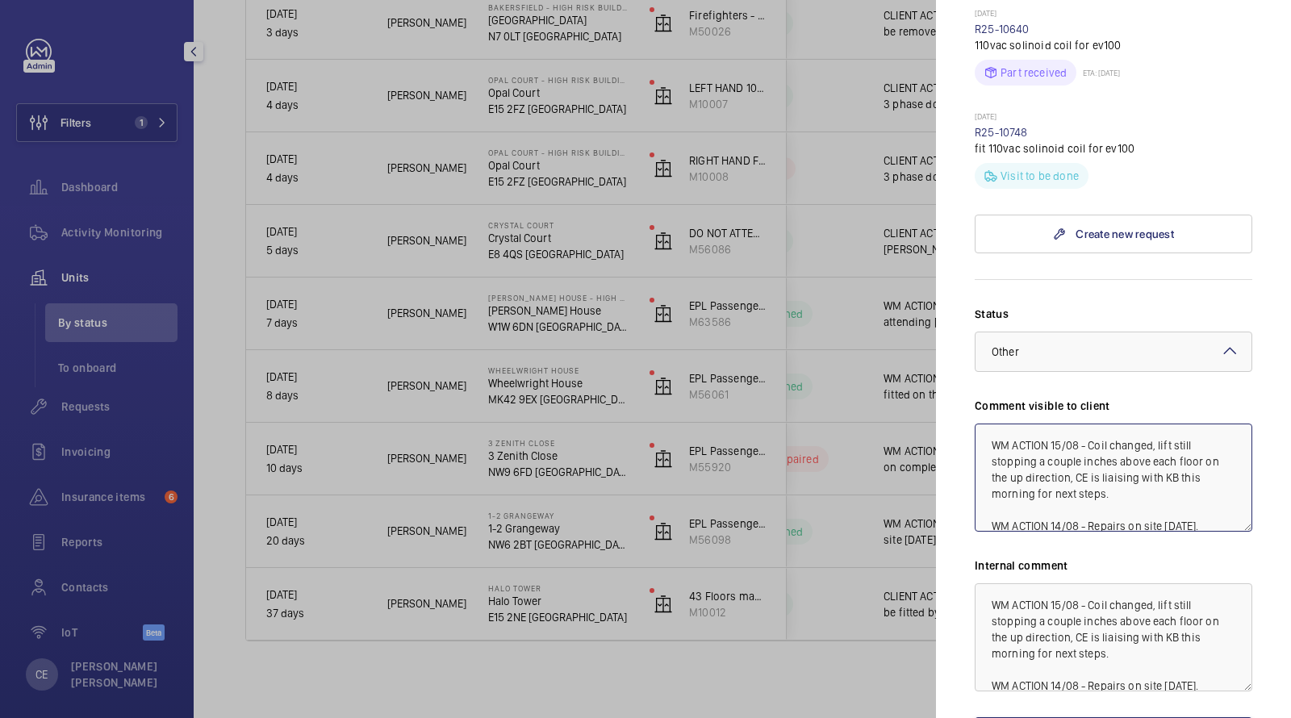
type textarea "WM ACTION 15/08 - Coil changed, lift still stopping a couple inches above each …"
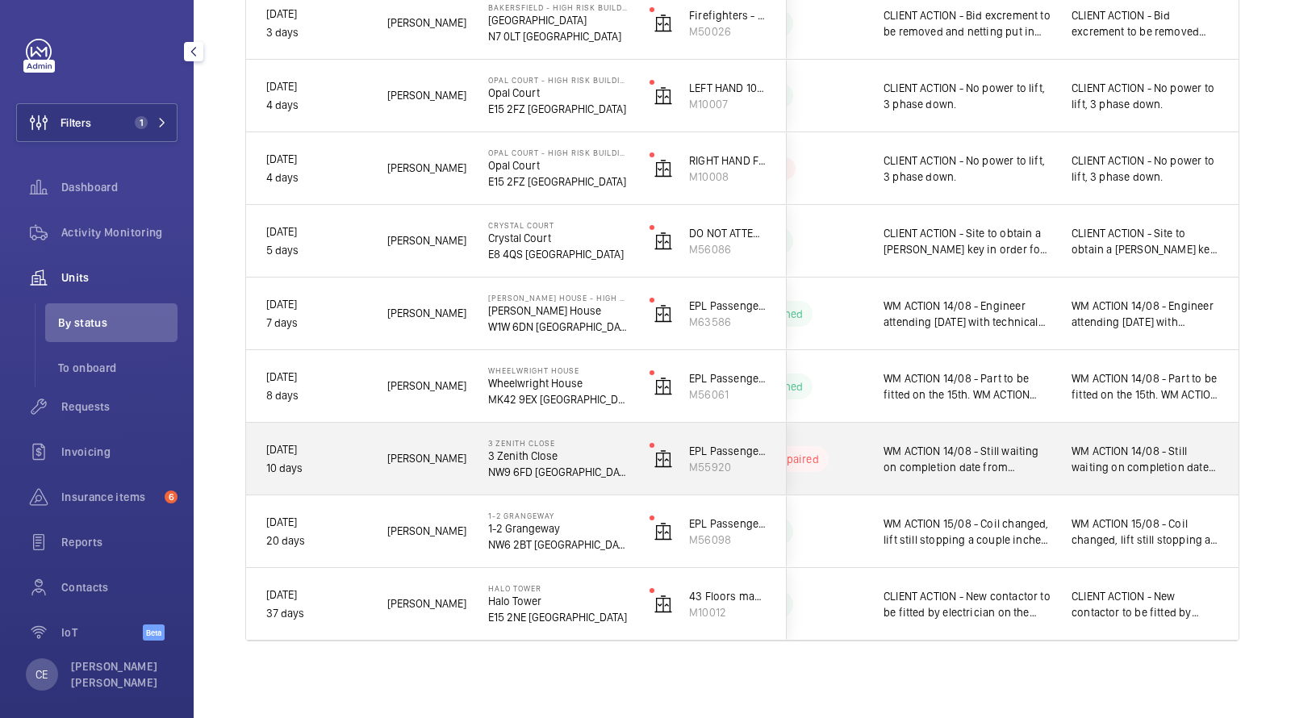
click at [1022, 458] on span "WM ACTION 14/08 - Still waiting on completion date from brownings, works tempor…" at bounding box center [967, 459] width 167 height 32
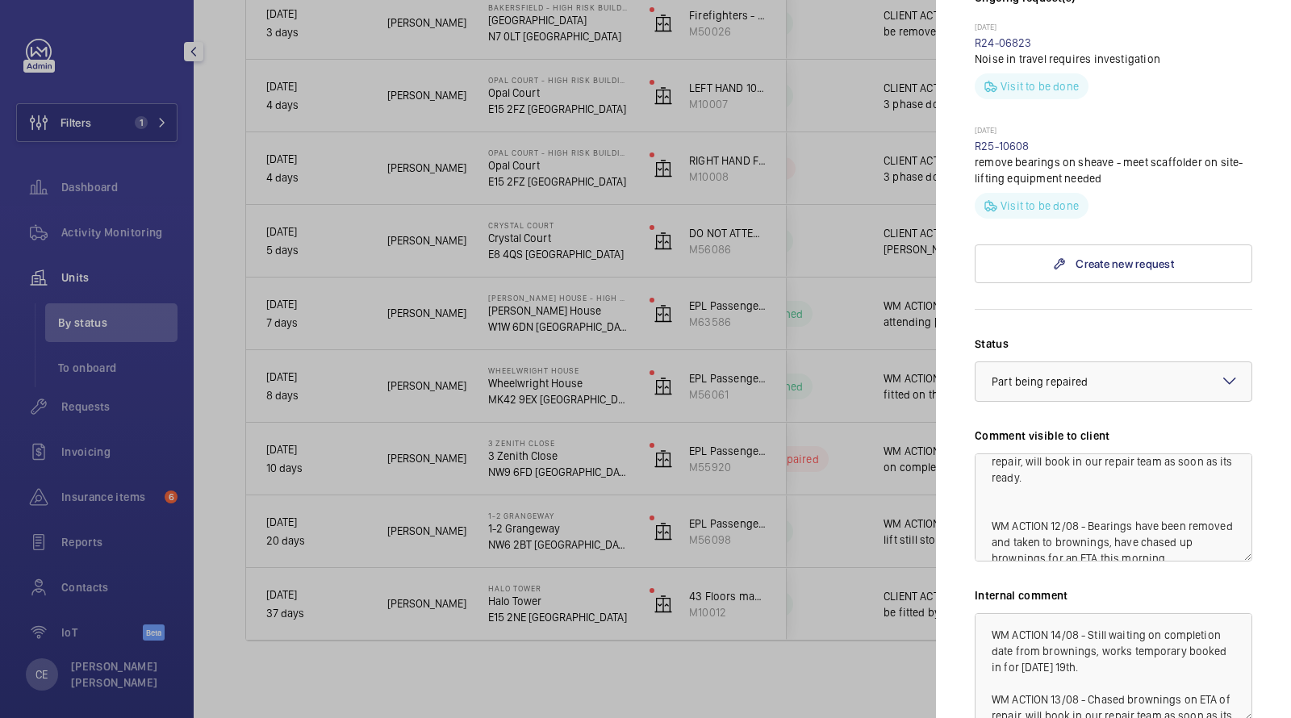
scroll to position [507, 0]
click at [985, 612] on textarea "WM ACTION 14/08 - Still waiting on completion date from brownings, works tempor…" at bounding box center [1114, 666] width 278 height 108
click at [1059, 612] on textarea "WM ACTION 14/08 - Still waiting on completion date from brownings, works tempor…" at bounding box center [1114, 666] width 278 height 108
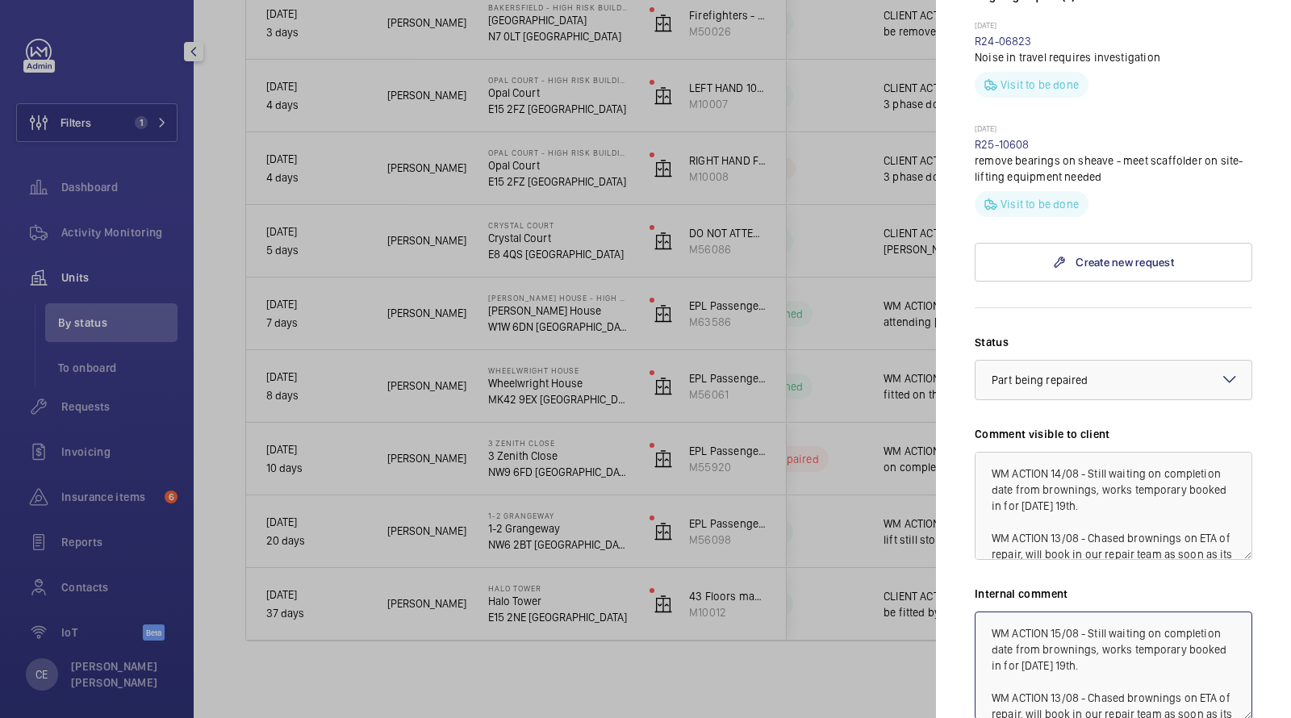
type textarea "WM ACTION 15/08 - Still waiting on completion date from brownings, works tempor…"
click at [1060, 452] on textarea "WM ACTION 14/08 - Still waiting on completion date from brownings, works tempor…" at bounding box center [1114, 506] width 278 height 108
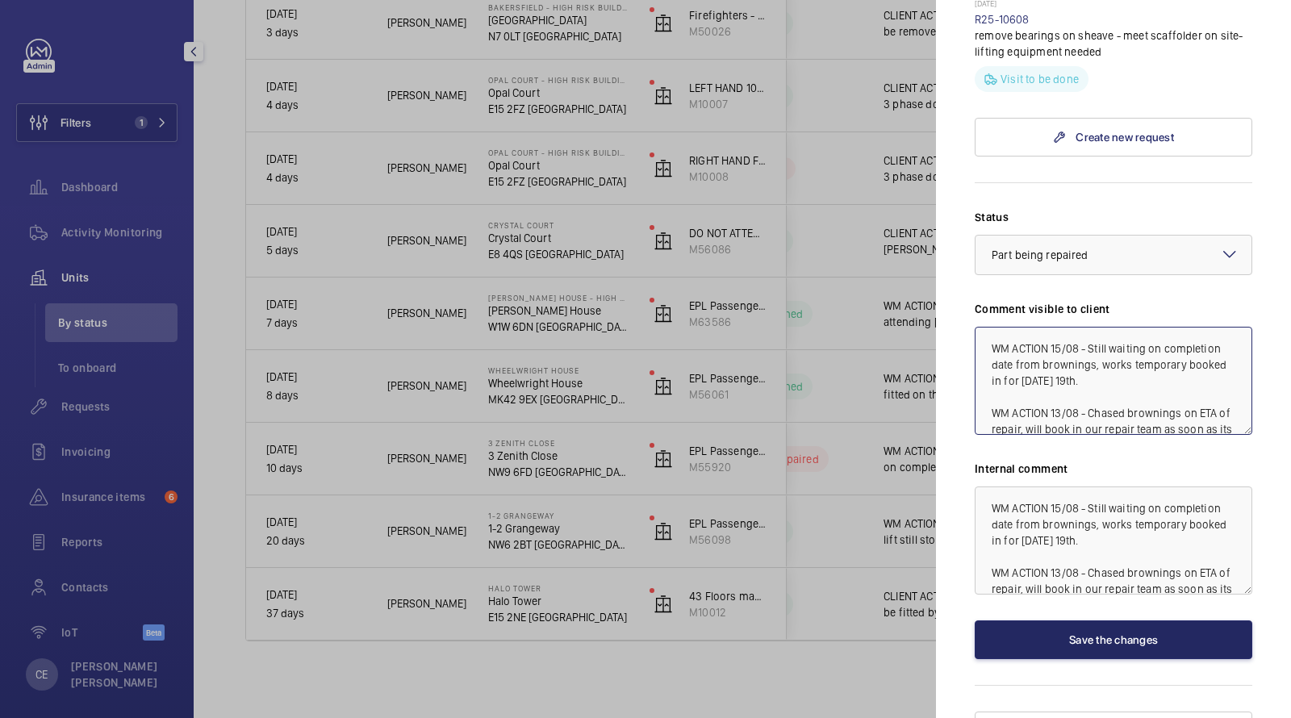
type textarea "WM ACTION 15/08 - Still waiting on completion date from brownings, works tempor…"
click at [1057, 621] on button "Save the changes" at bounding box center [1114, 640] width 278 height 39
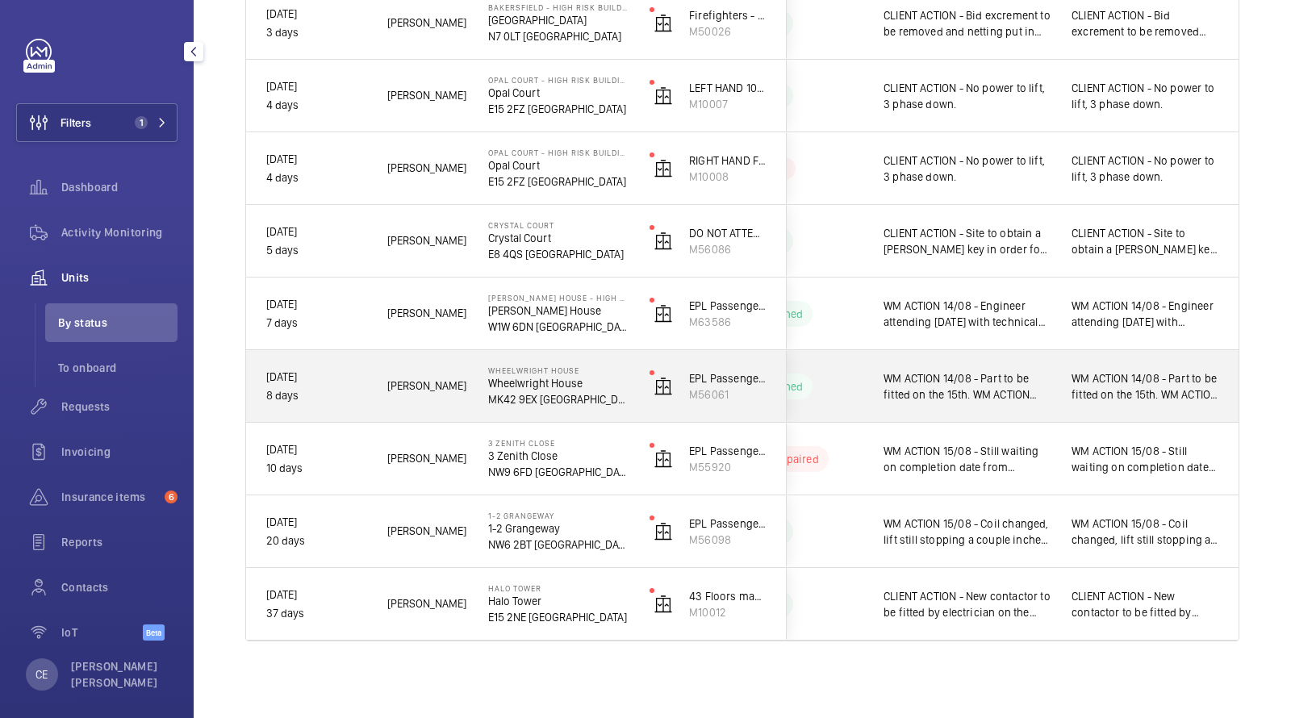
click at [1051, 389] on div "WM ACTION 14/08 - Part to be fitted on the 15th. WM ACTION 13/08 - Supplier mis…" at bounding box center [1145, 386] width 188 height 72
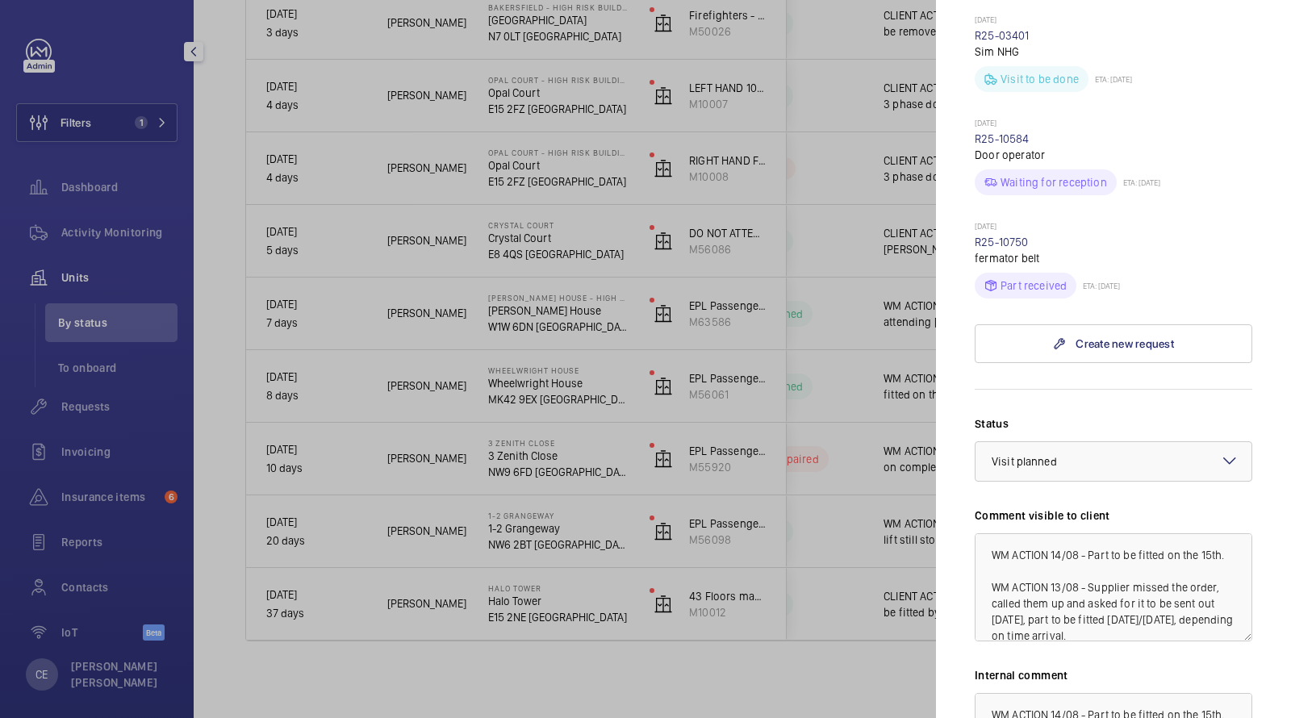
scroll to position [821, 0]
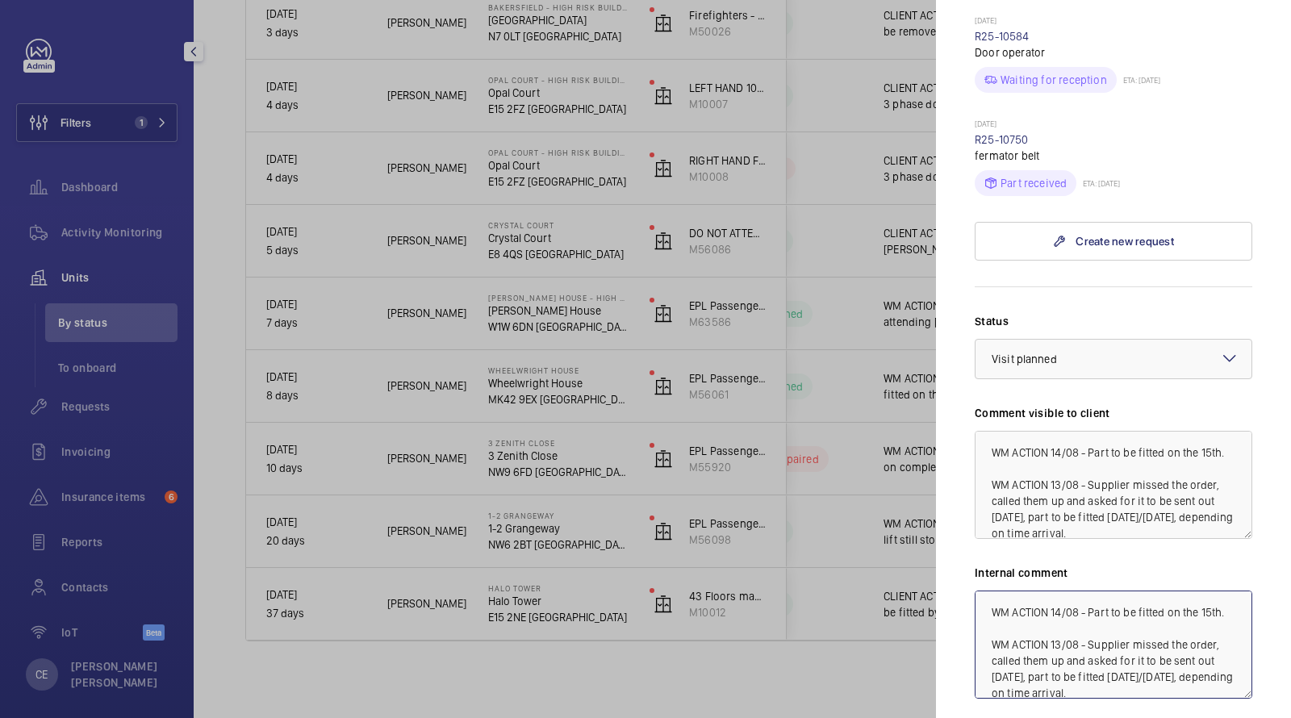
click at [988, 591] on textarea "WM ACTION 14/08 - Part to be fitted on the 15th. WM ACTION 13/08 - Supplier mis…" at bounding box center [1114, 645] width 278 height 108
click at [986, 591] on textarea "W WM ACTION 14/08 - Part to be fitted on the 15th. WM ACTION 13/08 - Supplier m…" at bounding box center [1114, 645] width 278 height 108
drag, startPoint x: 1218, startPoint y: 571, endPoint x: 944, endPoint y: 513, distance: 280.4
click at [956, 516] on mat-sidenav "Stopped unit Wheelwright House Wheelwright House MK42 9EX [GEOGRAPHIC_DATA] Not…" at bounding box center [1113, 359] width 355 height 718
drag, startPoint x: 1201, startPoint y: 575, endPoint x: 853, endPoint y: 545, distance: 349.9
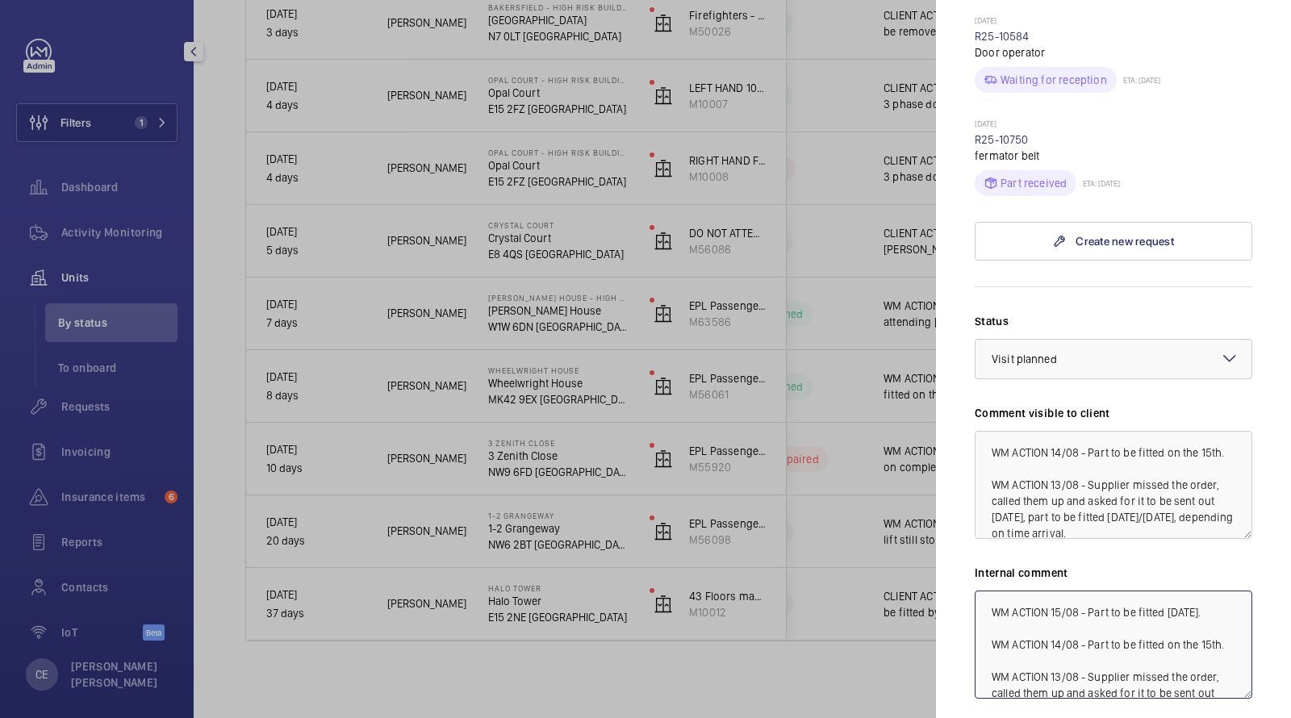
click at [861, 548] on mat-sidenav-container "Filters 1 Dashboard Activity Monitoring Units By status To onboard Requests Inv…" at bounding box center [645, 359] width 1291 height 718
type textarea "WM ACTION 15/08 - Part to be fitted [DATE]. WM ACTION 14/08 - Part to be fitted…"
click at [988, 431] on textarea "WM ACTION 14/08 - Part to be fitted on the 15th. WM ACTION 13/08 - Supplier mis…" at bounding box center [1114, 485] width 278 height 108
click at [983, 431] on textarea "WM ACTION 14/08 - Part to be fitted on the 15th. WM ACTION 13/08 - Supplier mis…" at bounding box center [1114, 485] width 278 height 108
paste textarea "WM ACTION 15/08 - Part to be fitted [DATE]."
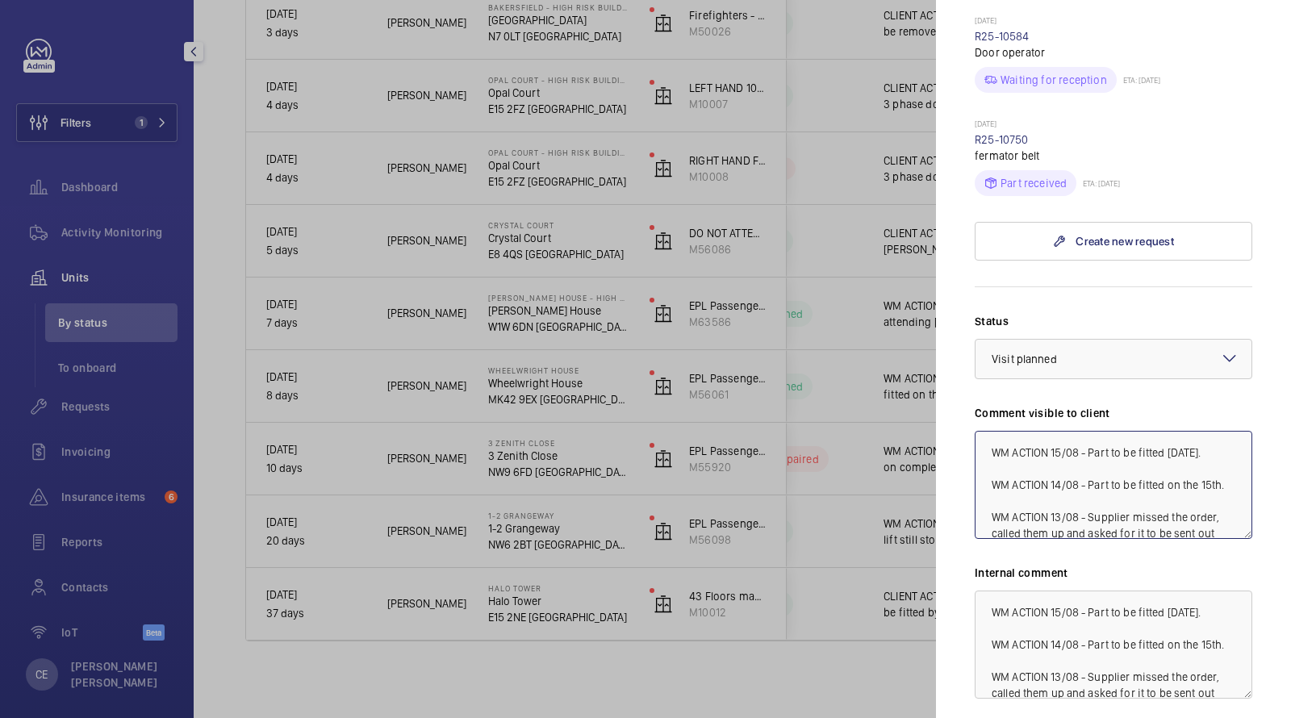
type textarea "WM ACTION 15/08 - Part to be fitted [DATE]. WM ACTION 14/08 - Part to be fitted…"
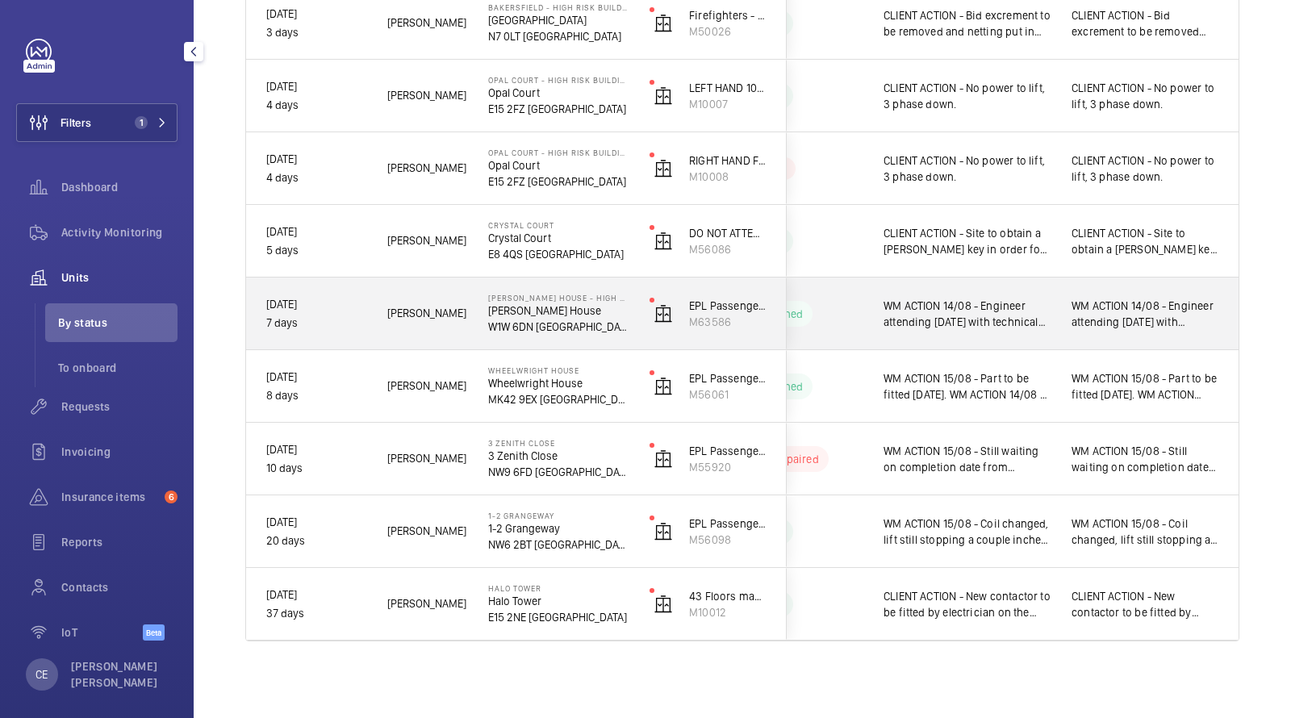
scroll to position [844, 0]
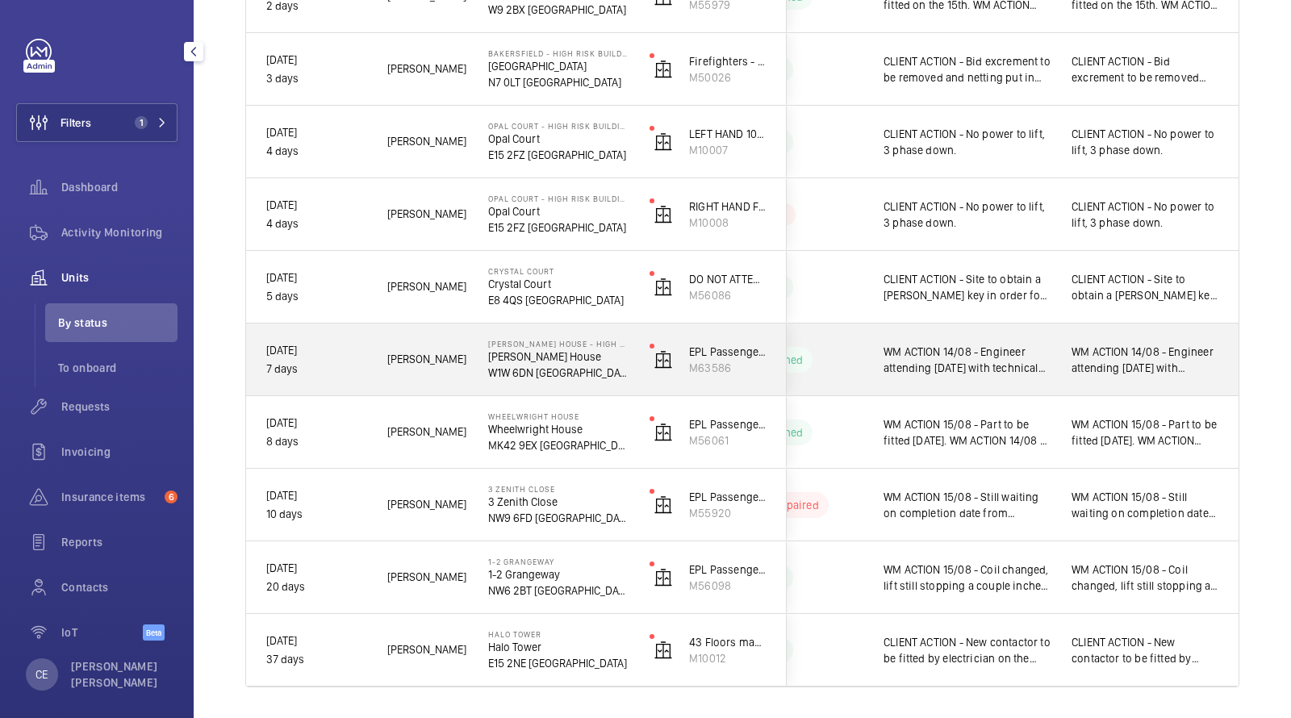
click at [1036, 350] on span "WM ACTION 14/08 - Engineer attending [DATE] with technical support over the pho…" at bounding box center [967, 360] width 167 height 32
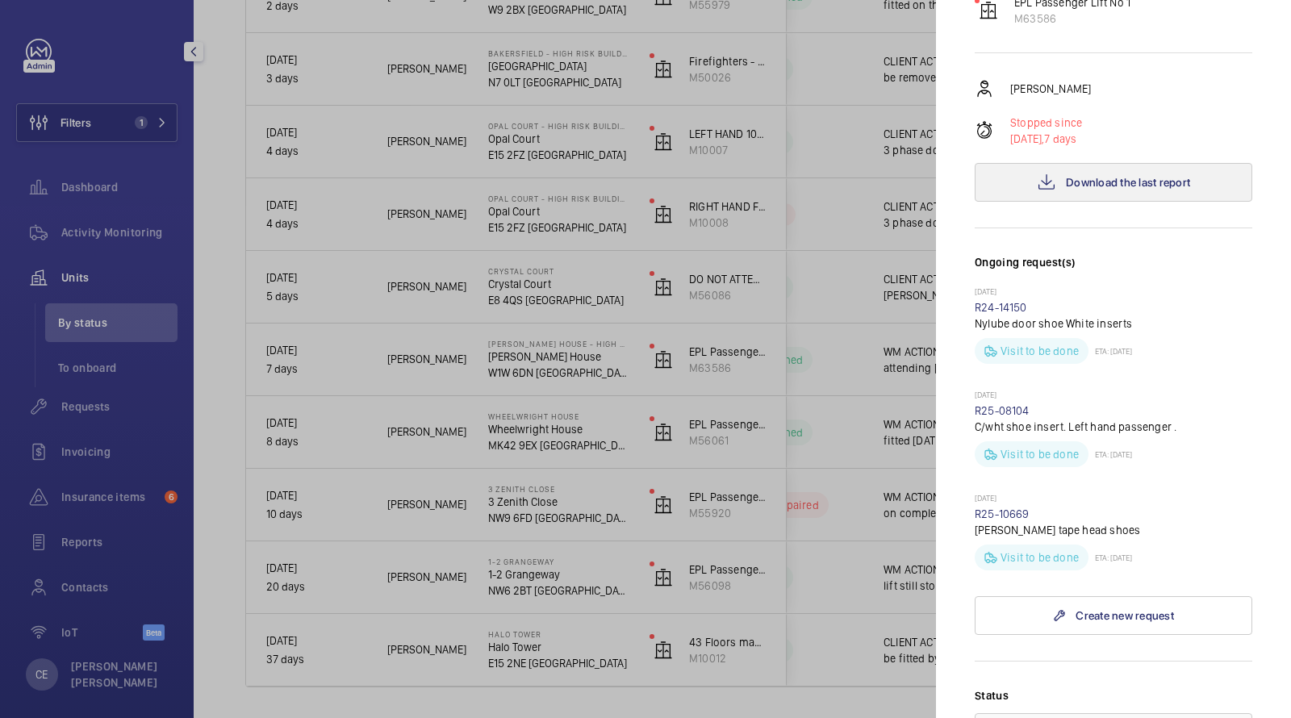
scroll to position [264, 0]
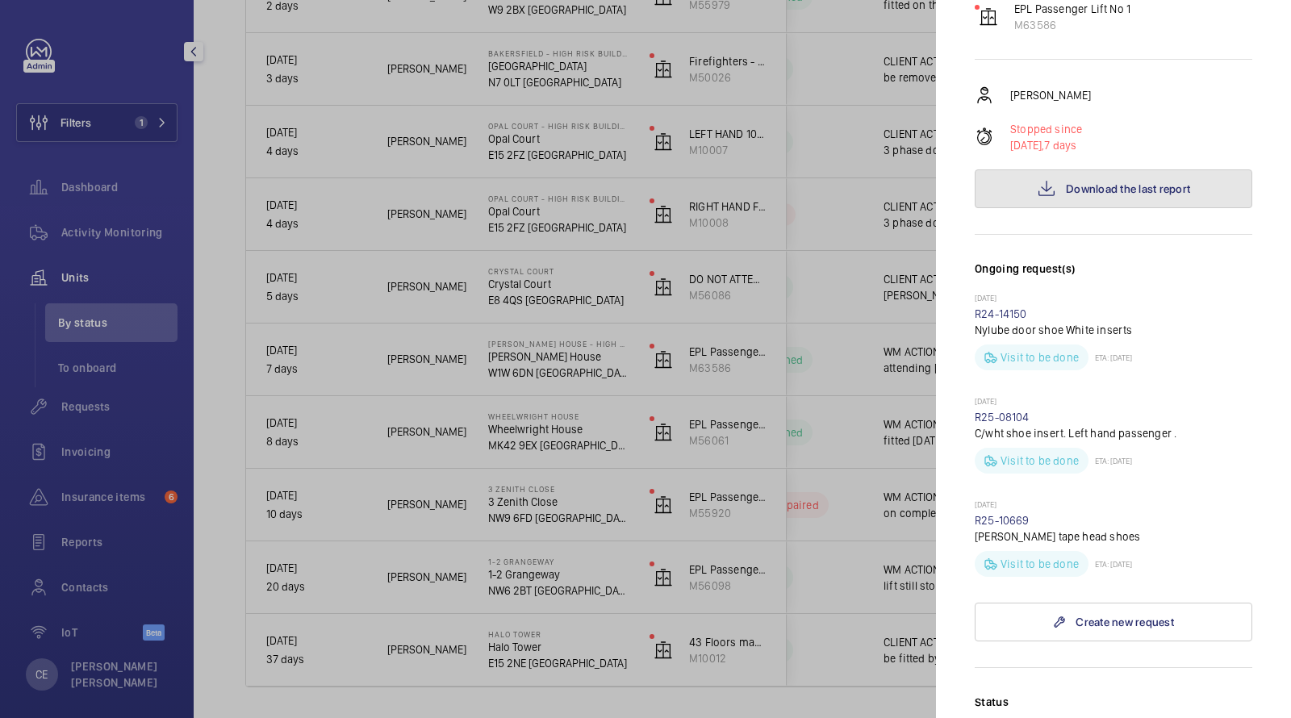
click at [1100, 182] on span "Download the last report" at bounding box center [1128, 188] width 124 height 13
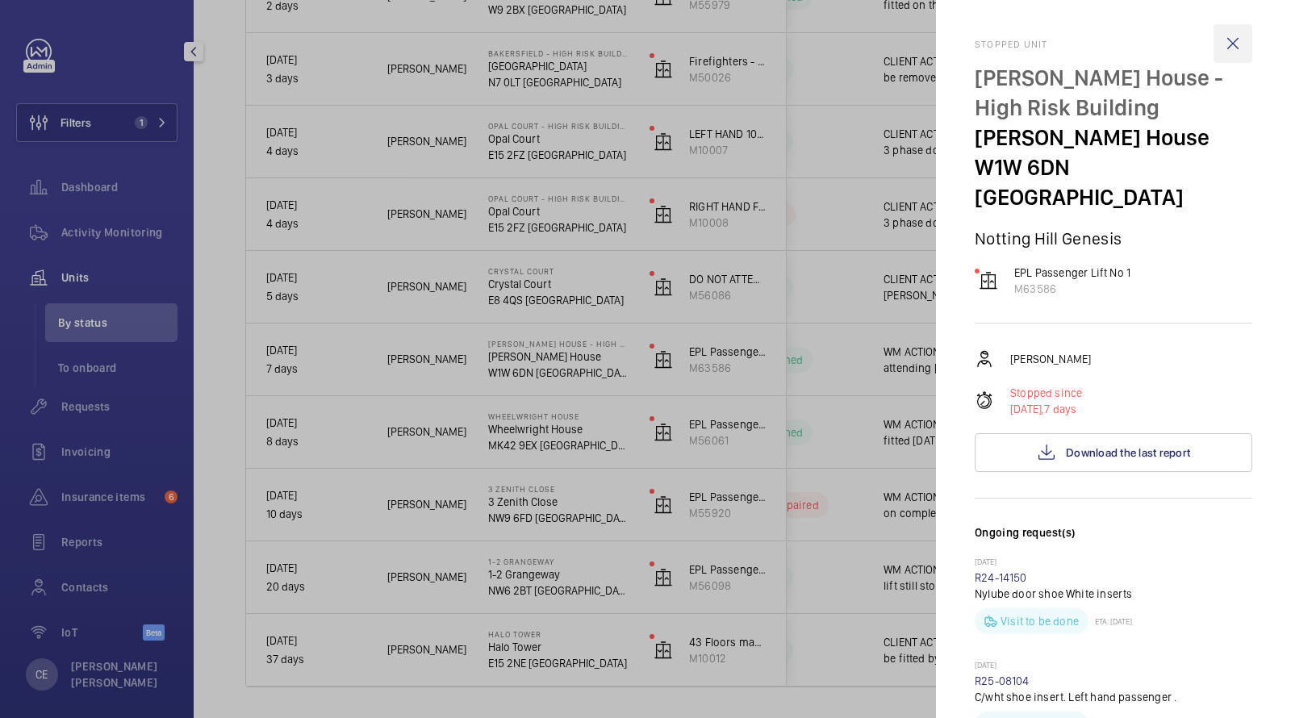
click at [1235, 40] on wm-front-icon-button at bounding box center [1233, 43] width 39 height 39
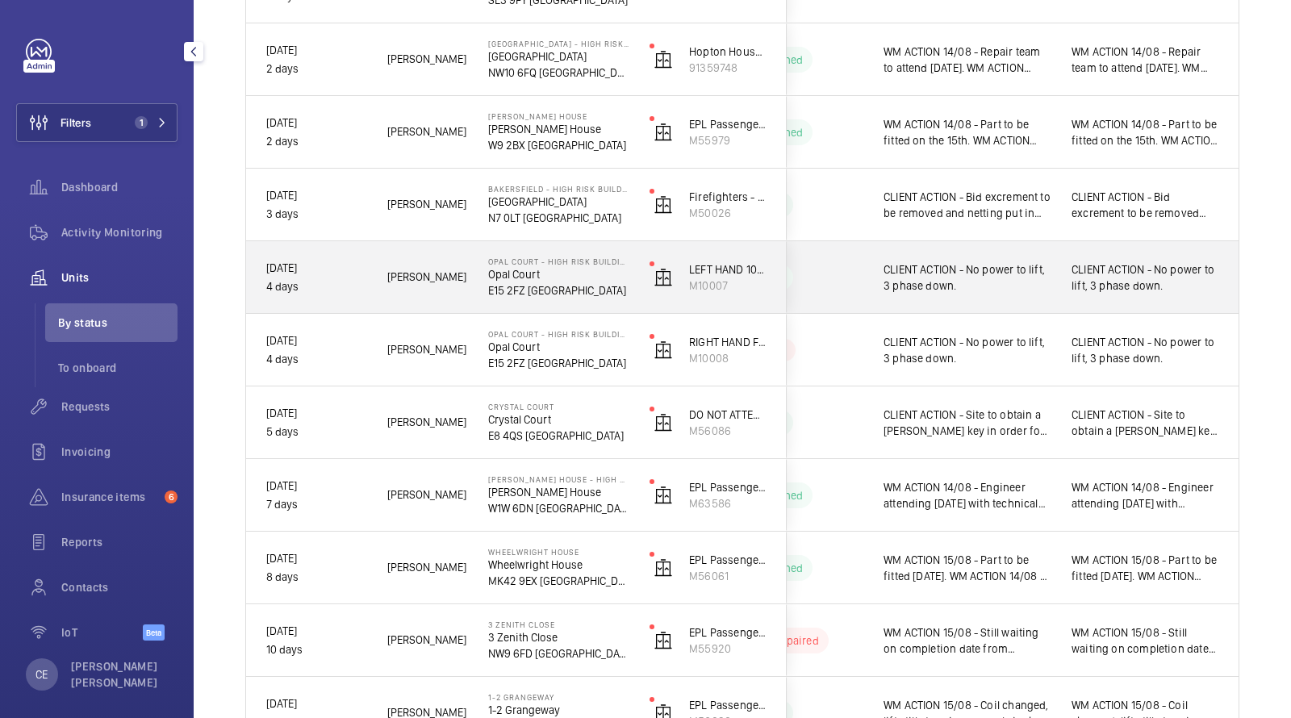
scroll to position [687, 0]
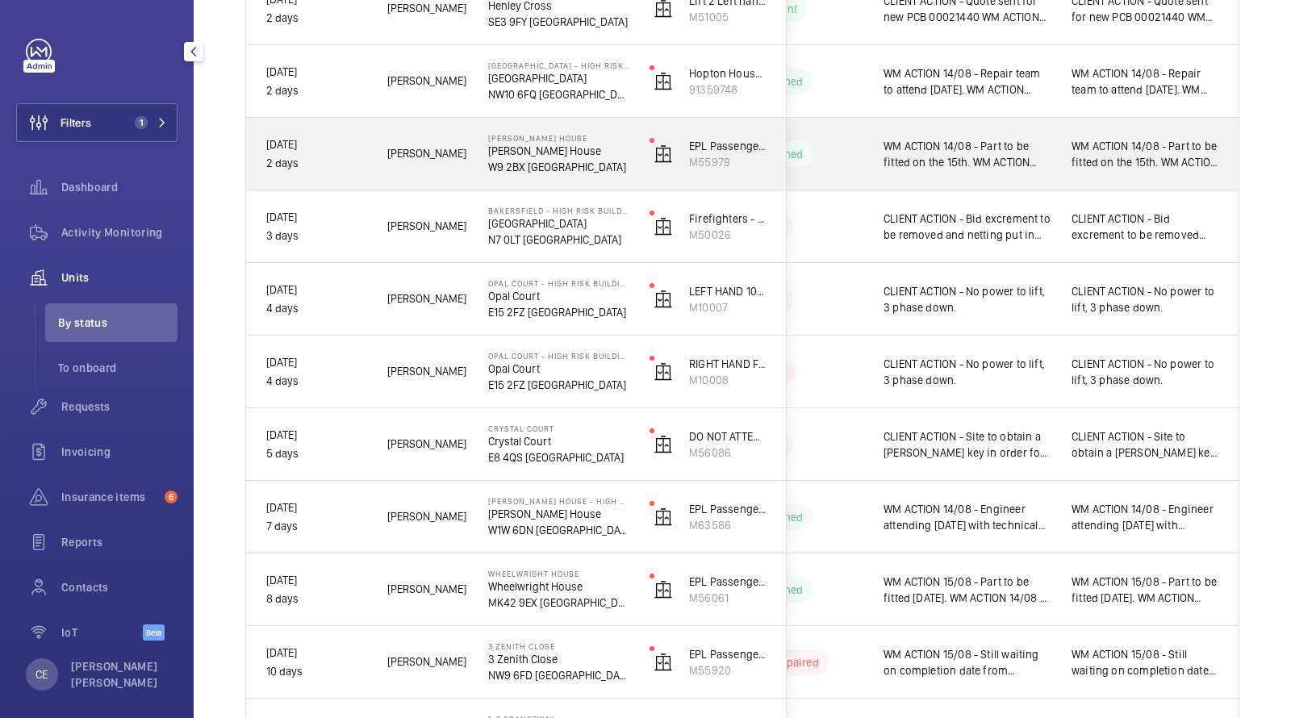
click at [1068, 148] on div "WM ACTION 14/08 - Part to be fitted on the 15th. WM ACTION 13/08- Part on order…" at bounding box center [1145, 153] width 186 height 69
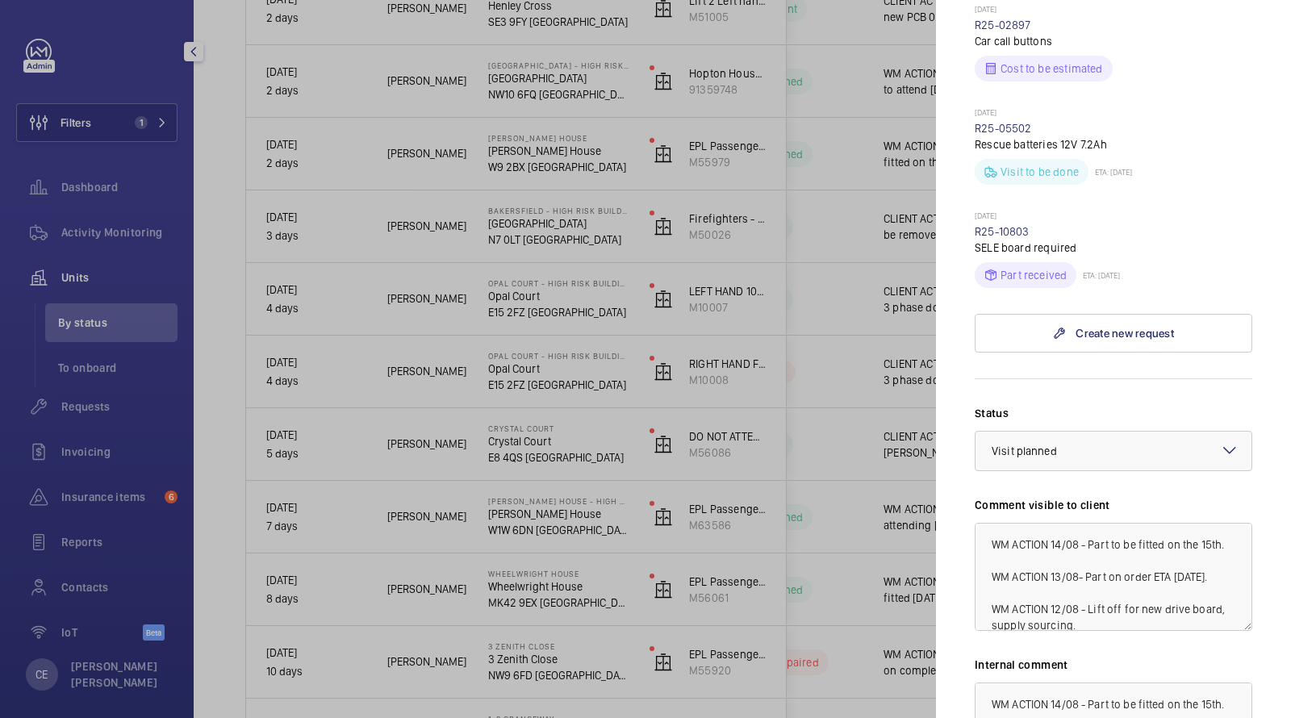
scroll to position [719, 0]
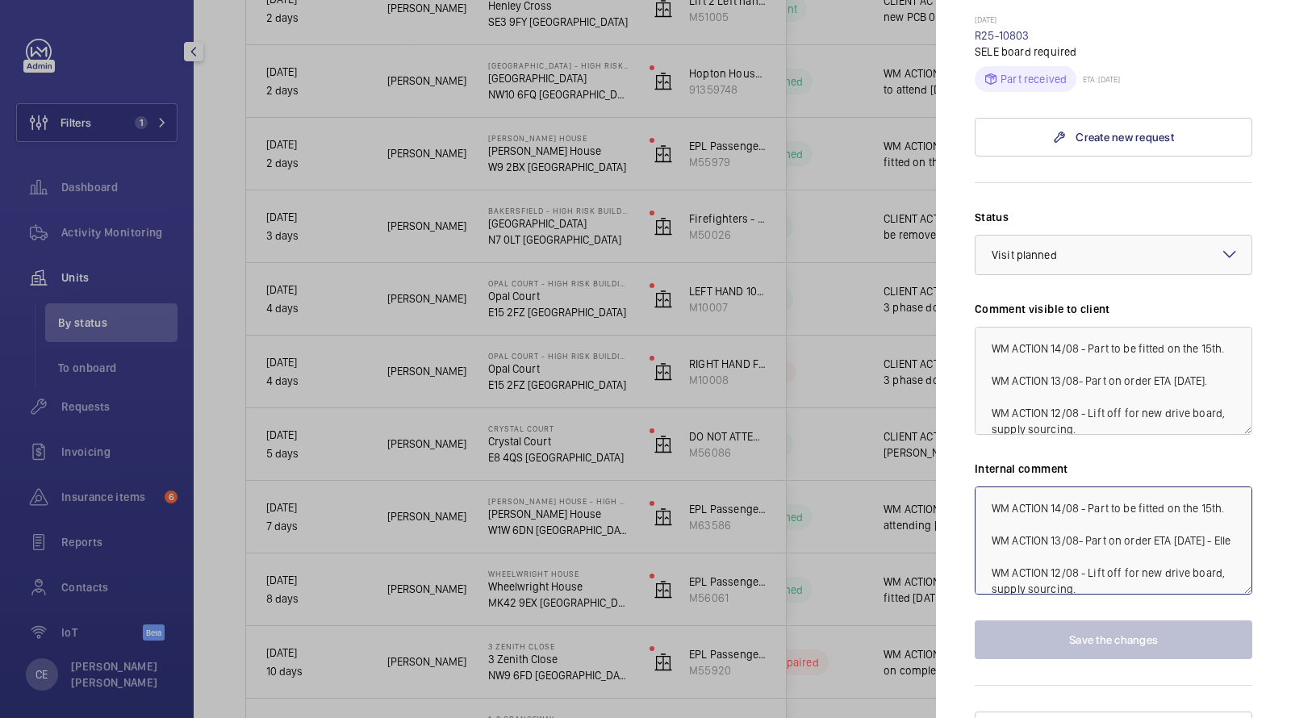
click at [1001, 487] on textarea "WM ACTION 14/08 - Part to be fitted on the 15th. WM ACTION 13/08- Part on order…" at bounding box center [1114, 541] width 278 height 108
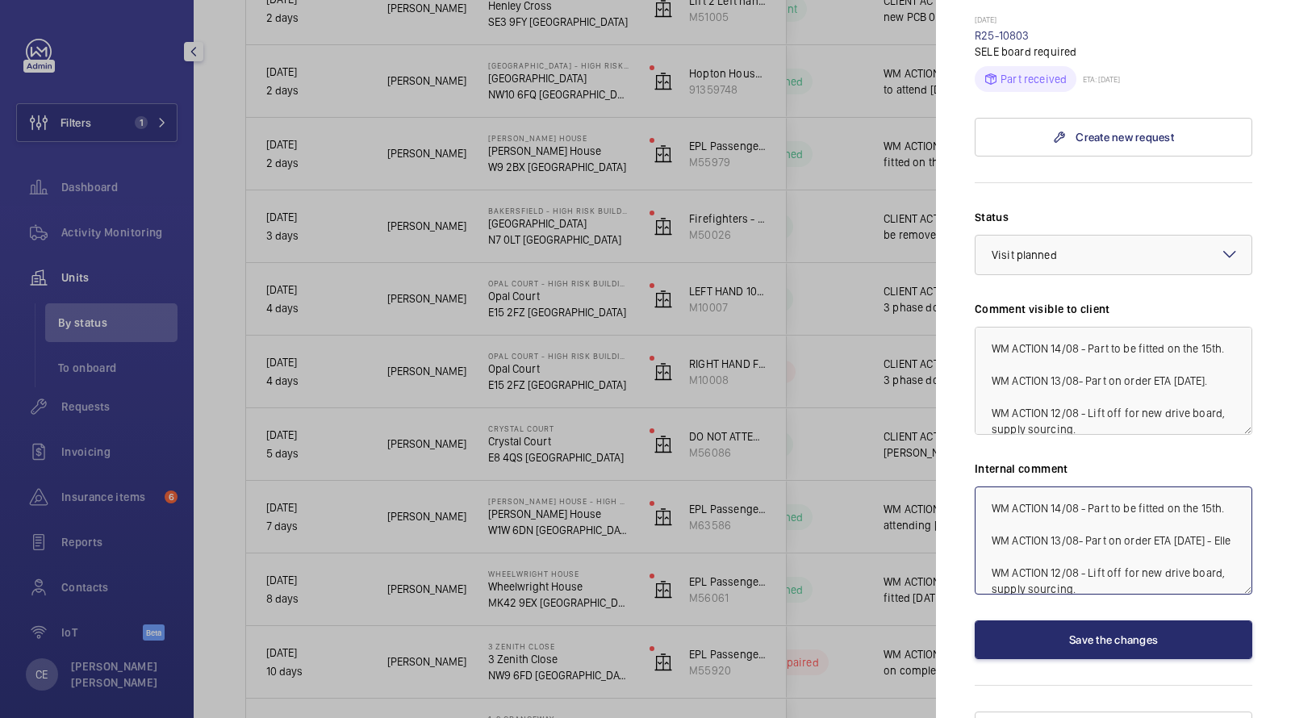
click at [996, 487] on textarea "WM ACTION 14/08 - Part to be fitted on the 15th. WM ACTION 13/08- Part on order…" at bounding box center [1114, 541] width 278 height 108
drag, startPoint x: 1041, startPoint y: 497, endPoint x: 912, endPoint y: 380, distance: 174.2
click at [919, 395] on mat-sidenav-container "Filters 1 Dashboard Activity Monitoring Units By status To onboard Requests Inv…" at bounding box center [645, 359] width 1291 height 718
type textarea "WM ACTION 15/08 - Part to be fitted [DATE] by [PERSON_NAME]. WM ACTION 14/08 - …"
click at [997, 327] on textarea "WM ACTION 14/08 - Part to be fitted on the 15th. WM ACTION 13/08- Part on order…" at bounding box center [1114, 381] width 278 height 108
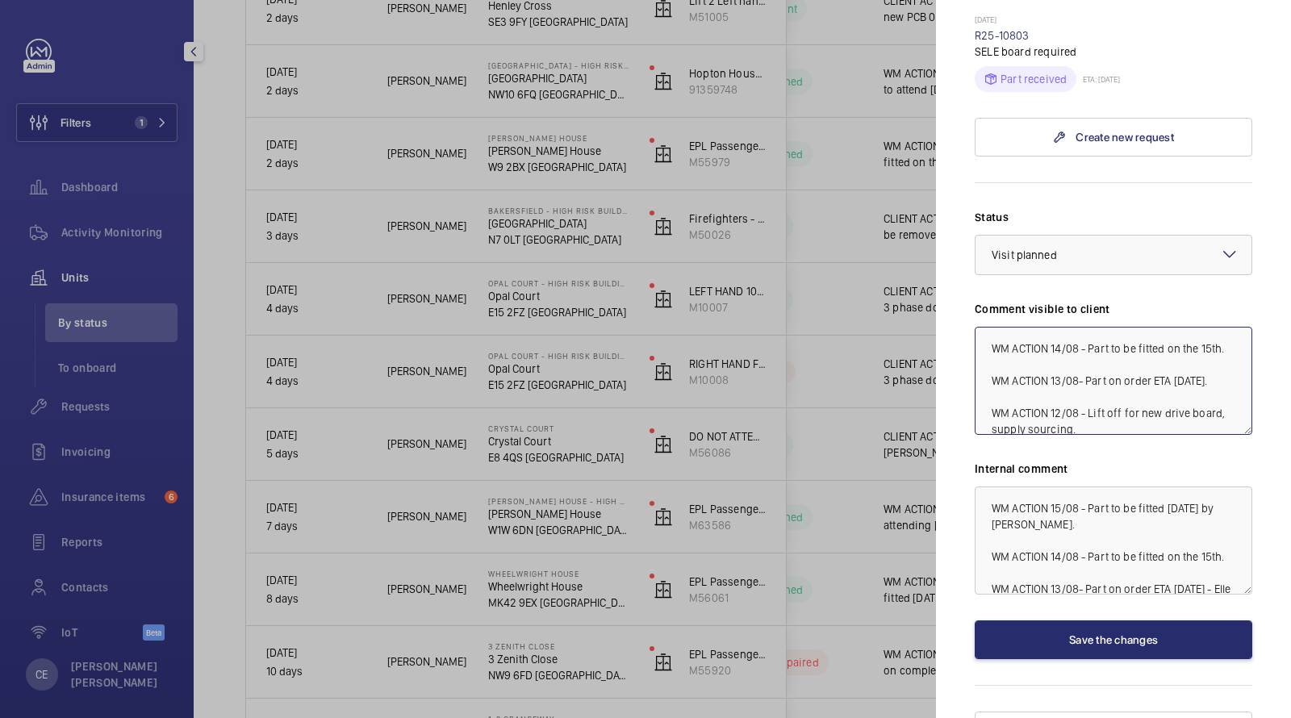
click at [993, 327] on textarea "WM ACTION 14/08 - Part to be fitted on the 15th. WM ACTION 13/08- Part on order…" at bounding box center [1114, 381] width 278 height 108
paste textarea "WM ACTION 15/08 - Part to be fitted [DATE] by [PERSON_NAME]."
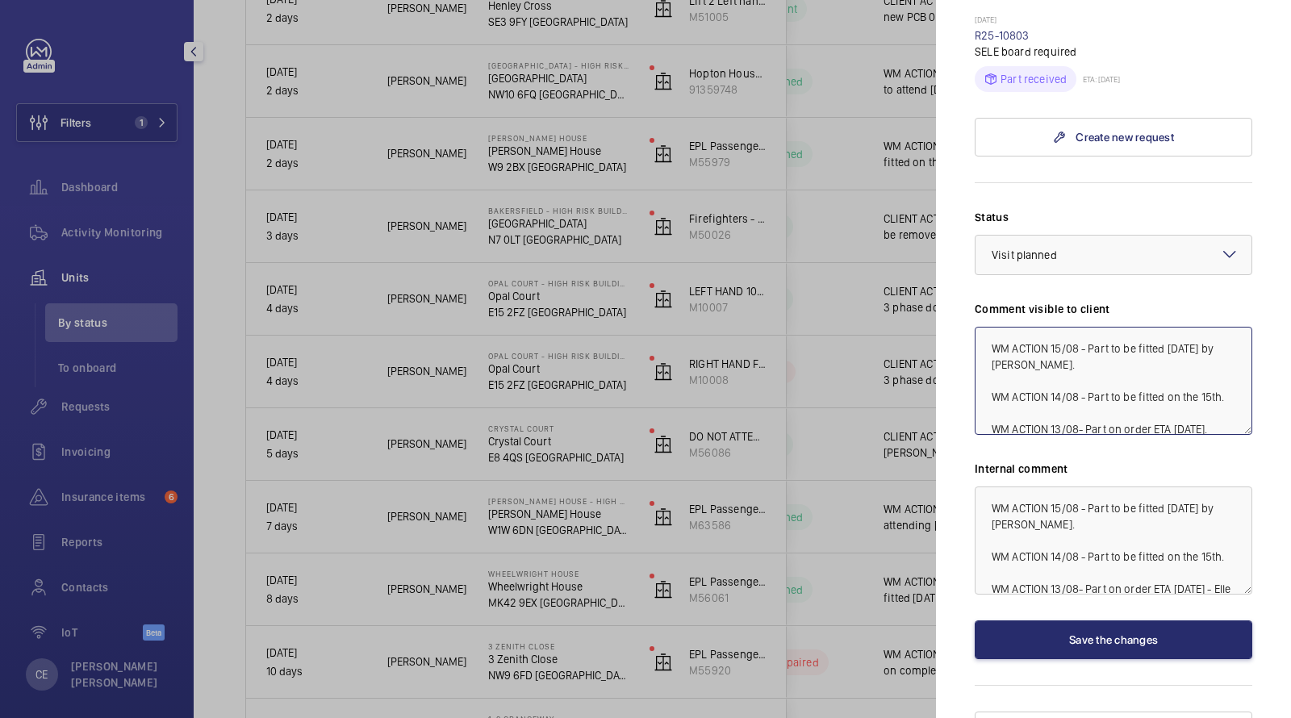
type textarea "WM ACTION 15/08 - Part to be fitted [DATE] by [PERSON_NAME]. WM ACTION 14/08 - …"
click at [1083, 583] on div "Status Select a status × Visit planned × Comment visible to client WM ACTION 15…" at bounding box center [1114, 434] width 278 height 450
click at [1073, 621] on button "Save the changes" at bounding box center [1114, 640] width 278 height 39
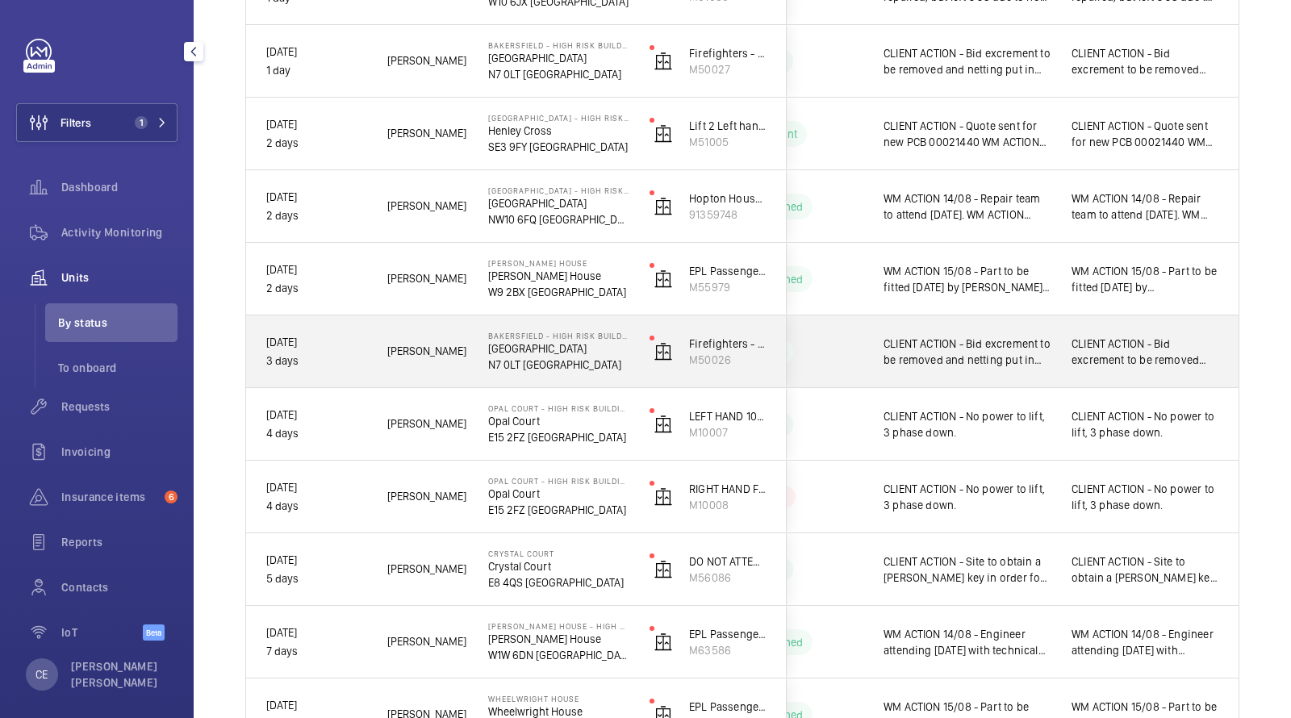
scroll to position [551, 0]
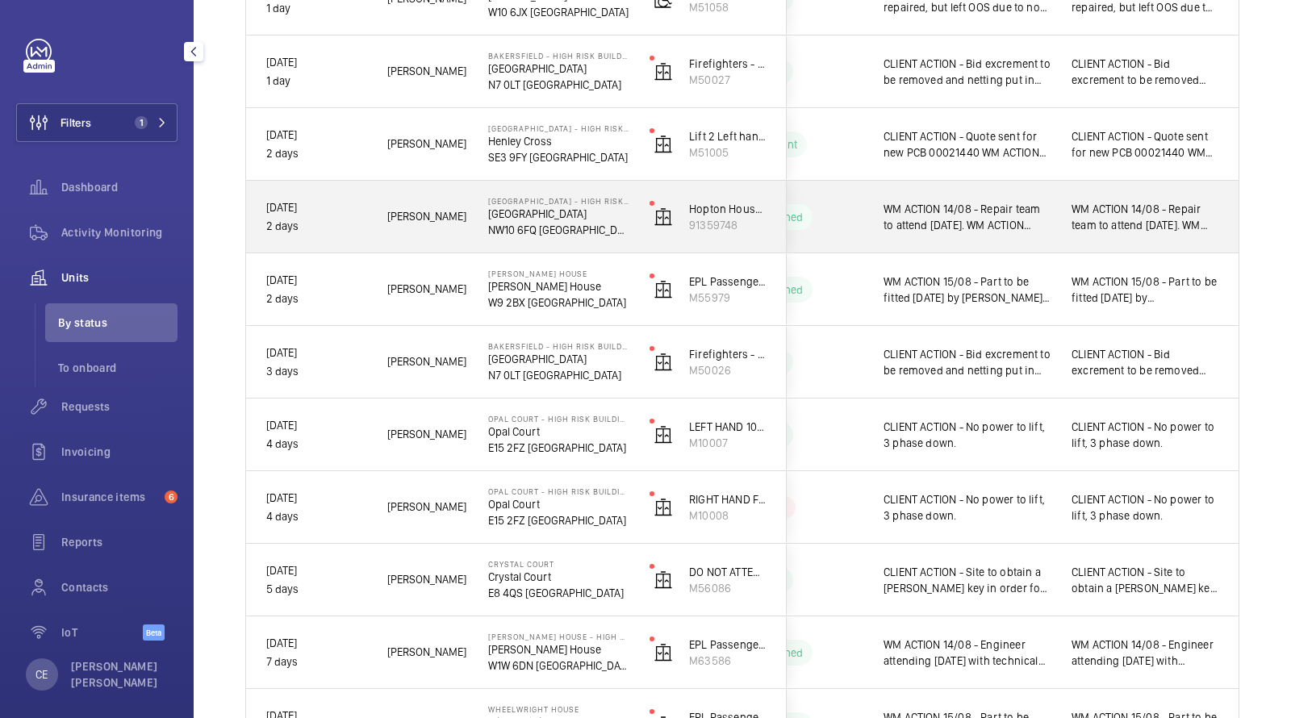
click at [1050, 215] on span "WM ACTION 14/08 - Repair team to attend [DATE]. WM ACTION 13/08 - Repair team t…" at bounding box center [967, 217] width 167 height 32
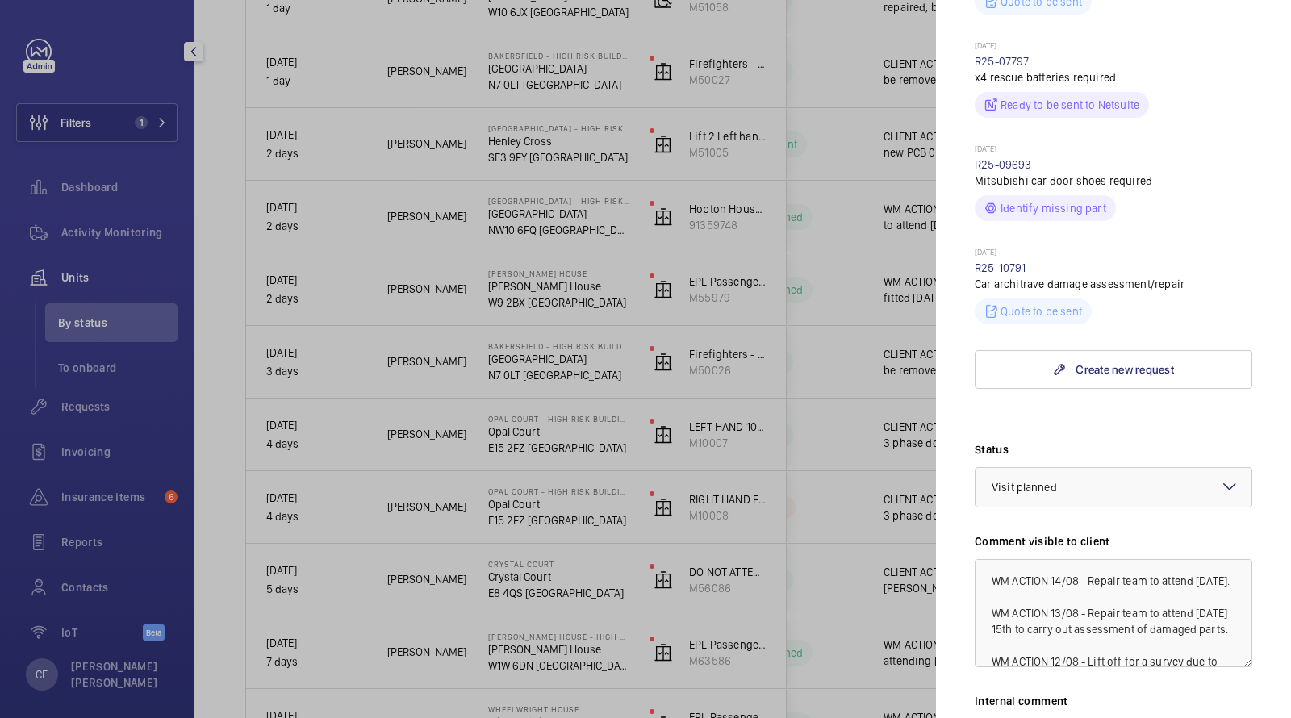
scroll to position [715, 0]
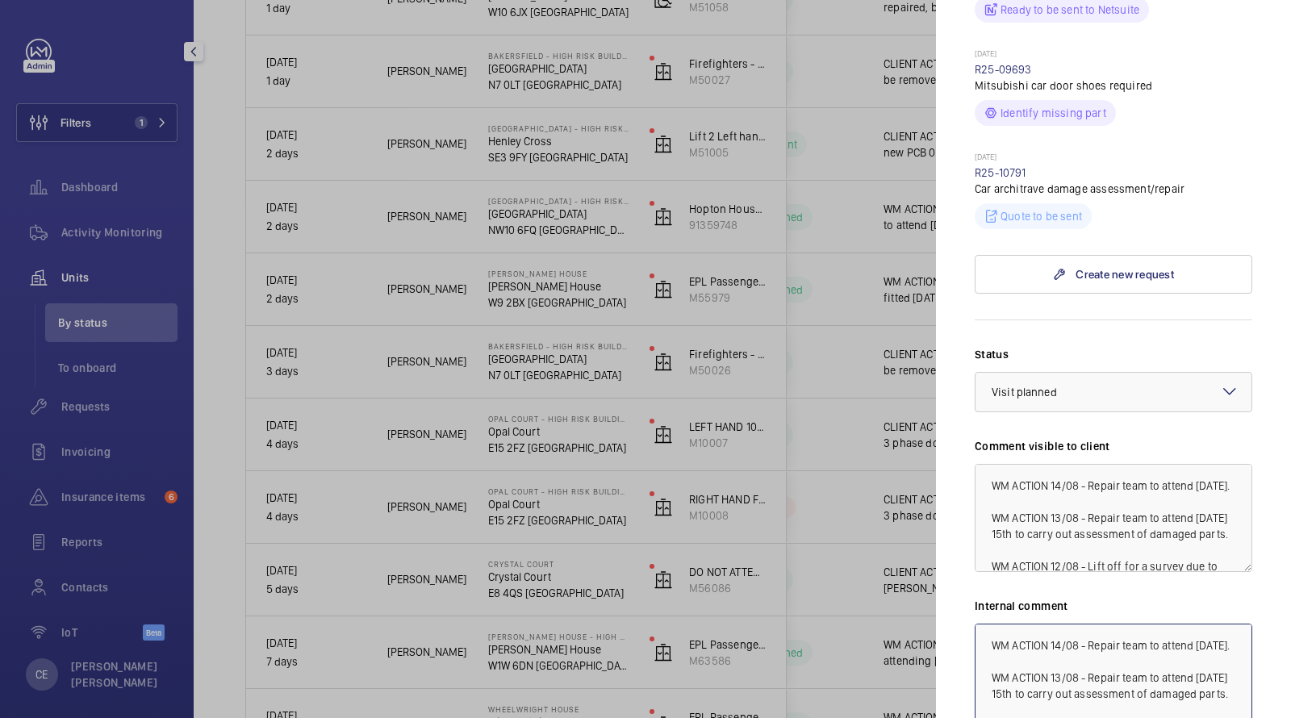
click at [995, 624] on textarea "WM ACTION 14/08 - Repair team to attend [DATE]. WM ACTION 13/08 - Repair team t…" at bounding box center [1114, 678] width 278 height 108
click at [992, 624] on textarea "WM ACTION 14/08 - Repair team to attend [DATE]. WM ACTION 13/08 - Repair team t…" at bounding box center [1114, 678] width 278 height 108
drag, startPoint x: 1231, startPoint y: 637, endPoint x: 900, endPoint y: 543, distance: 344.8
click at [905, 546] on mat-sidenav-container "Filters 1 Dashboard Activity Monitoring Units By status To onboard Requests Inv…" at bounding box center [645, 359] width 1291 height 718
type textarea "WM ACTION 15/08 - Repair team to carry out survey of damaged parts [DATE], quot…"
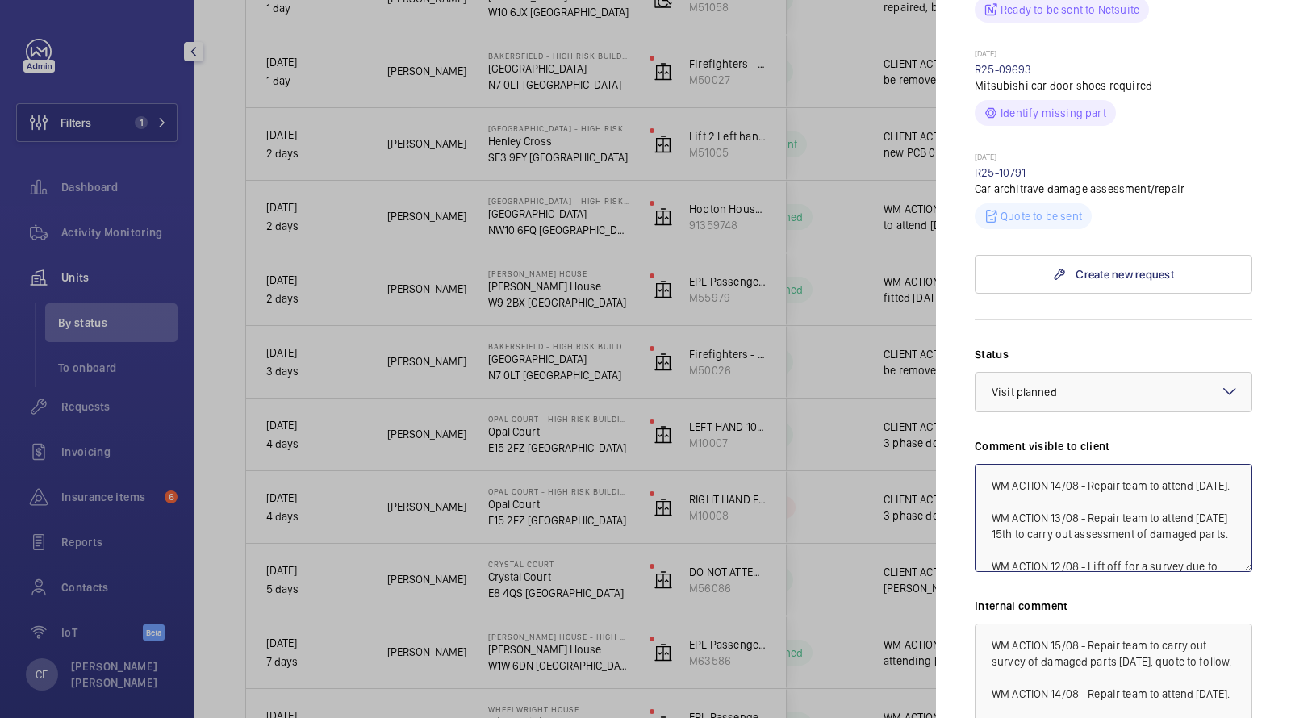
click at [995, 464] on textarea "WM ACTION 14/08 - Repair team to attend [DATE]. WM ACTION 13/08 - Repair team t…" at bounding box center [1114, 518] width 278 height 108
click at [990, 464] on textarea "WM ACTION 14/08 - Repair team to attend [DATE]. WM ACTION 13/08 - Repair team t…" at bounding box center [1114, 518] width 278 height 108
paste textarea "WM ACTION 15/08 - Repair team to carry out survey of damaged parts [DATE], quot…"
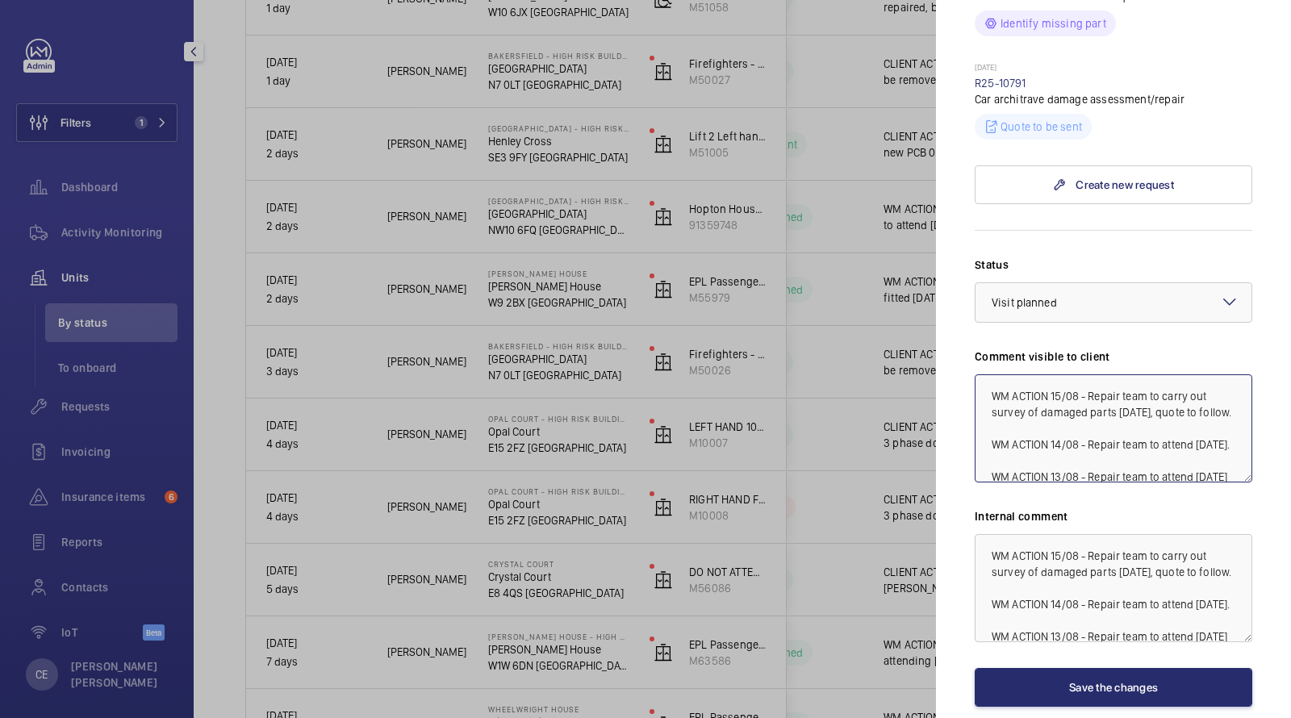
scroll to position [852, 0]
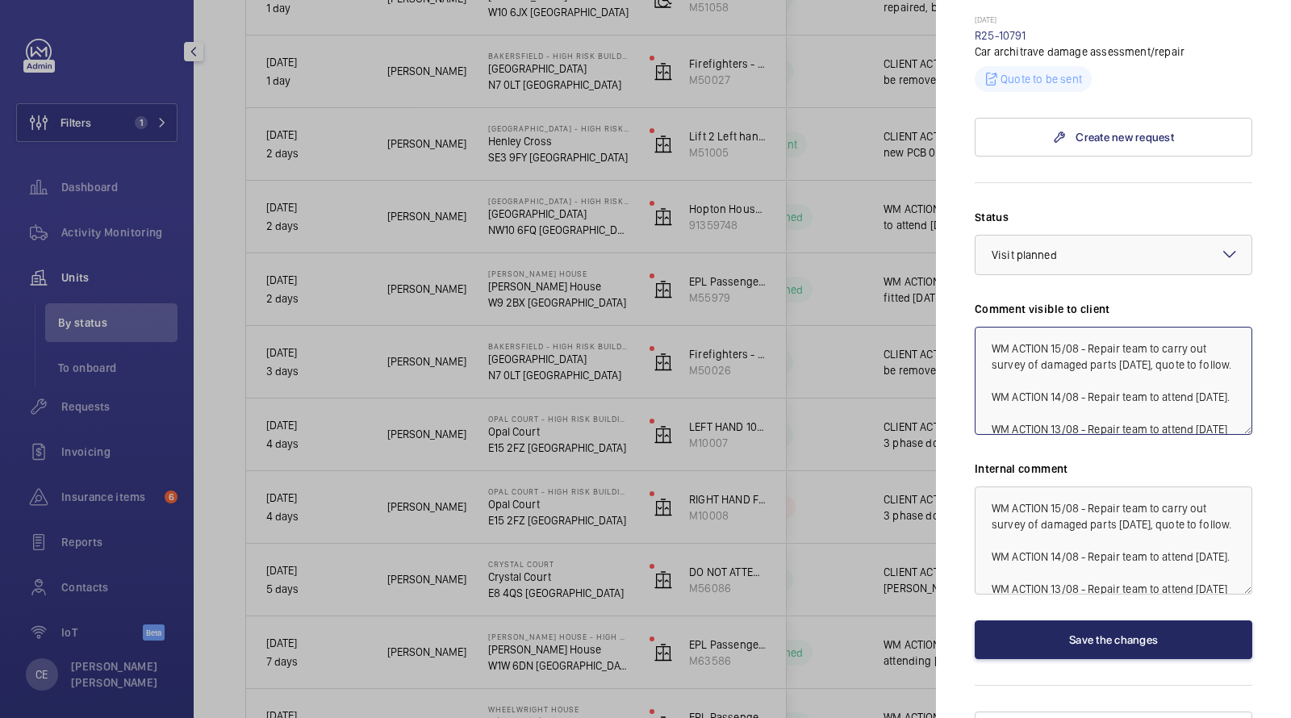
type textarea "WM ACTION 15/08 - Repair team to carry out survey of damaged parts [DATE], quot…"
click at [1046, 621] on button "Save the changes" at bounding box center [1114, 640] width 278 height 39
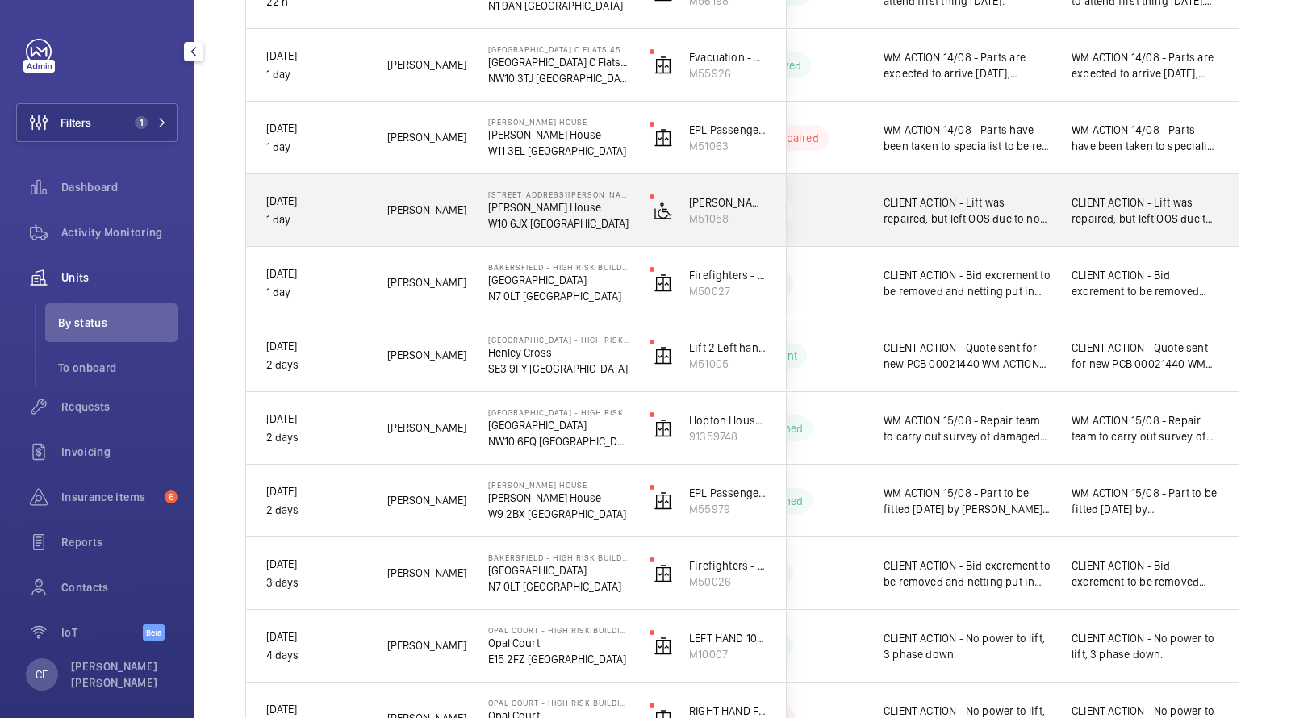
scroll to position [335, 0]
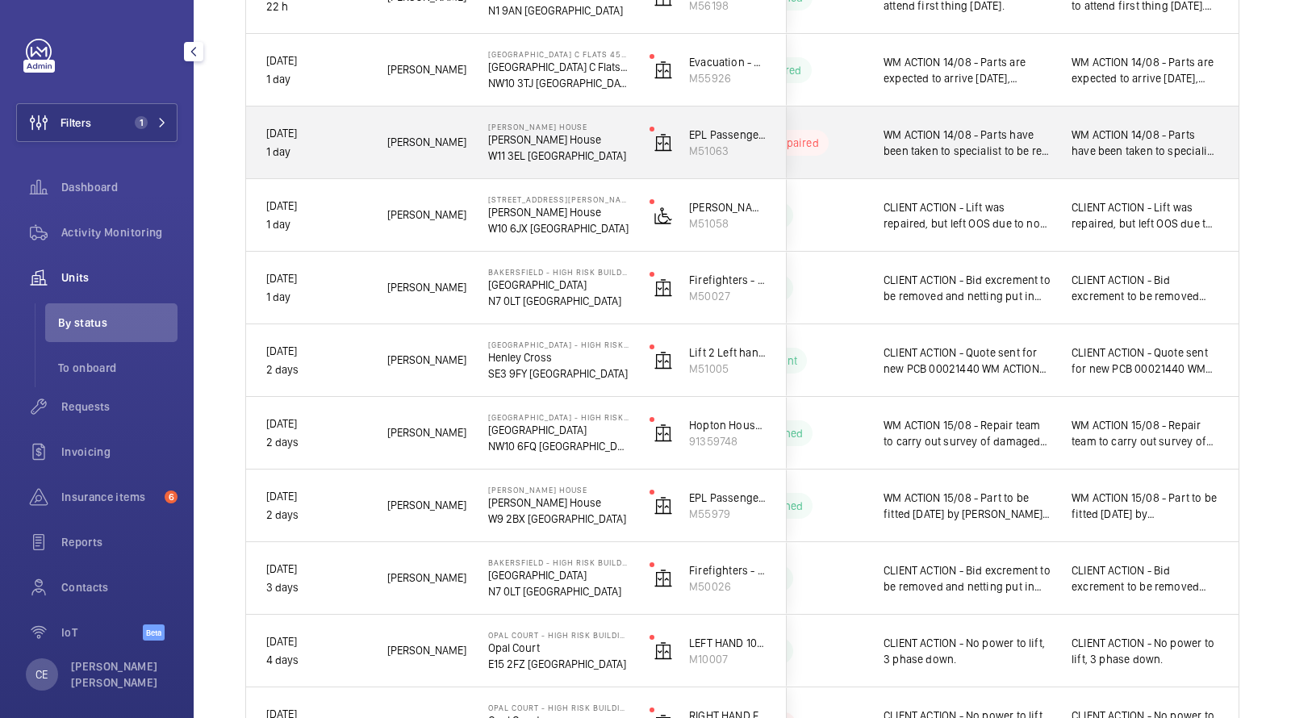
click at [1028, 143] on span "WM ACTION 14/08 - Parts have been taken to specialist to be re calibrated, thes…" at bounding box center [967, 143] width 167 height 32
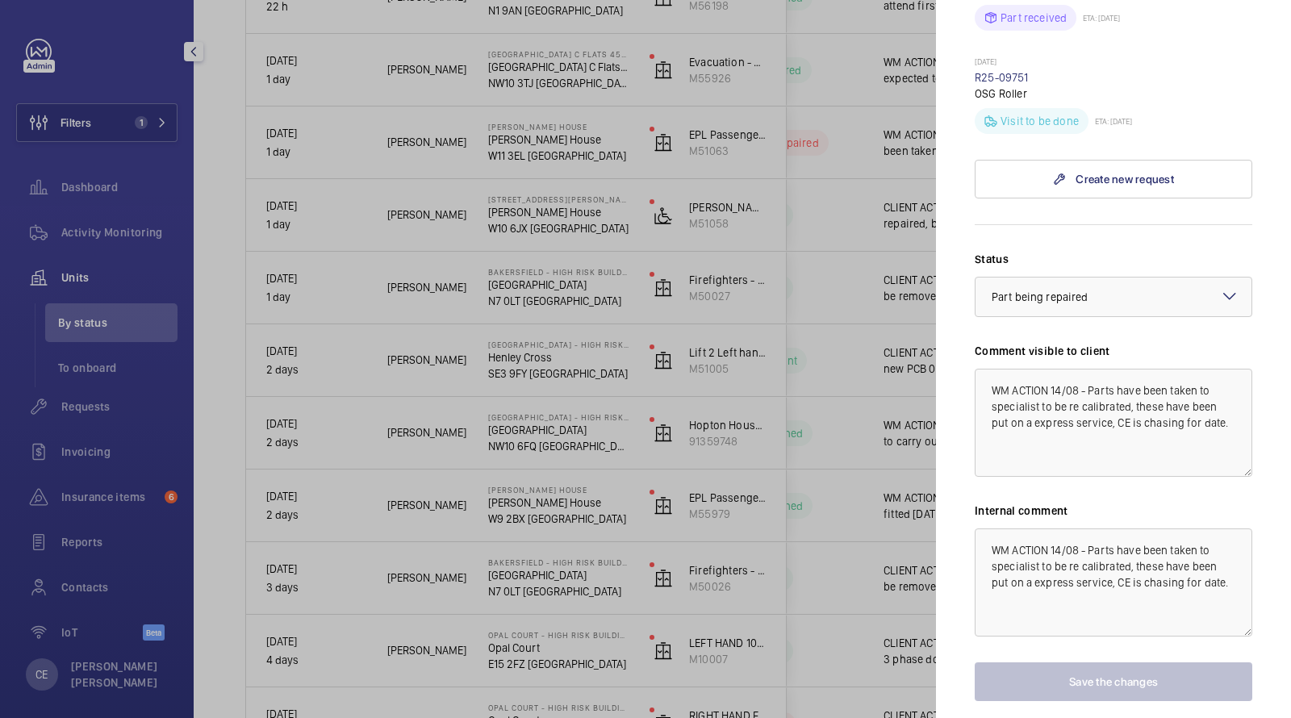
scroll to position [784, 0]
click at [1001, 525] on textarea "WM ACTION 14/08 - Parts have been taken to specialist to be re calibrated, thes…" at bounding box center [1114, 579] width 278 height 108
click at [989, 525] on textarea "WM ACTION 14/08 - Parts have been taken to specialist to be re calibrated, thes…" at bounding box center [1114, 579] width 278 height 108
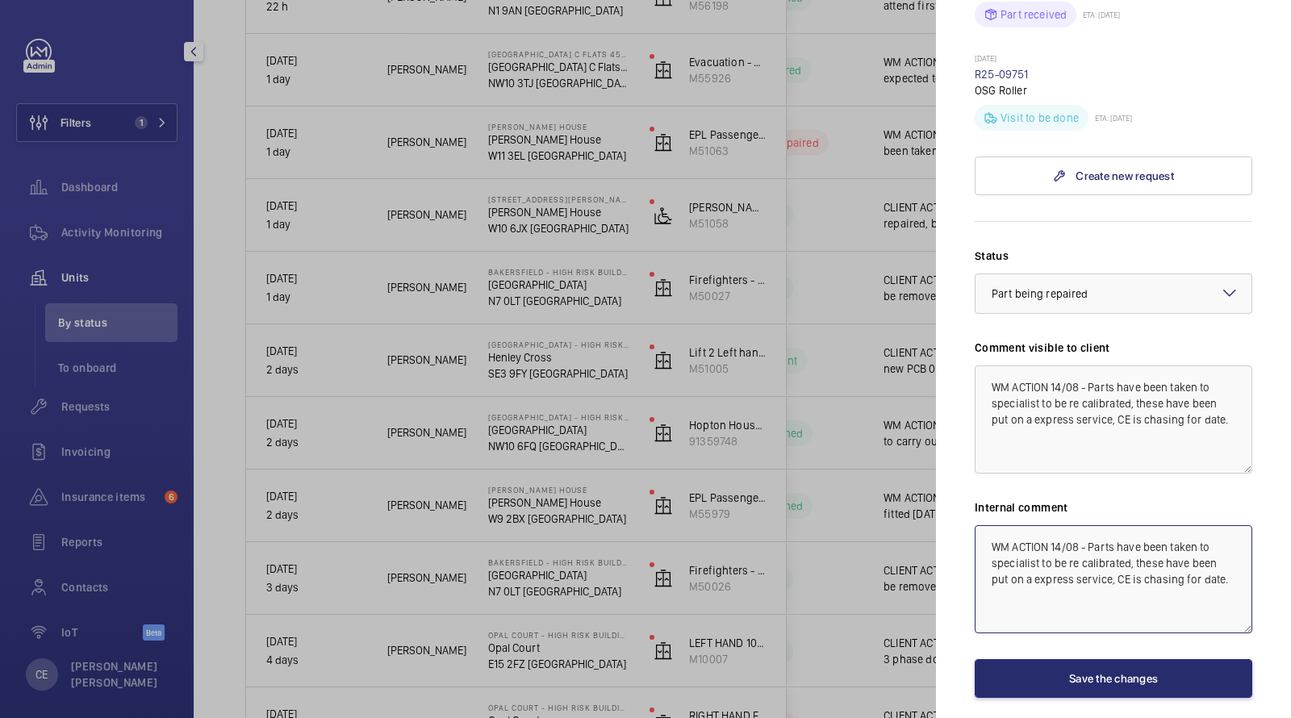
click at [988, 525] on textarea "WM ACTION 14/08 - Parts have been taken to specialist to be re calibrated, thes…" at bounding box center [1114, 579] width 278 height 108
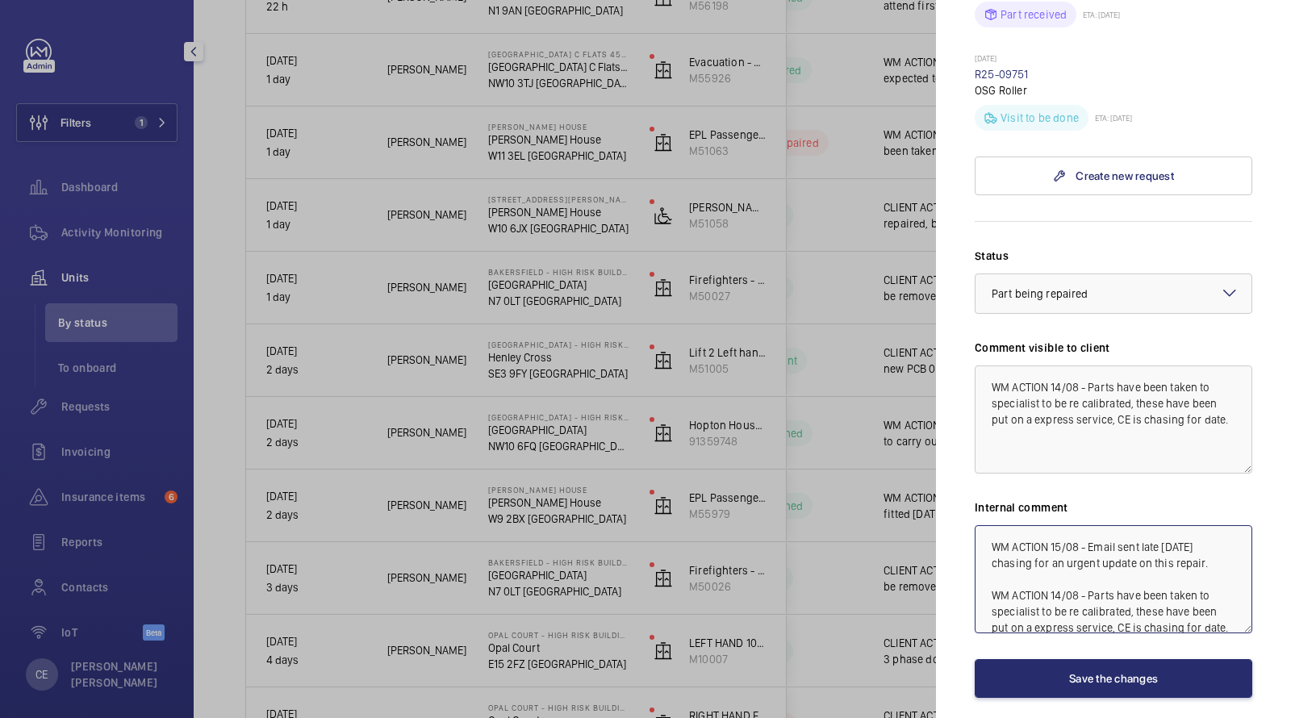
drag, startPoint x: 1212, startPoint y: 526, endPoint x: 932, endPoint y: 378, distance: 316.9
click at [945, 385] on mat-sidenav "Stopped unit [PERSON_NAME] House [PERSON_NAME][GEOGRAPHIC_DATA] [GEOGRAPHIC_DAT…" at bounding box center [1113, 359] width 355 height 718
type textarea "WM ACTION 15/08 - Email sent late [DATE] chasing for an urgent update on this r…"
click at [997, 366] on textarea "WM ACTION 14/08 - Parts have been taken to specialist to be re calibrated, thes…" at bounding box center [1114, 420] width 278 height 108
click at [988, 366] on textarea "WM ACTION 14/08 - Parts have been taken to specialist to be re calibrated, thes…" at bounding box center [1114, 420] width 278 height 108
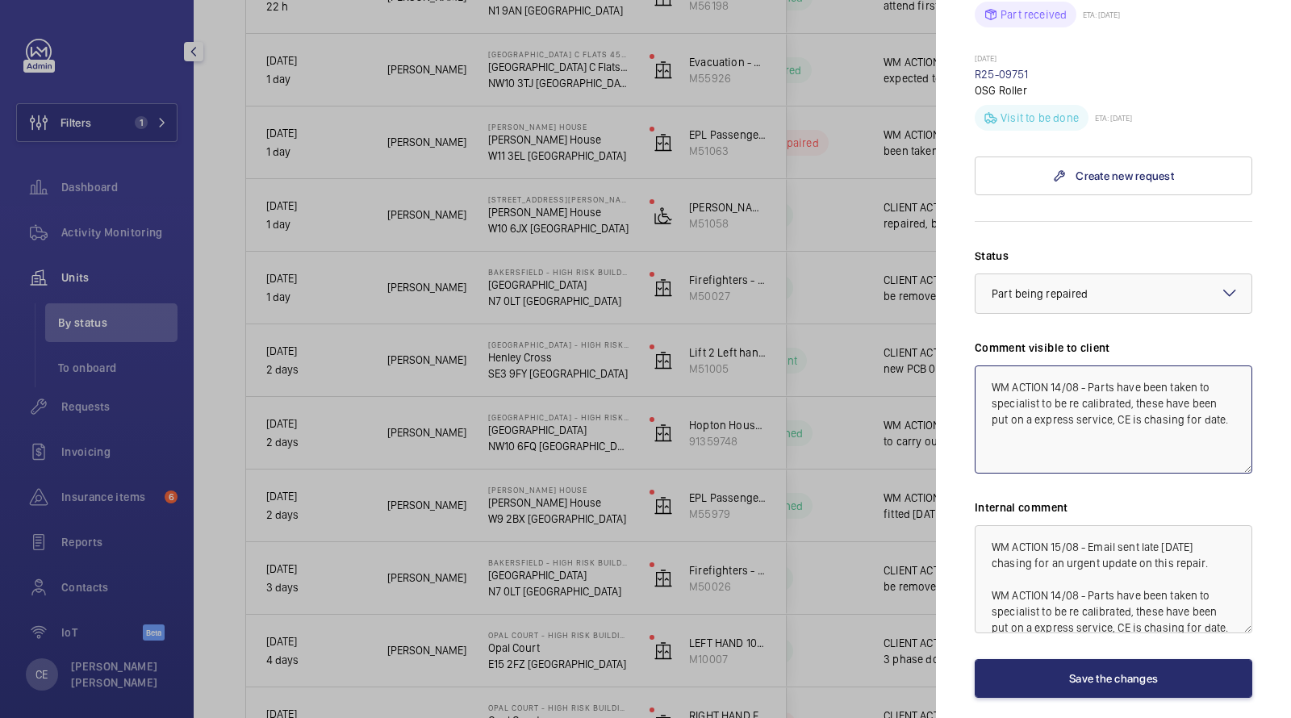
click at [982, 366] on textarea "WM ACTION 14/08 - Parts have been taken to specialist to be re calibrated, thes…" at bounding box center [1114, 420] width 278 height 108
paste textarea "WM ACTION 15/08 - Email sent late [DATE] chasing for an urgent update on this r…"
type textarea "WM ACTION 15/08 - Email sent late [DATE] chasing for an urgent update on this r…"
click at [1067, 608] on div "Status Select a status × Part being repaired × Comment visible to client WM ACT…" at bounding box center [1114, 473] width 278 height 450
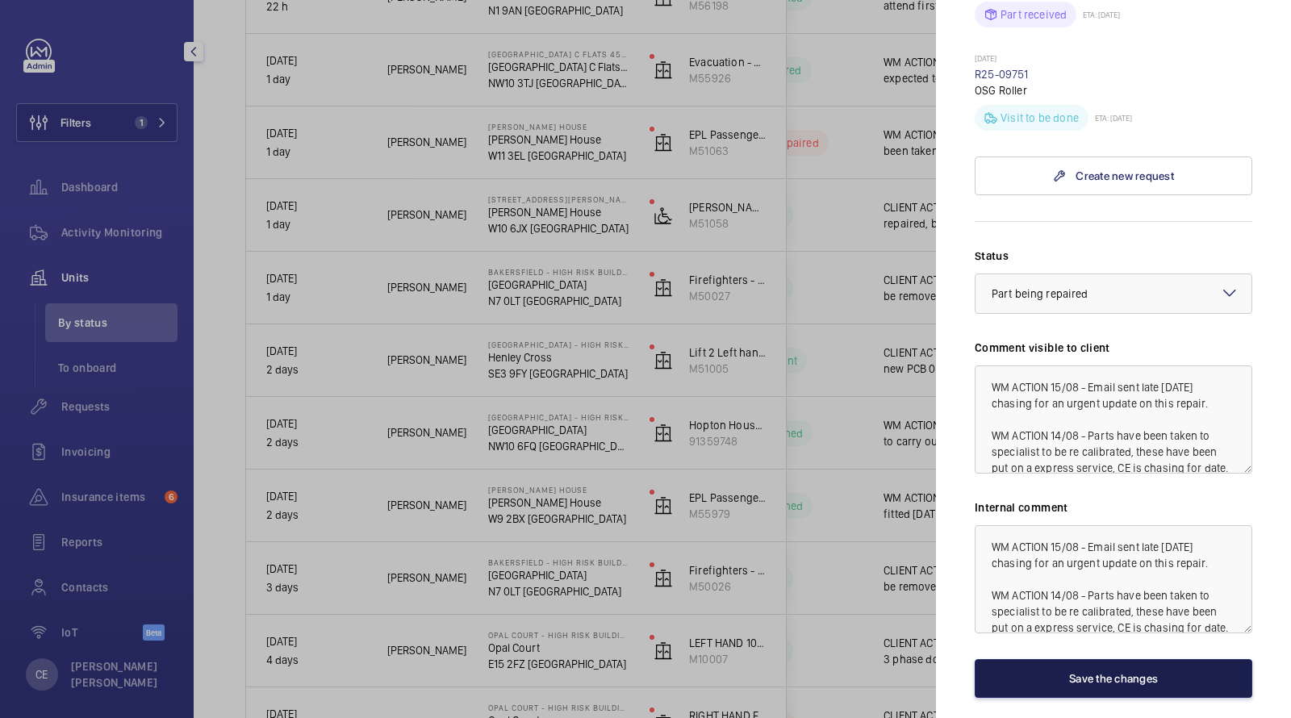
click at [1058, 659] on button "Save the changes" at bounding box center [1114, 678] width 278 height 39
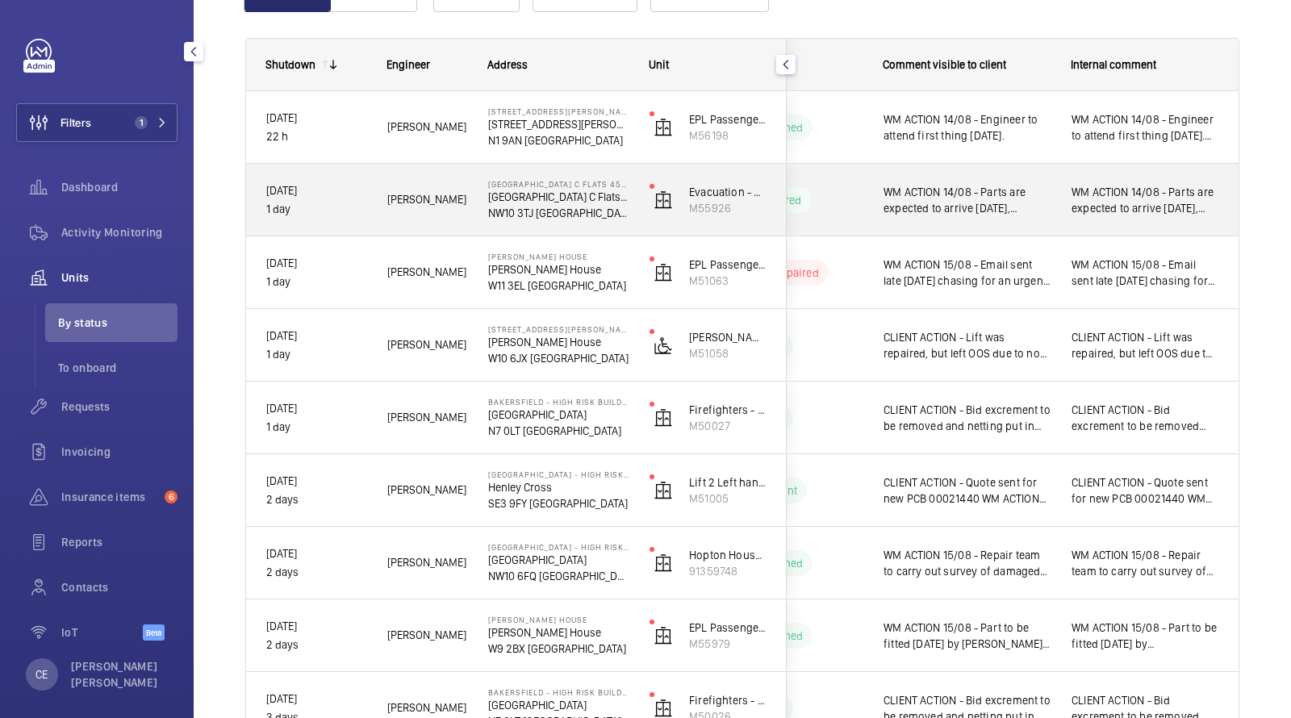
scroll to position [202, 0]
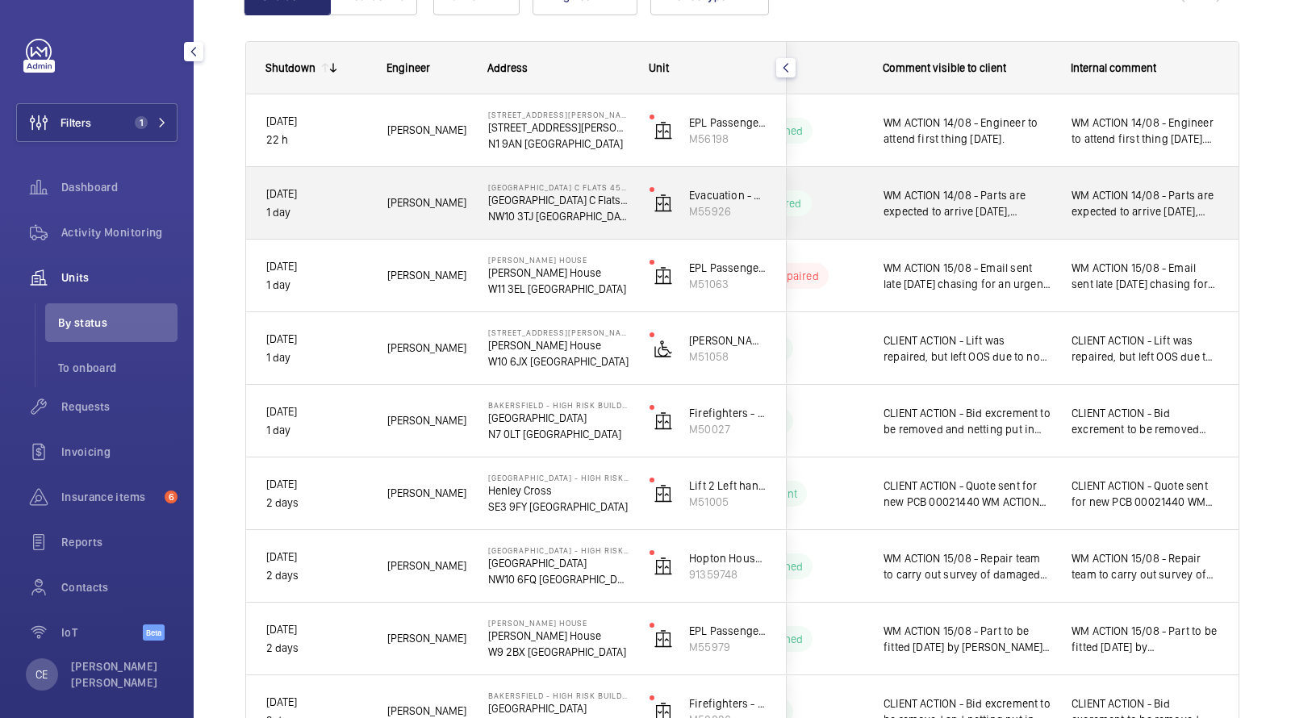
click at [1058, 201] on div "WM ACTION 14/08 - Parts are expected to arrive [DATE], technical required due t…" at bounding box center [1145, 203] width 186 height 69
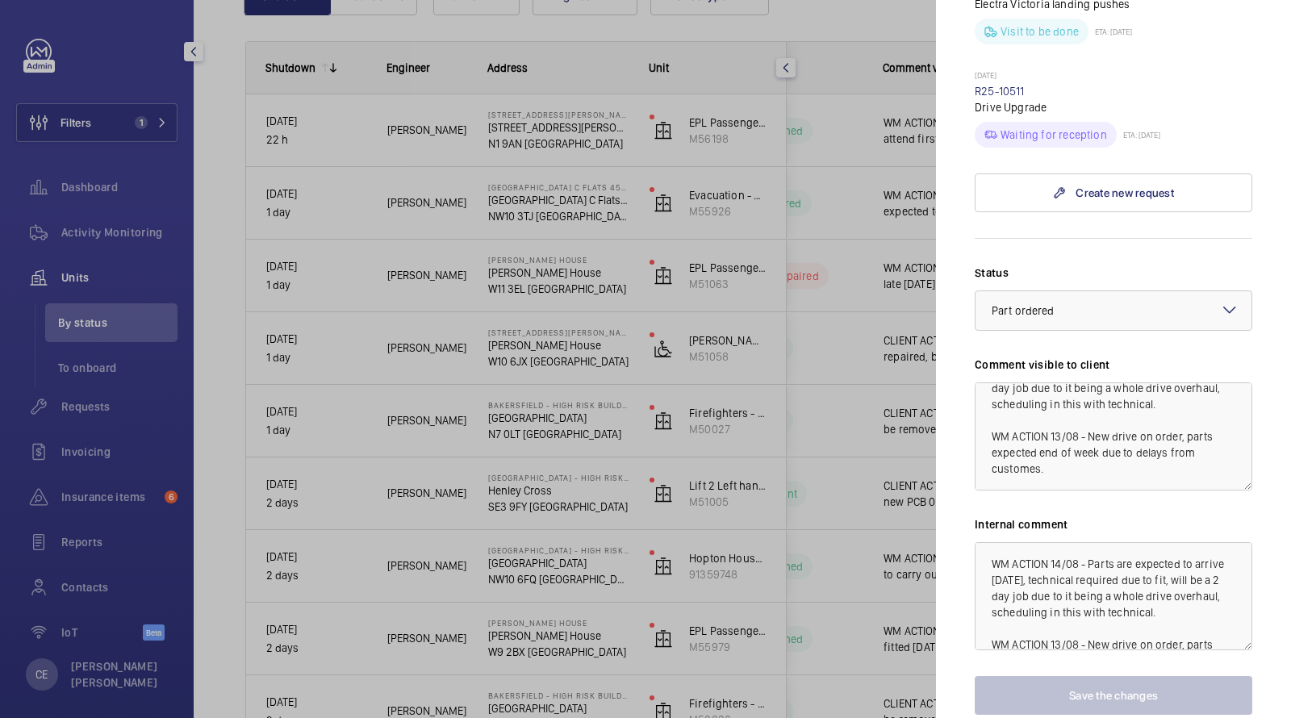
scroll to position [1067, 0]
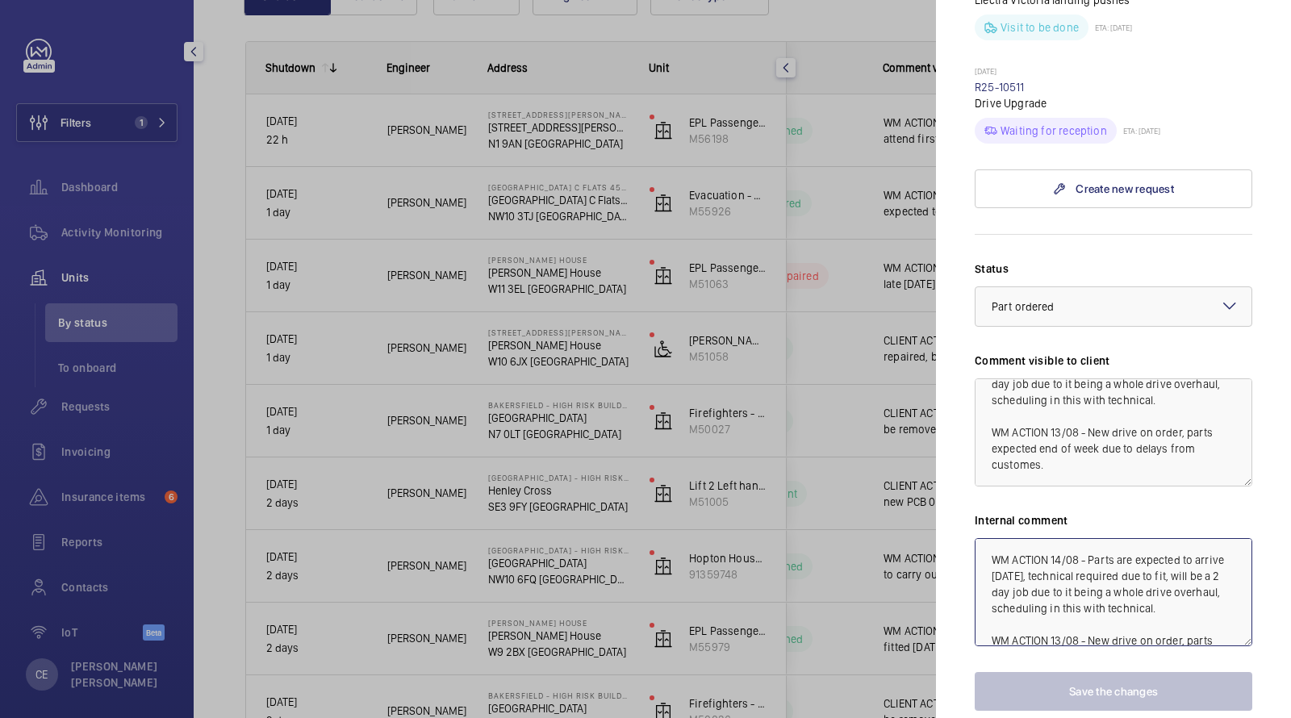
click at [987, 538] on textarea "WM ACTION 14/08 - Parts are expected to arrive [DATE], technical required due t…" at bounding box center [1114, 592] width 278 height 108
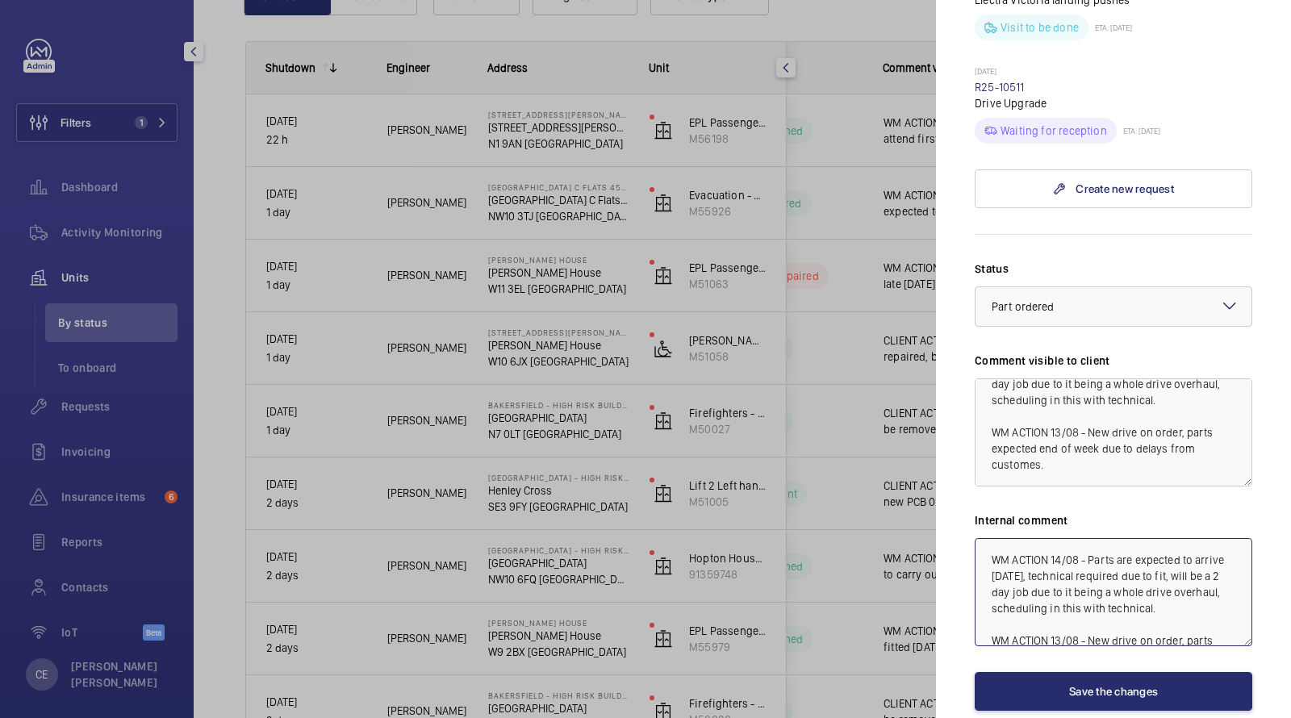
click at [982, 538] on textarea "WM ACTION 14/08 - Parts are expected to arrive [DATE], technical required due t…" at bounding box center [1114, 592] width 278 height 108
drag, startPoint x: 1121, startPoint y: 548, endPoint x: 908, endPoint y: 416, distance: 250.4
click at [910, 420] on mat-sidenav-container "Filters 1 Dashboard Activity Monitoring Units By status To onboard Requests Inv…" at bounding box center [645, 359] width 1291 height 718
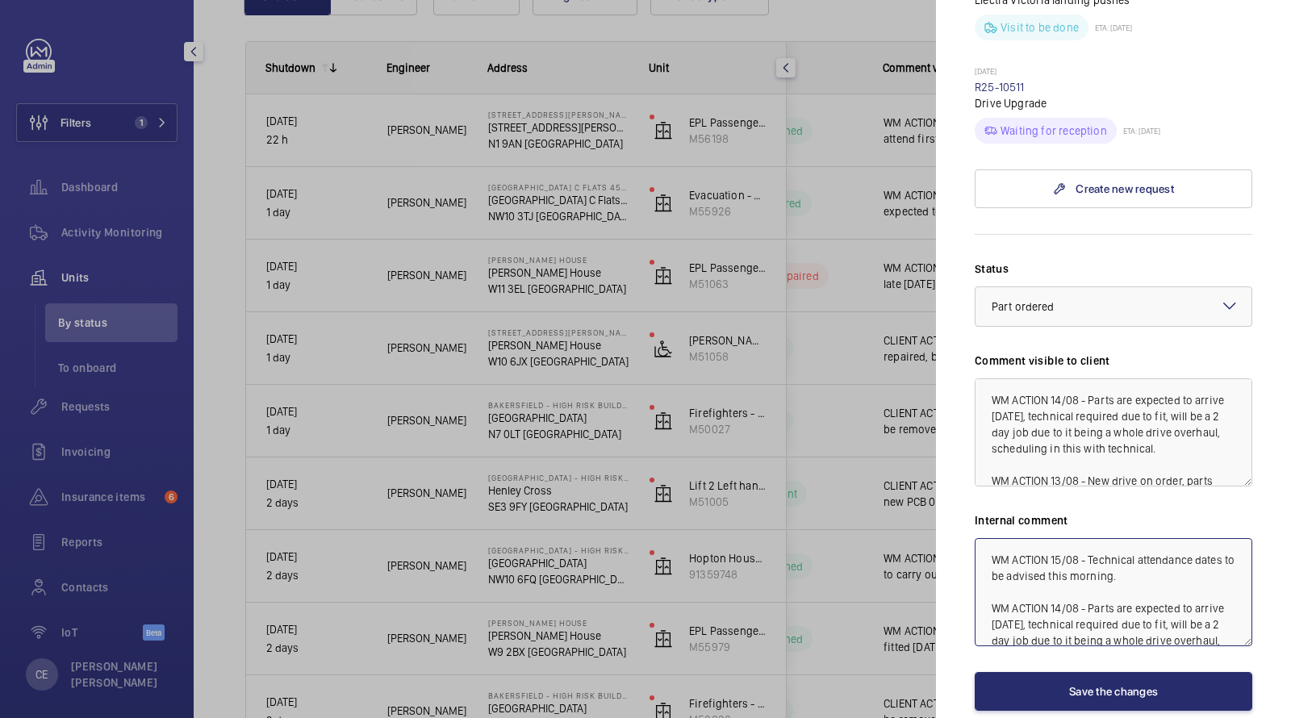
type textarea "WM ACTION 15/08 - Technical attendance dates to be advised this morning. WM ACT…"
click at [993, 378] on textarea "WM ACTION 14/08 - Parts are expected to arrive [DATE], technical required due t…" at bounding box center [1114, 432] width 278 height 108
click at [992, 378] on textarea "WM ACTION 14/08 - Parts are expected to arrive [DATE], technical required due t…" at bounding box center [1114, 432] width 278 height 108
paste textarea "WM ACTION 15/08 - Technical attendance dates to be advised this morning."
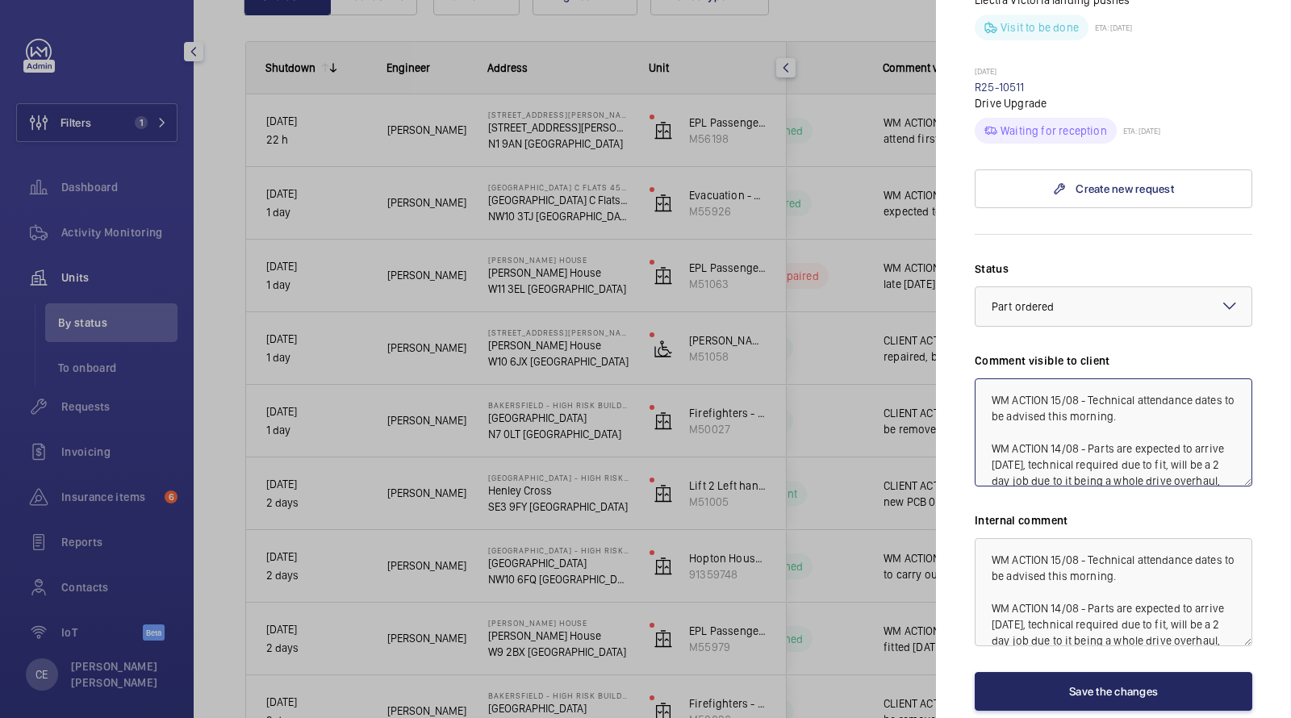
type textarea "WM ACTION 15/08 - Technical attendance dates to be advised this morning. WM ACT…"
click at [1054, 672] on button "Save the changes" at bounding box center [1114, 691] width 278 height 39
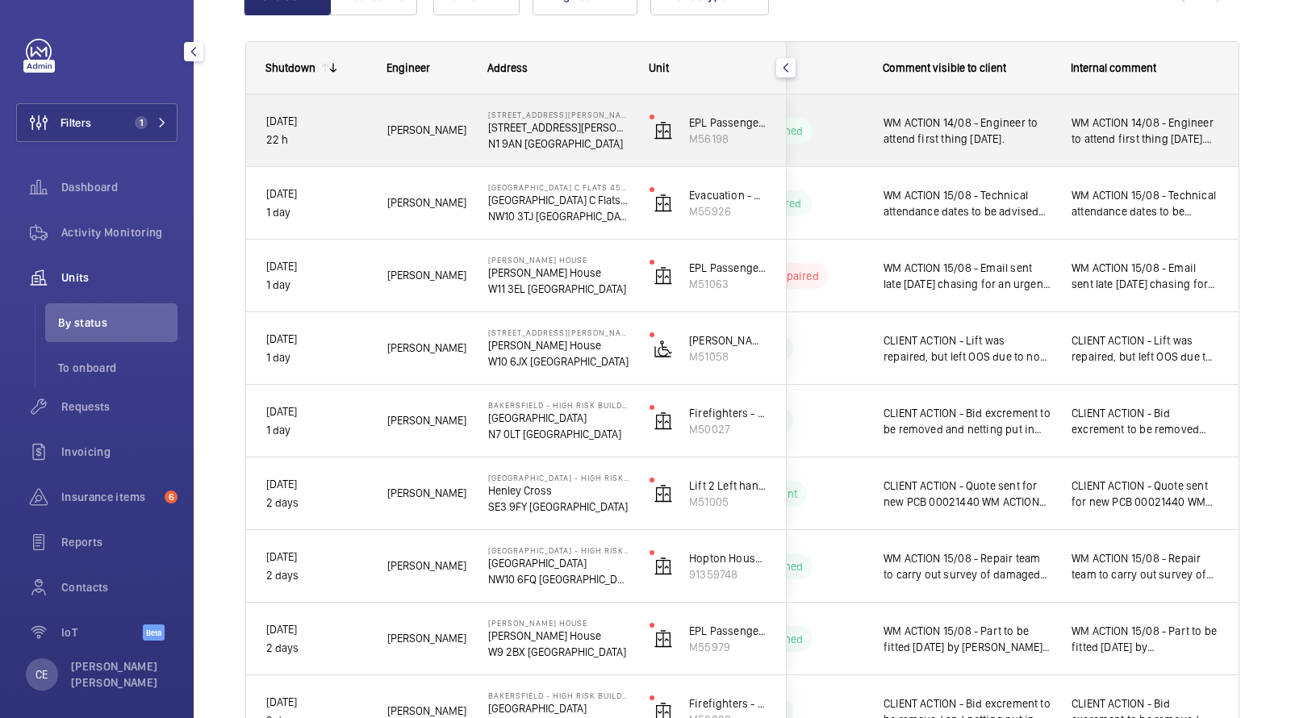
click at [1019, 124] on span "WM ACTION 14/08 - Engineer to attend first thing [DATE]." at bounding box center [967, 131] width 167 height 32
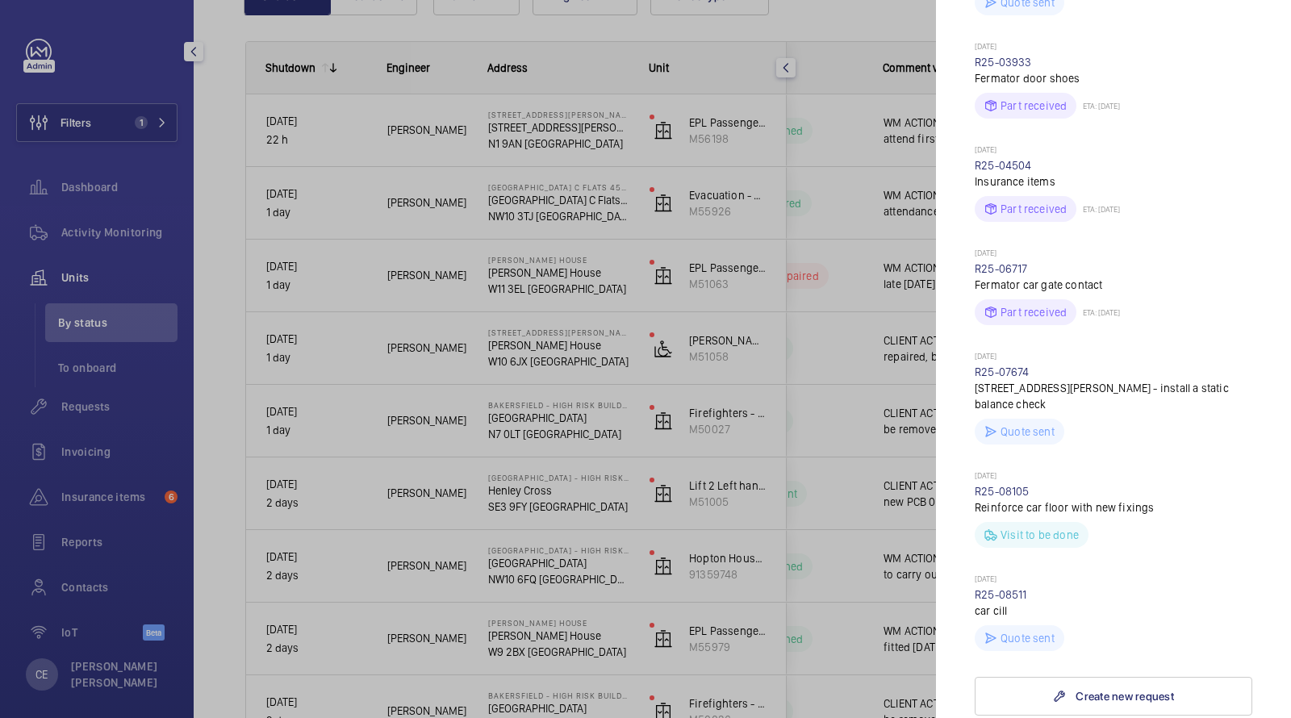
scroll to position [1545, 0]
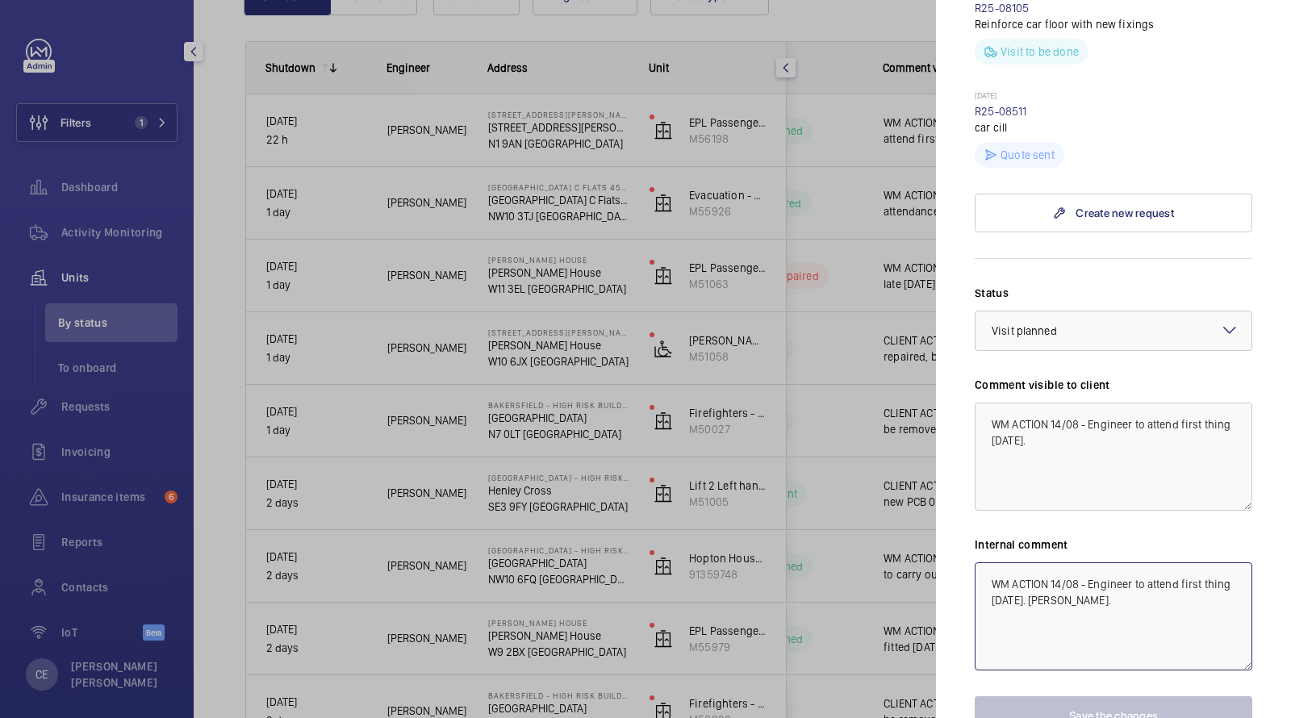
click at [991, 562] on textarea "WM ACTION 14/08 - Engineer to attend first thing [DATE]. [PERSON_NAME]." at bounding box center [1114, 616] width 278 height 108
click at [988, 562] on textarea "WM ACTION 14/08 - Engineer to attend first thing [DATE]. [PERSON_NAME]." at bounding box center [1114, 616] width 278 height 108
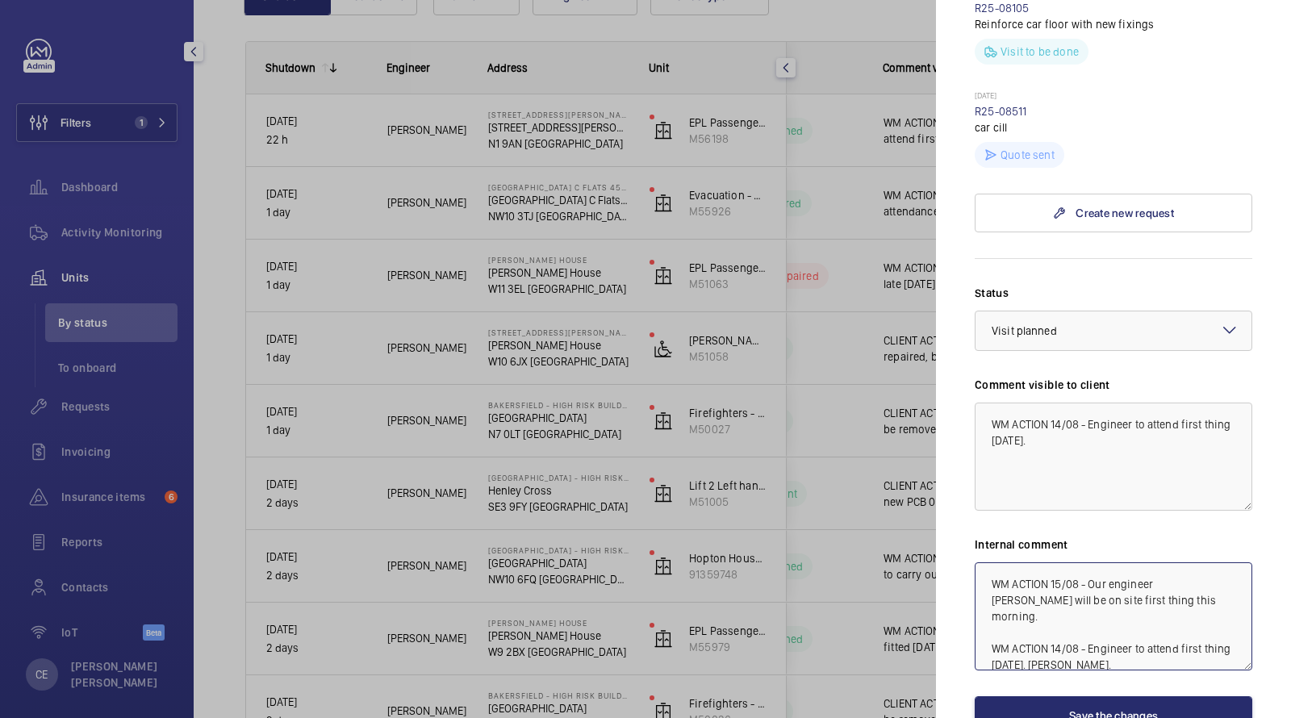
drag, startPoint x: 1143, startPoint y: 501, endPoint x: 863, endPoint y: 401, distance: 296.6
click at [885, 409] on mat-sidenav-container "Filters 1 Dashboard Activity Monitoring Units By status To onboard Requests Inv…" at bounding box center [645, 359] width 1291 height 718
drag, startPoint x: 1150, startPoint y: 489, endPoint x: 921, endPoint y: 419, distance: 238.9
click at [926, 420] on mat-sidenav-container "Filters 1 Dashboard Activity Monitoring Units By status To onboard Requests Inv…" at bounding box center [645, 359] width 1291 height 718
type textarea "WM ACTION 15/08 - Our engineer [PERSON_NAME] will be on site first thing this m…"
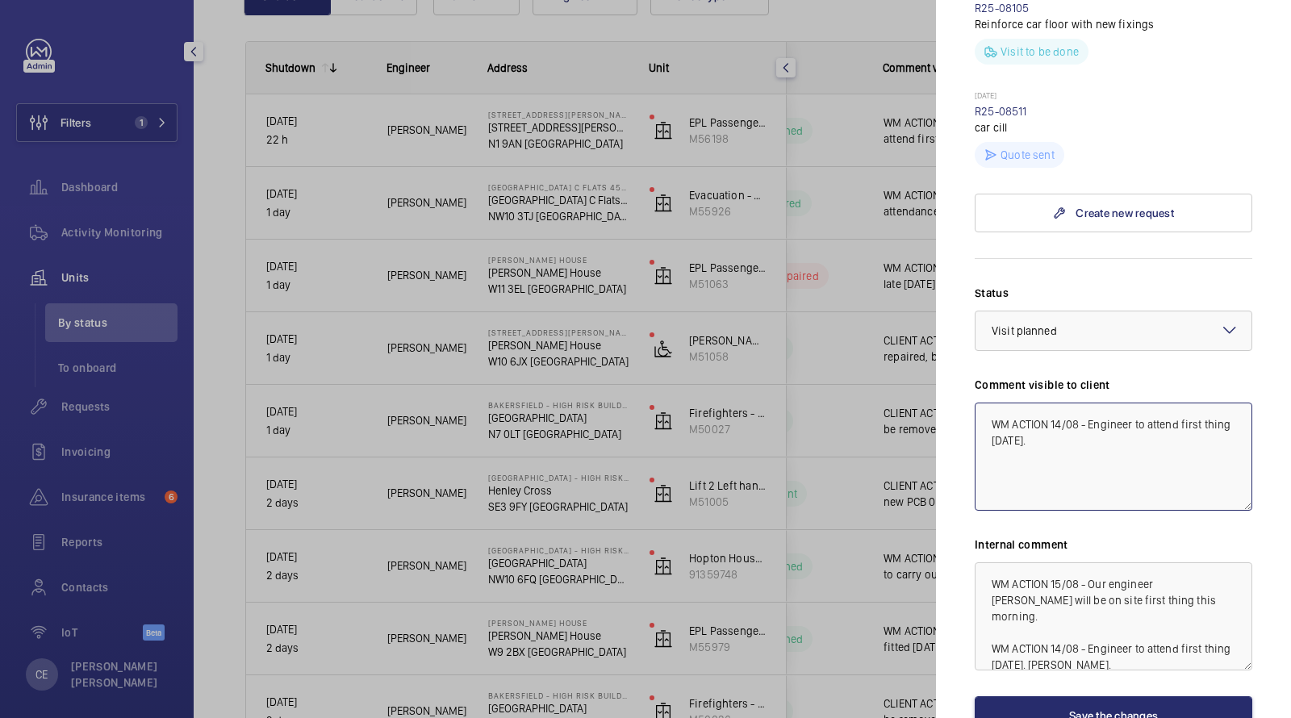
click at [991, 403] on textarea "WM ACTION 14/08 - Engineer to attend first thing [DATE]." at bounding box center [1114, 457] width 278 height 108
paste textarea "WM ACTION 15/08 - Our engineer [PERSON_NAME] will be on site first thing this m…"
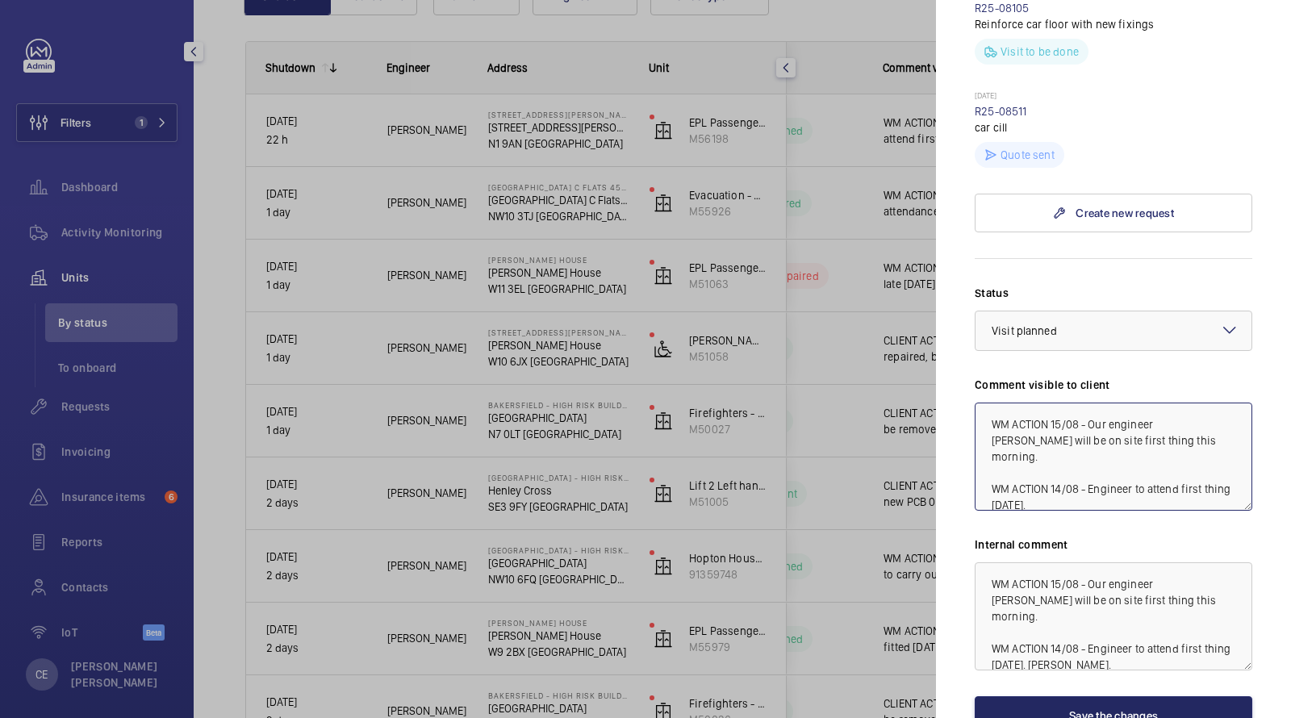
type textarea "WM ACTION 15/08 - Our engineer [PERSON_NAME] will be on site first thing this m…"
click at [1035, 696] on button "Save the changes" at bounding box center [1114, 715] width 278 height 39
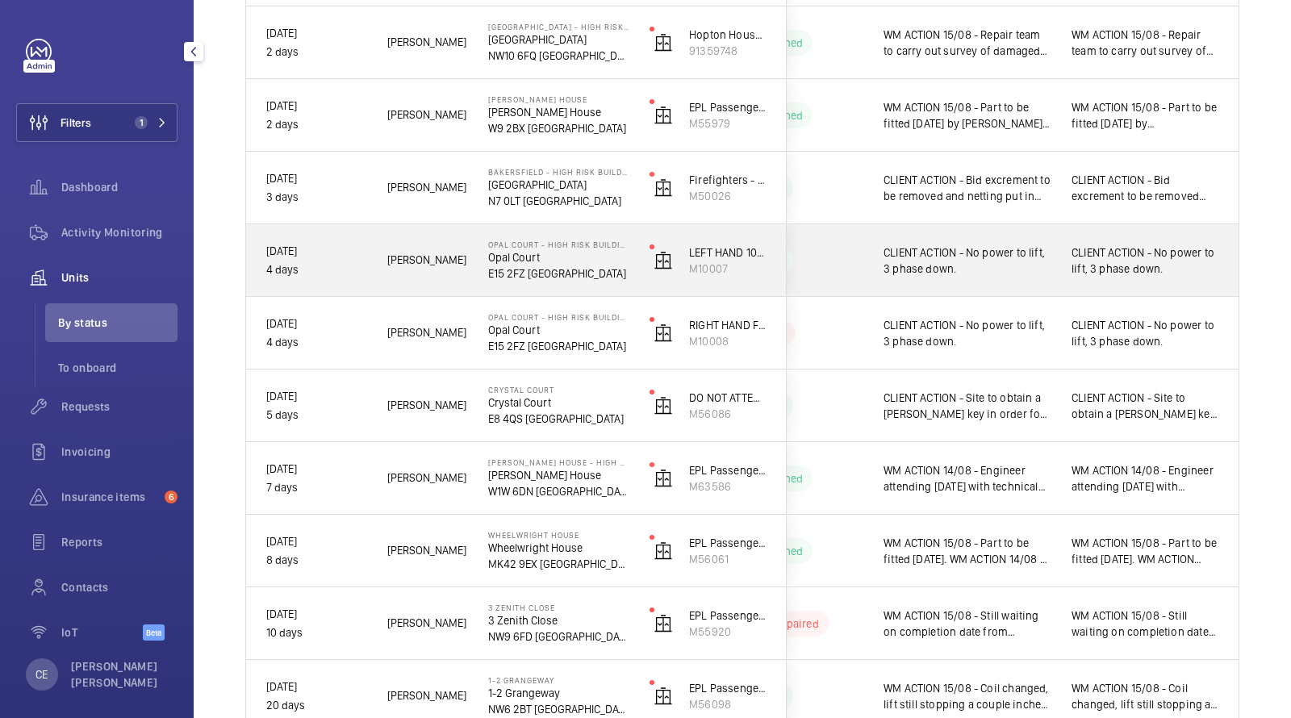
scroll to position [738, 0]
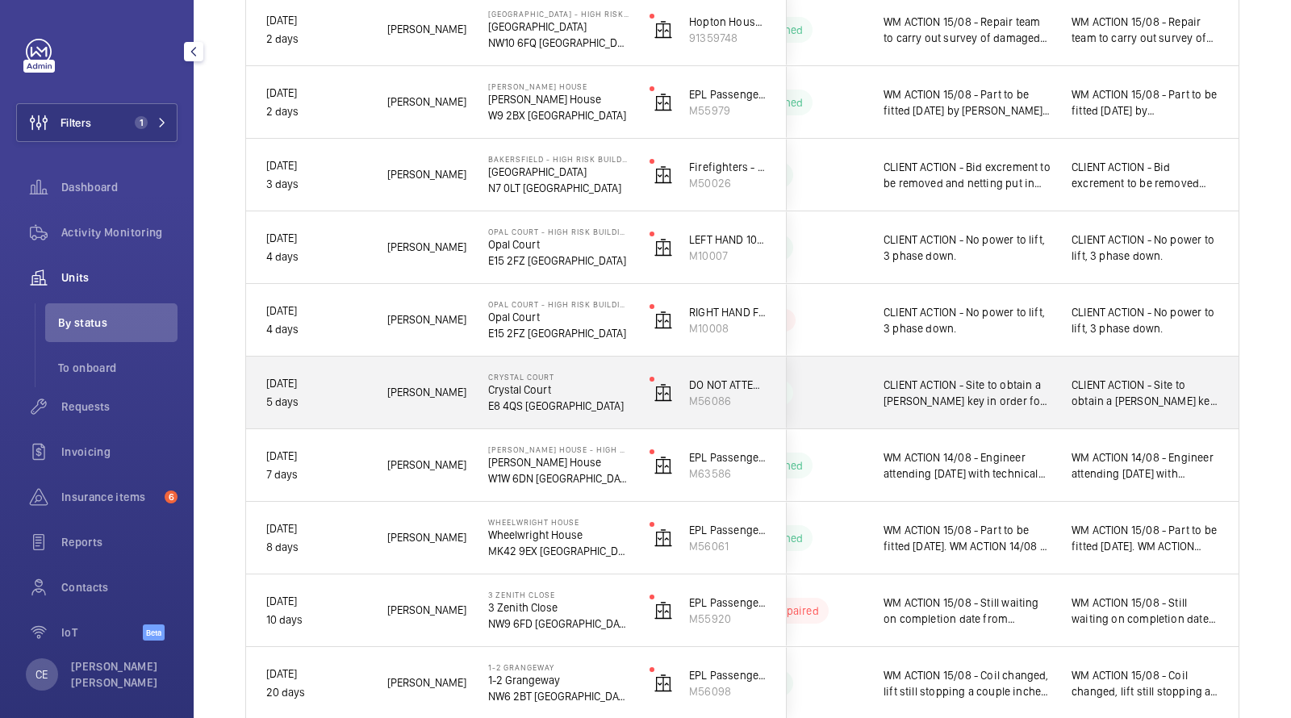
click at [1006, 374] on div "CLIENT ACTION - Site to obtain a [PERSON_NAME] key in order for our team to gai…" at bounding box center [967, 392] width 167 height 37
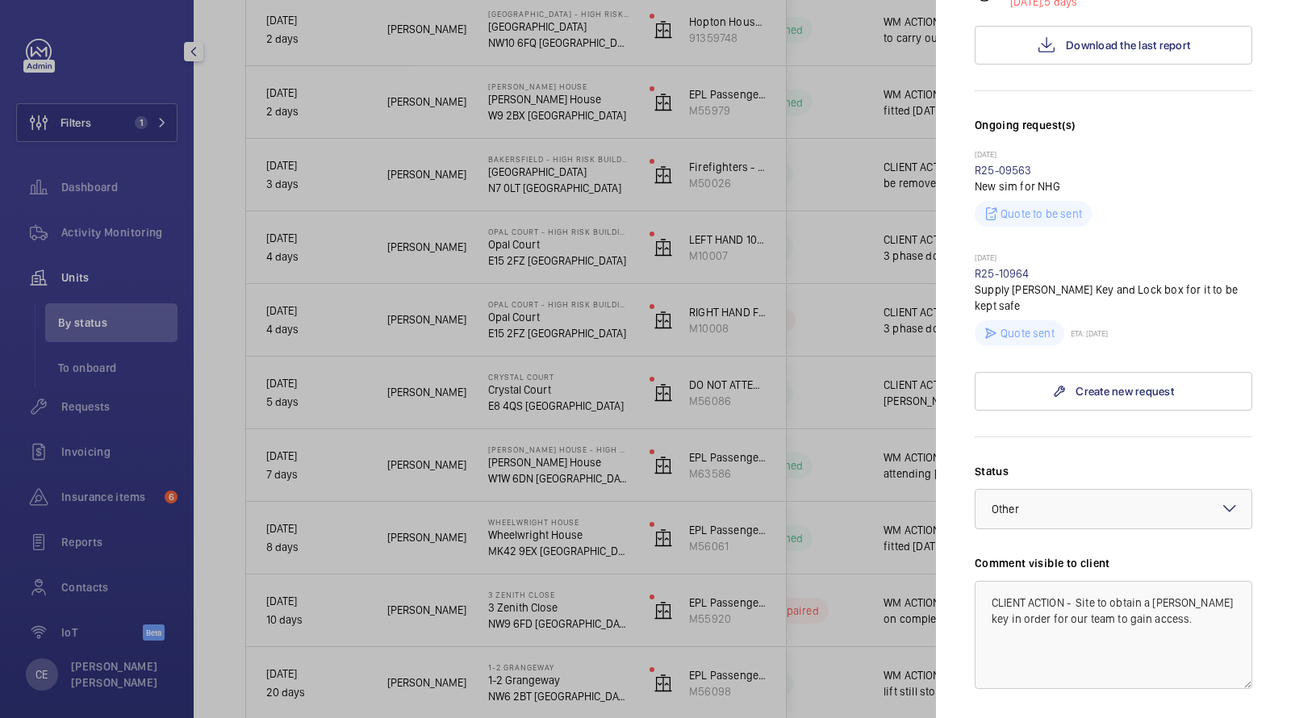
scroll to position [616, 0]
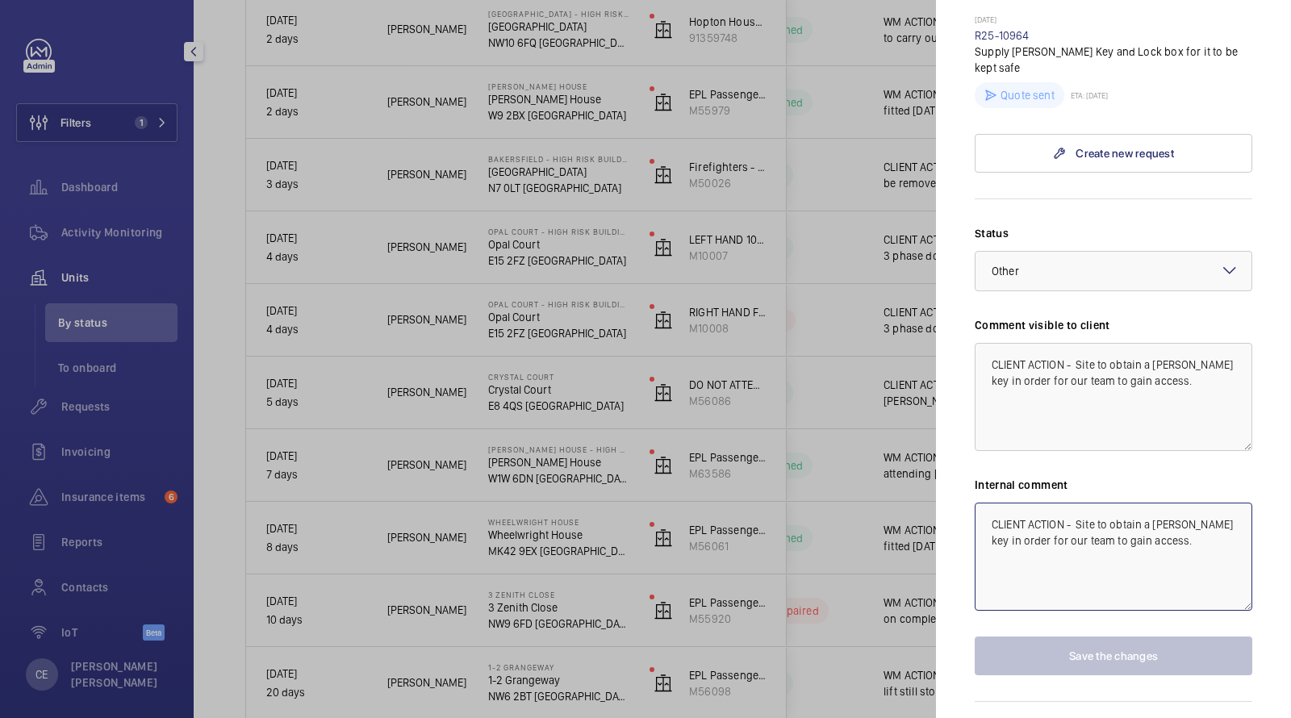
click at [983, 503] on textarea "CLIENT ACTION - Site to obtain a [PERSON_NAME] key in order for our team to gai…" at bounding box center [1114, 557] width 278 height 108
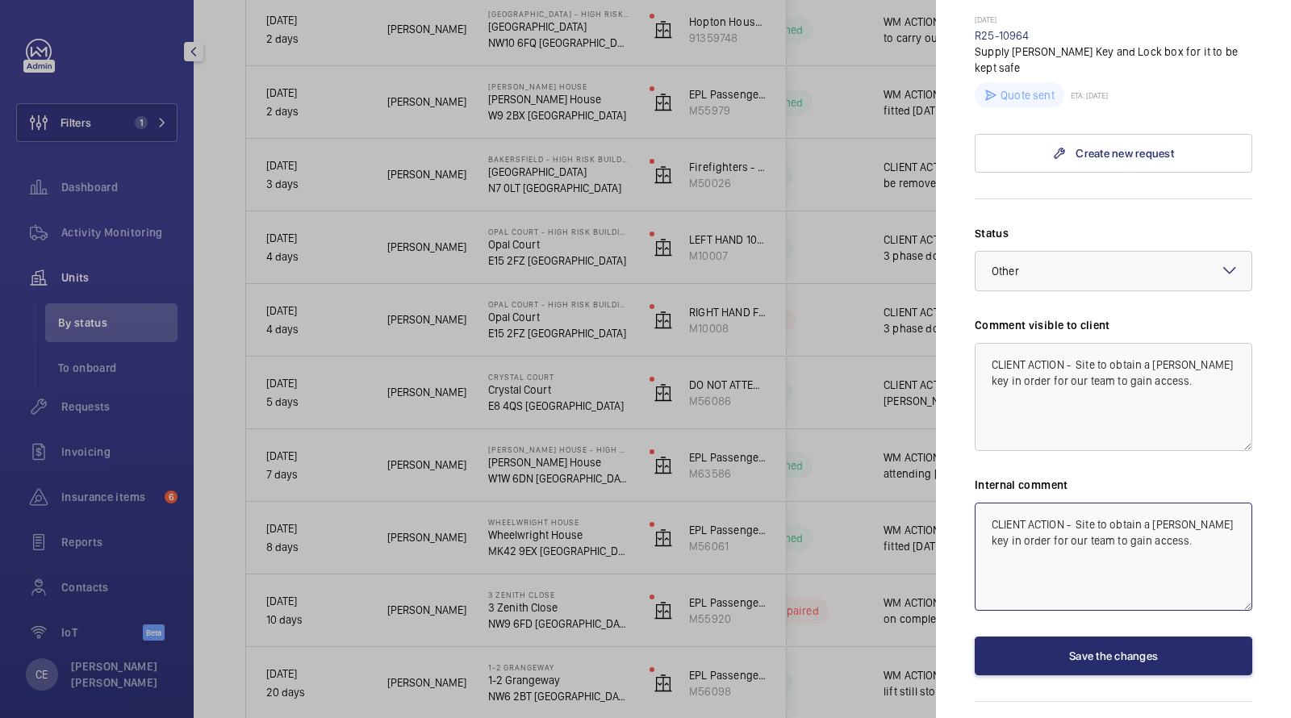
click at [984, 503] on textarea "CLIENT ACTION - Site to obtain a [PERSON_NAME] key in order for our team to gai…" at bounding box center [1114, 557] width 278 height 108
drag, startPoint x: 1033, startPoint y: 524, endPoint x: 965, endPoint y: 416, distance: 126.9
click at [968, 429] on mat-sidenav "Stopped unit Crystal Court Crystal Court E8 4QS LONDON Notting Hill Genesis DO …" at bounding box center [1113, 359] width 355 height 718
type textarea "WM ACTION 15/08 - Our engineer will collect the [PERSON_NAME] key from [GEOGRAP…"
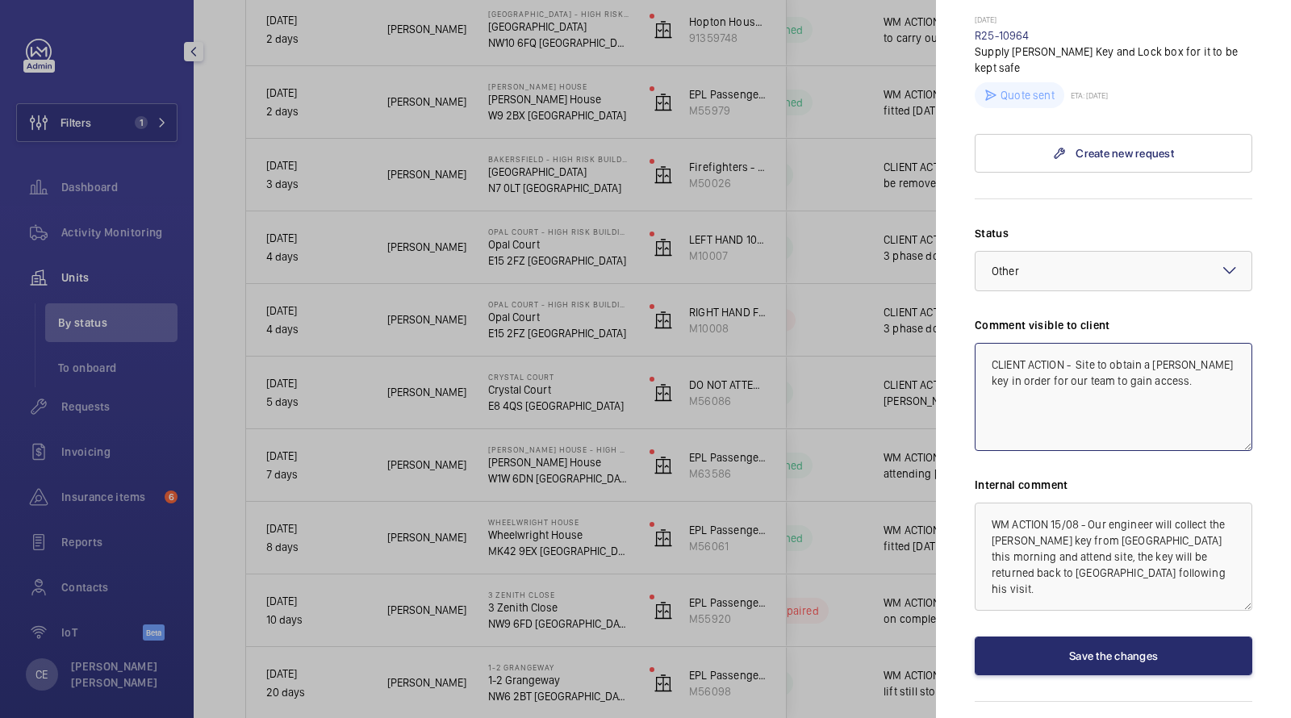
click at [994, 343] on textarea "CLIENT ACTION - Site to obtain a [PERSON_NAME] key in order for our team to gai…" at bounding box center [1114, 397] width 278 height 108
click at [993, 343] on textarea "CLIENT ACTION - Site to obtain a [PERSON_NAME] key in order for our team to gai…" at bounding box center [1114, 397] width 278 height 108
click at [990, 343] on textarea "CLIENT ACTION - Site to obtain a [PERSON_NAME] key in order for our team to gai…" at bounding box center [1114, 397] width 278 height 108
click at [1003, 343] on textarea "CLIENT ACTION - Site to obtain a [PERSON_NAME] key in order for our team to gai…" at bounding box center [1114, 397] width 278 height 108
paste textarea "WM ACTION 15/08 - Our engineer will collect the [PERSON_NAME] key from [GEOGRAP…"
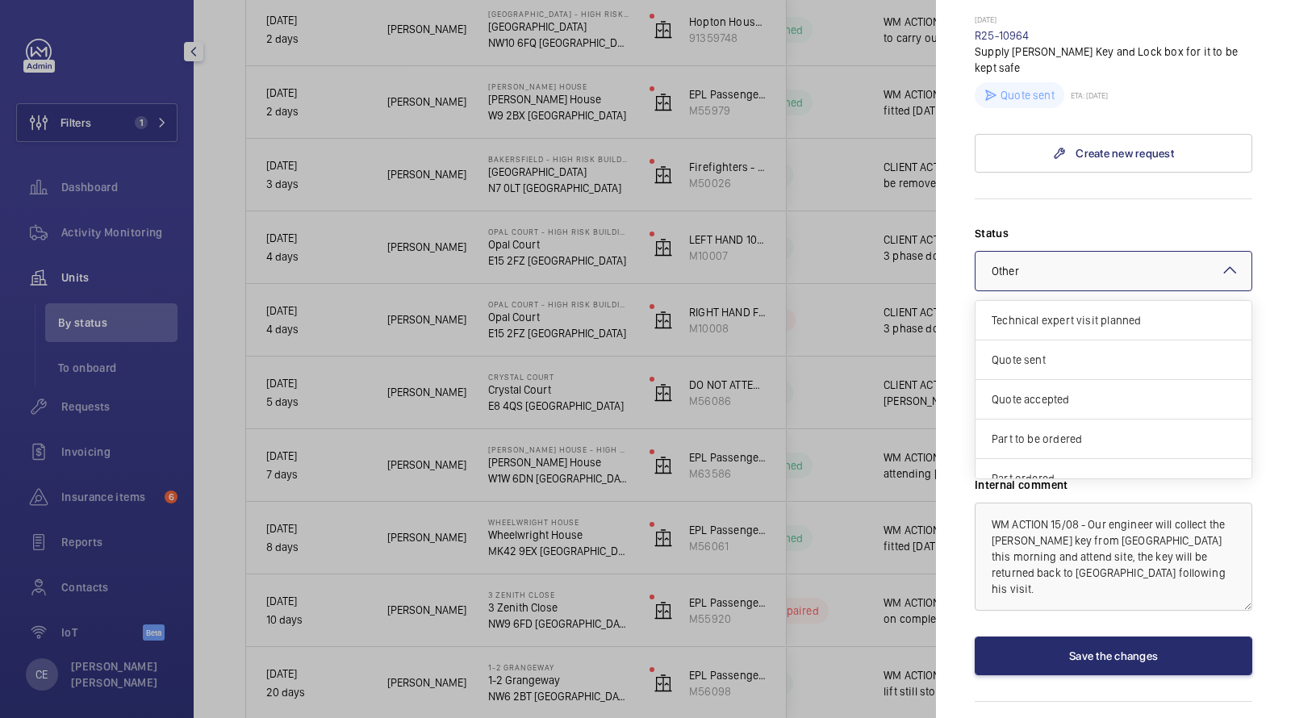
click at [1026, 252] on div at bounding box center [1114, 271] width 276 height 39
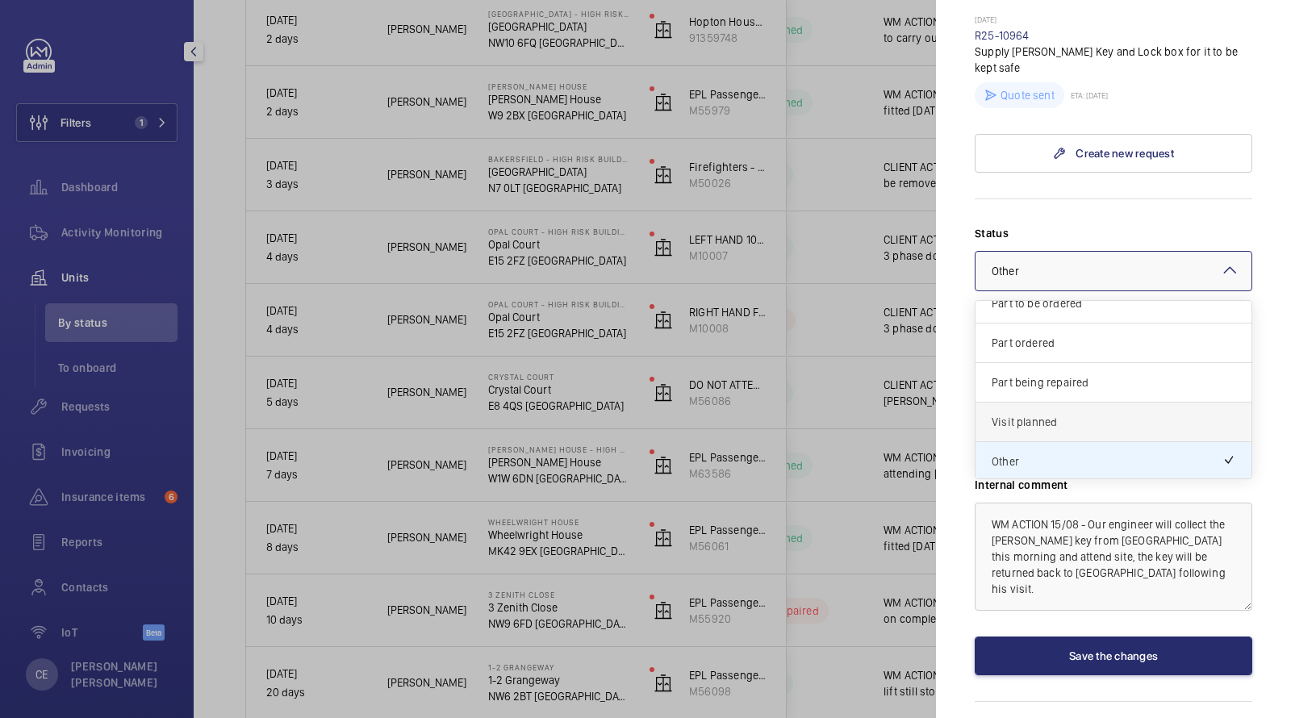
click at [1041, 414] on span "Visit planned" at bounding box center [1114, 422] width 244 height 16
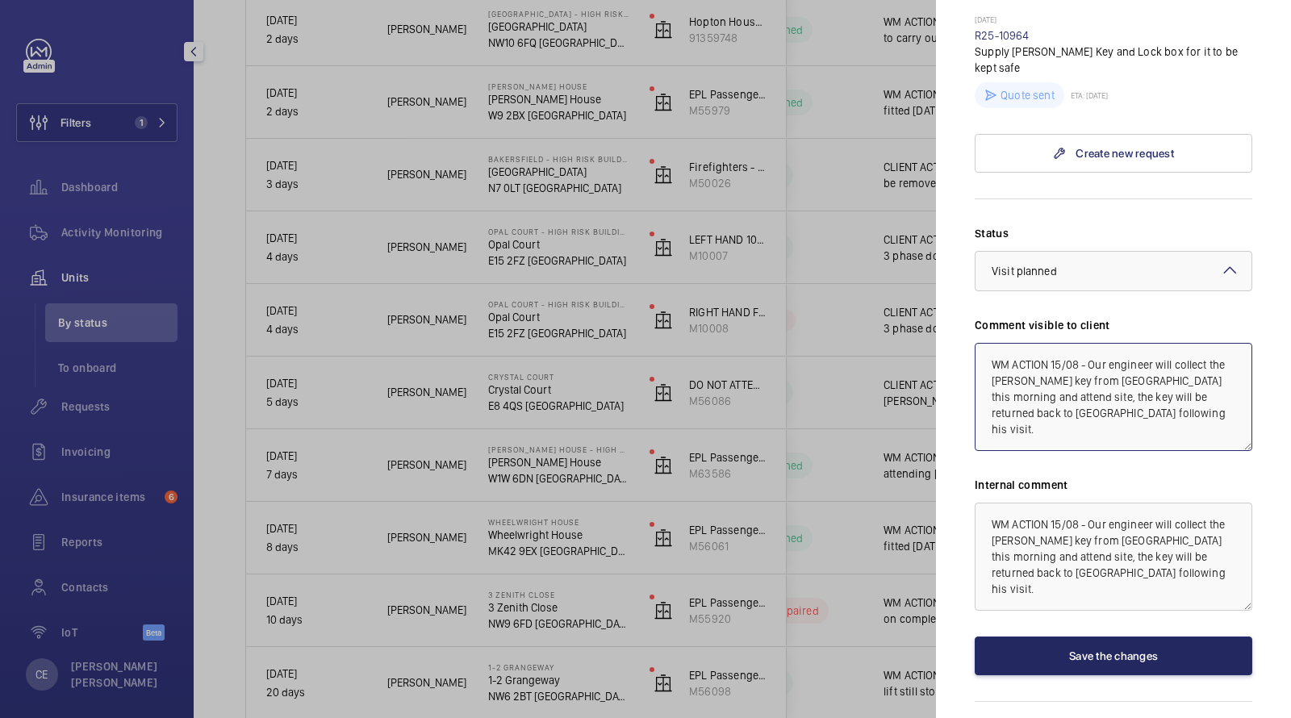
type textarea "WM ACTION 15/08 - Our engineer will collect the [PERSON_NAME] key from [GEOGRAP…"
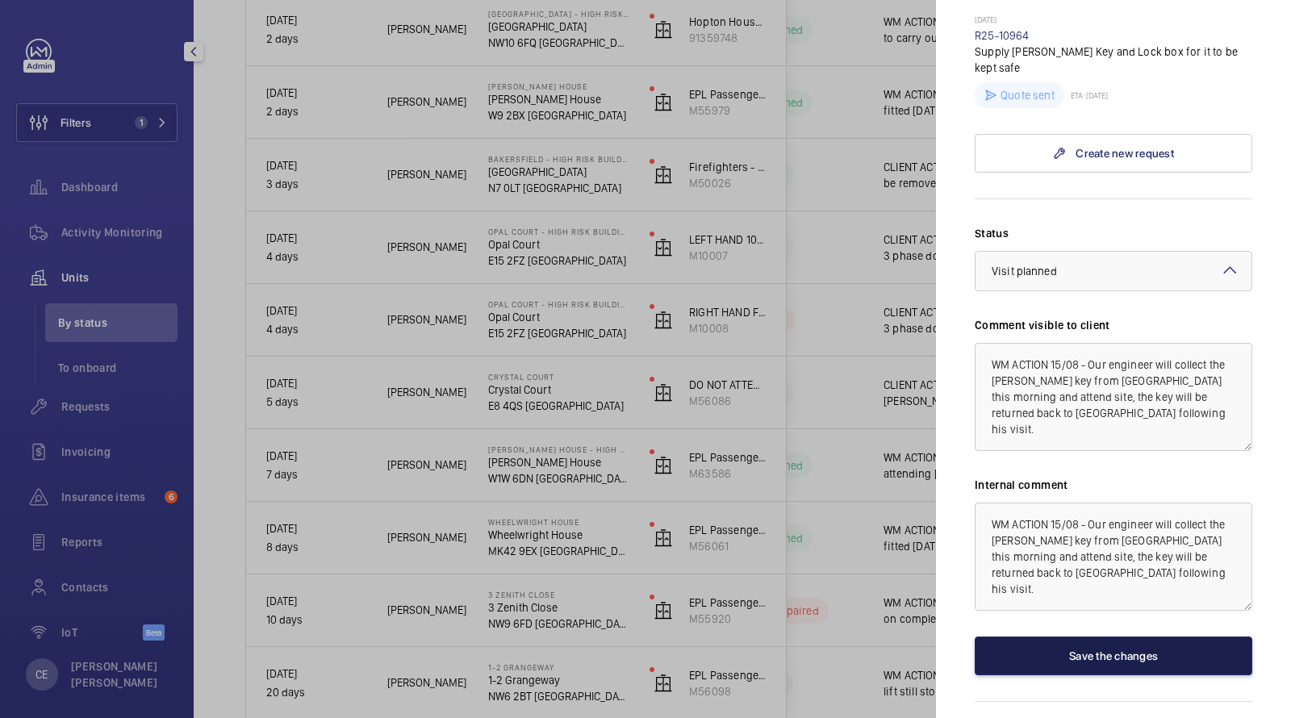
click at [1036, 637] on button "Save the changes" at bounding box center [1114, 656] width 278 height 39
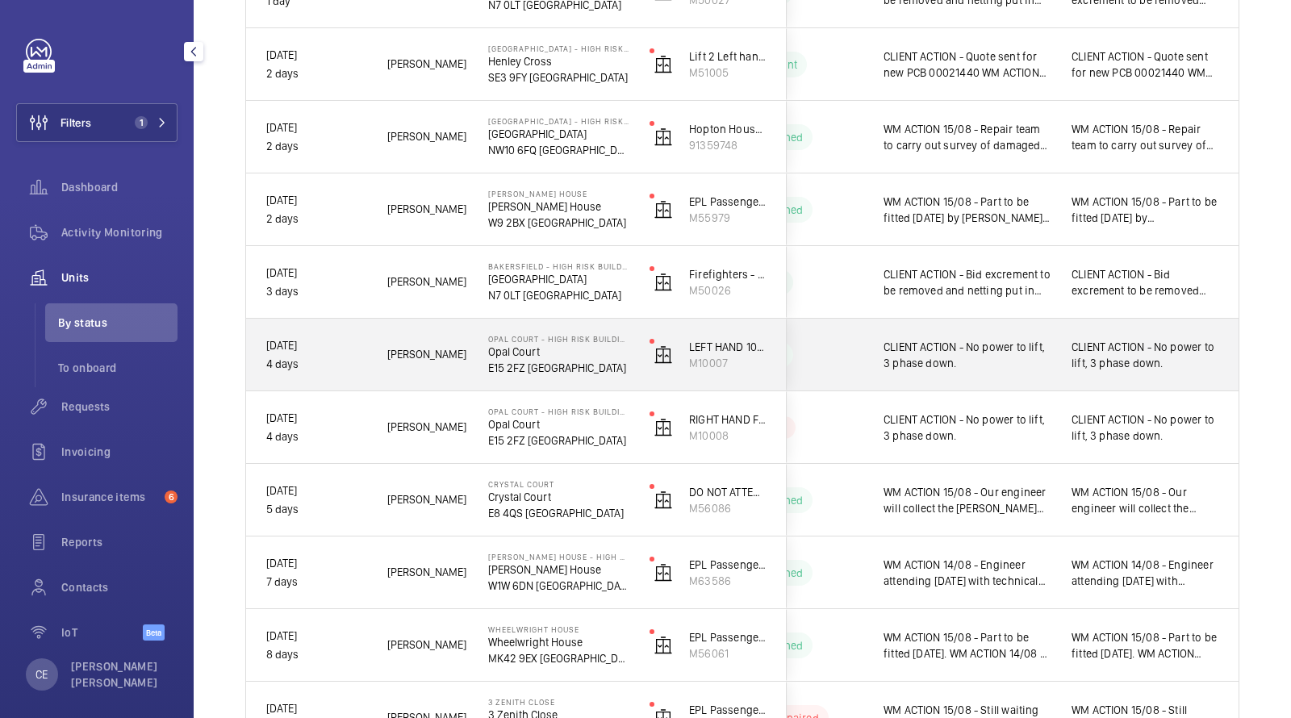
scroll to position [691, 0]
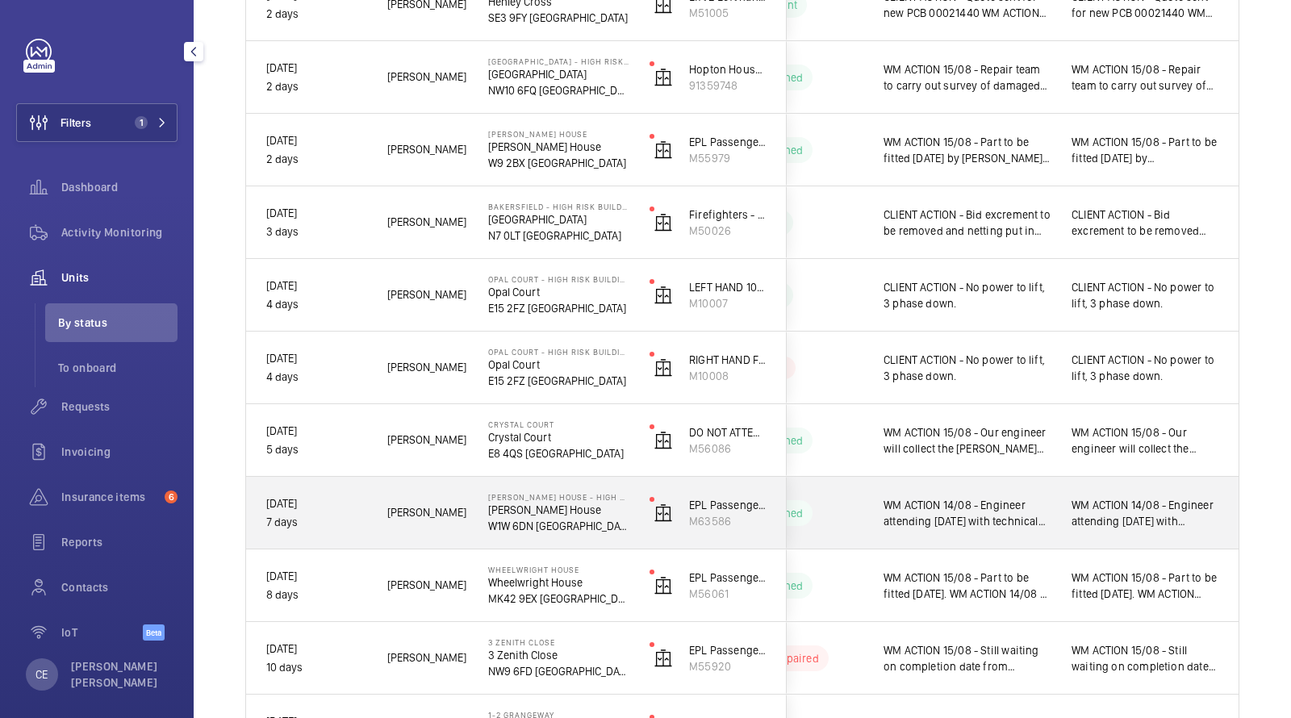
click at [1013, 506] on span "WM ACTION 14/08 - Engineer attending [DATE] with technical support over the pho…" at bounding box center [967, 513] width 167 height 32
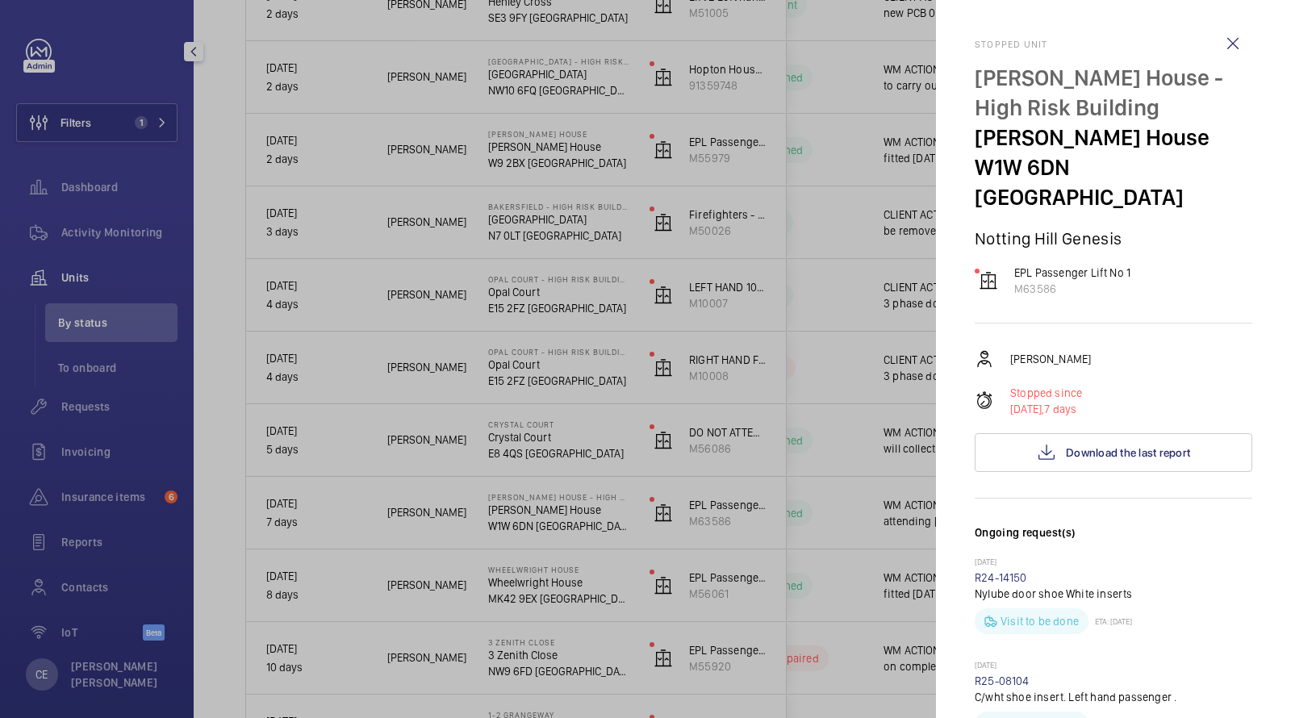
scroll to position [638, 0]
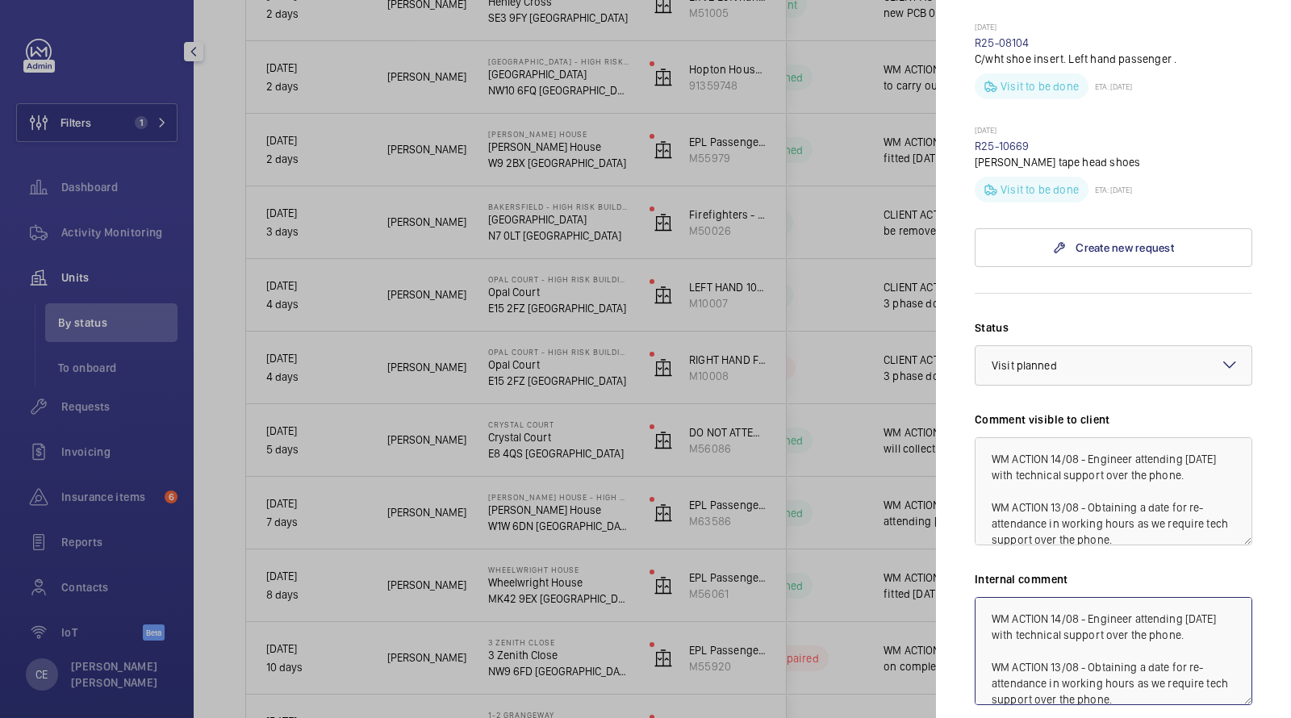
click at [993, 597] on textarea "WM ACTION 14/08 - Engineer attending [DATE] with technical support over the pho…" at bounding box center [1114, 651] width 278 height 108
type textarea "WM ACTION 14/08 - Engineer attending [DATE] with technical support over the pho…"
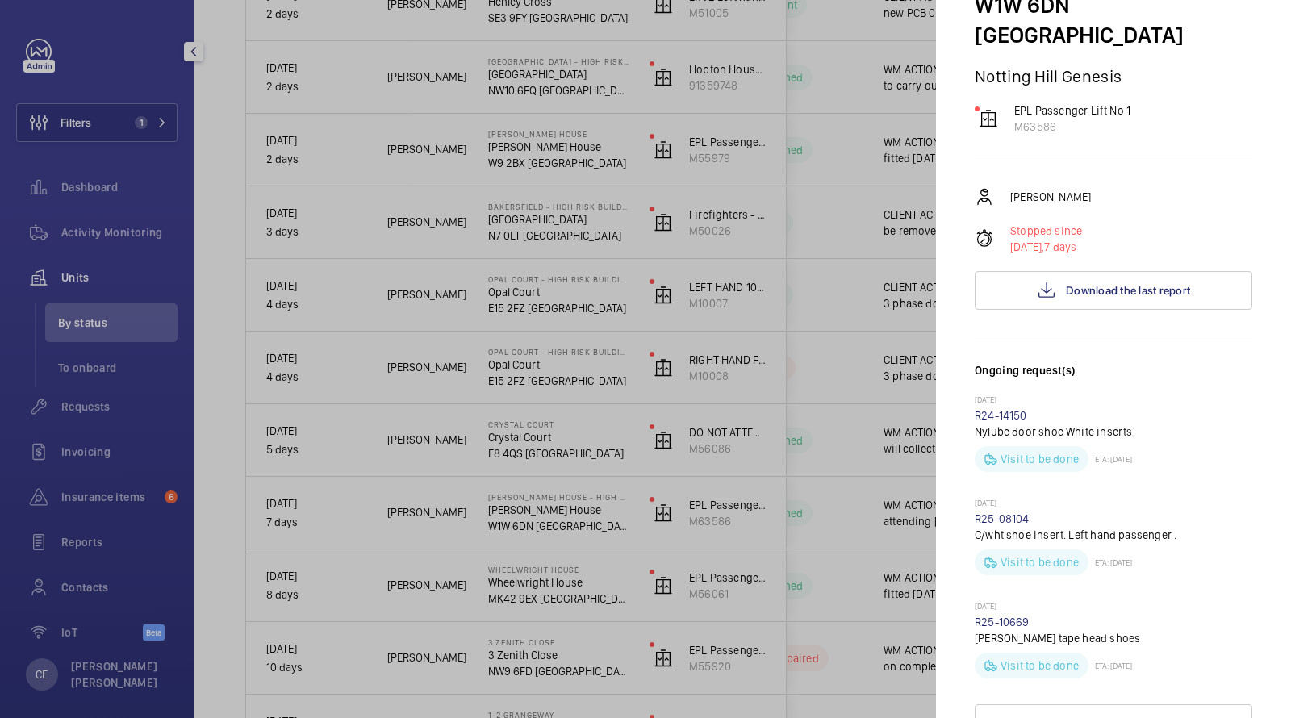
scroll to position [0, 0]
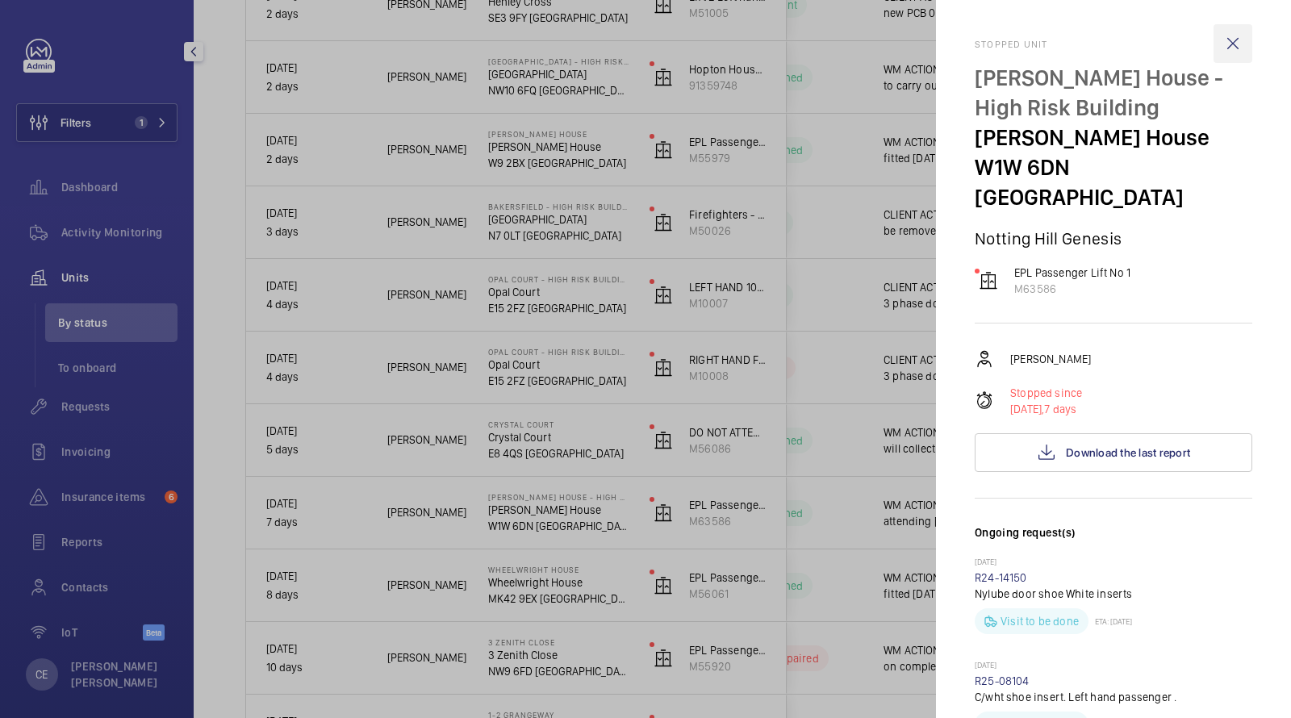
click at [1233, 40] on wm-front-icon-button at bounding box center [1233, 43] width 39 height 39
